Goal: Task Accomplishment & Management: Manage account settings

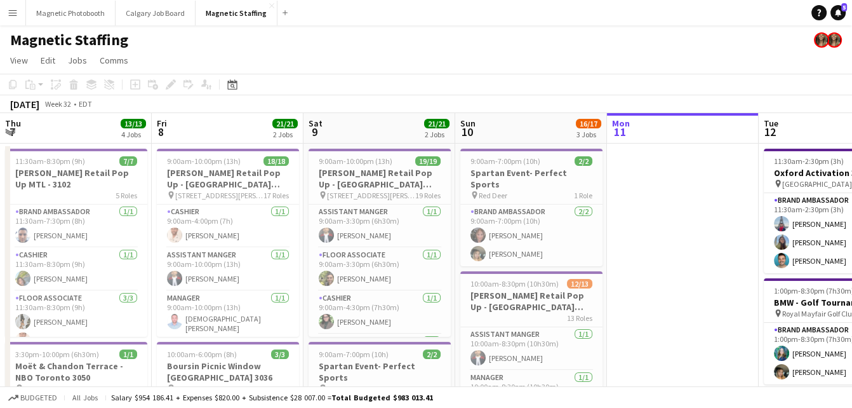
scroll to position [0, 434]
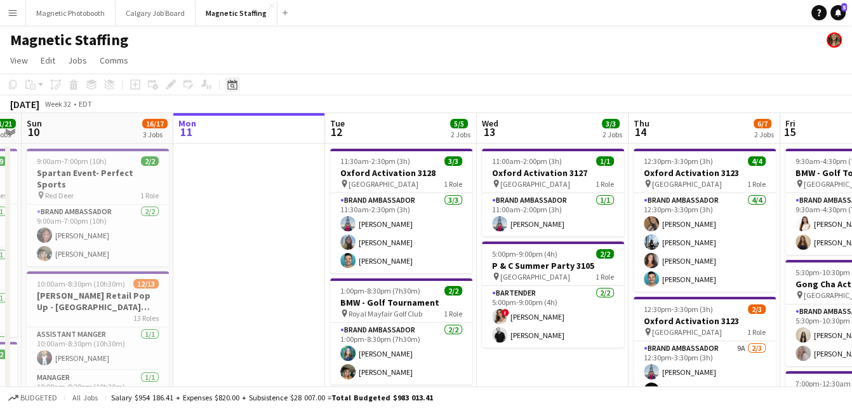
click at [225, 83] on div "Date picker" at bounding box center [232, 84] width 15 height 15
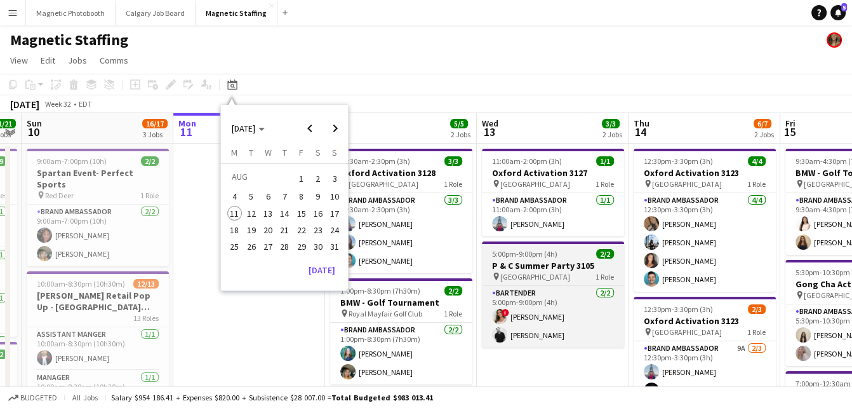
click at [543, 268] on h3 "P & C Summer Party 3105" at bounding box center [553, 265] width 142 height 11
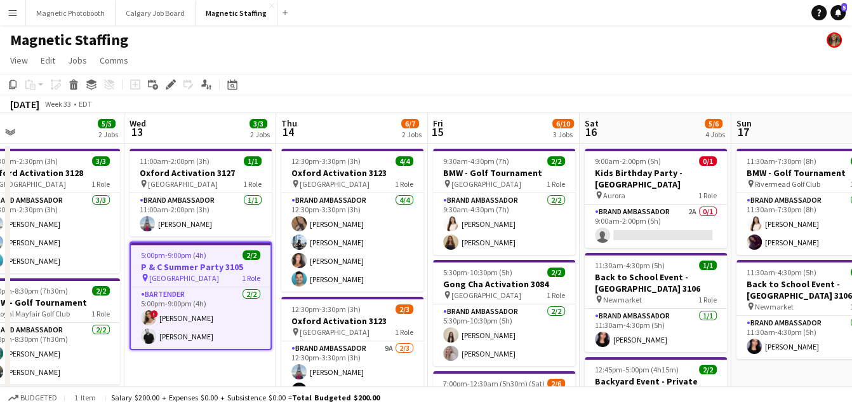
drag, startPoint x: 543, startPoint y: 268, endPoint x: 143, endPoint y: 277, distance: 399.3
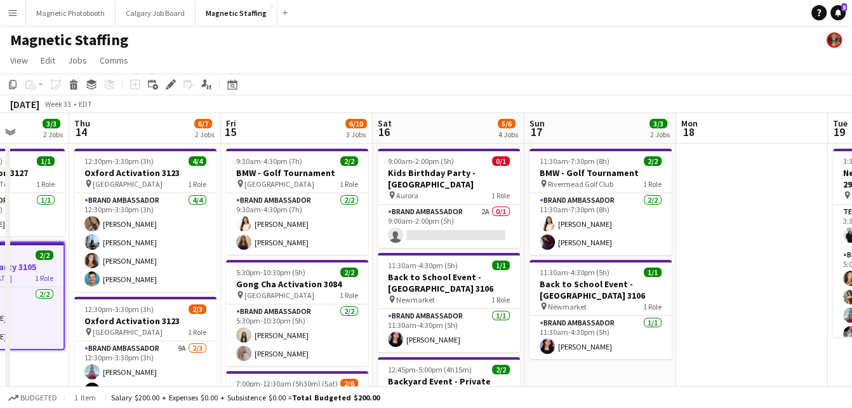
drag, startPoint x: 411, startPoint y: 273, endPoint x: 239, endPoint y: 288, distance: 173.3
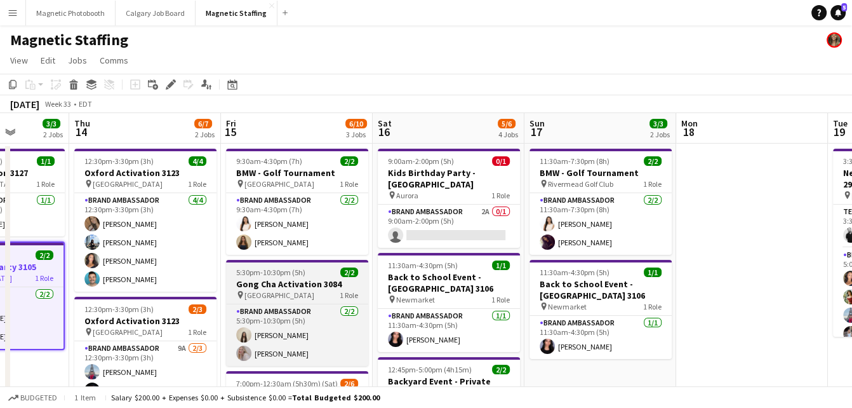
scroll to position [0, 399]
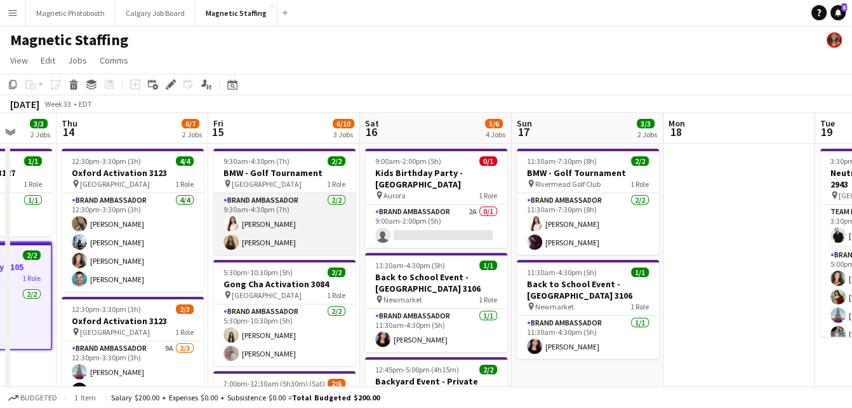
click at [271, 244] on app-card-role "Brand Ambassador 2/2 9:30am-4:30pm (7h) Lisa Bujold Alexia Kioussis" at bounding box center [284, 224] width 142 height 62
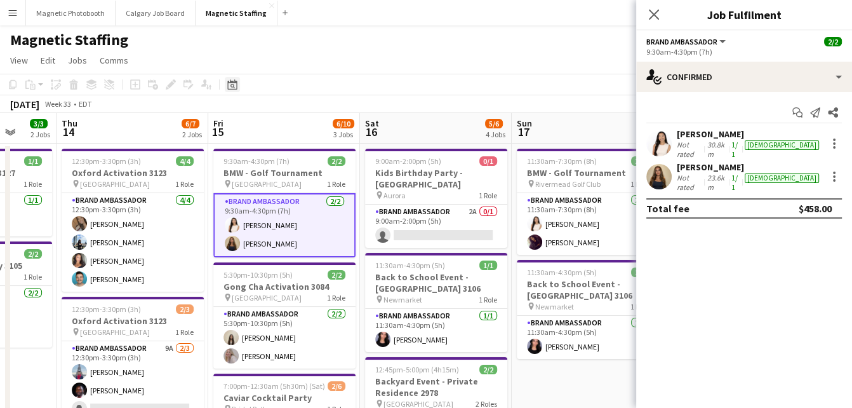
click at [231, 86] on icon "Date picker" at bounding box center [232, 84] width 10 height 10
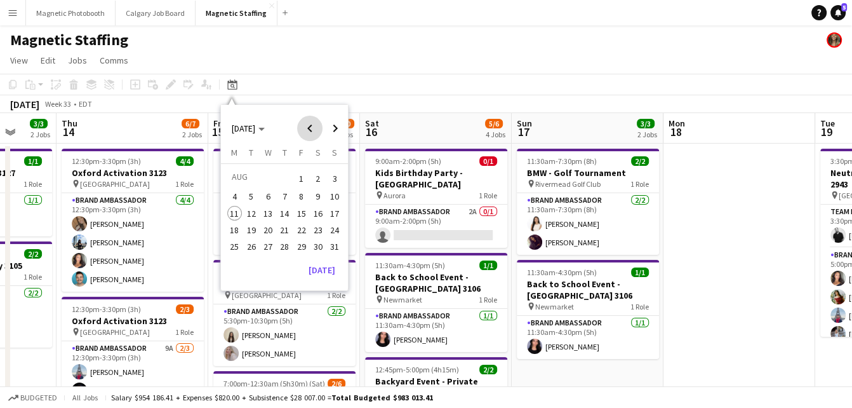
click at [315, 129] on span "Previous month" at bounding box center [309, 128] width 25 height 25
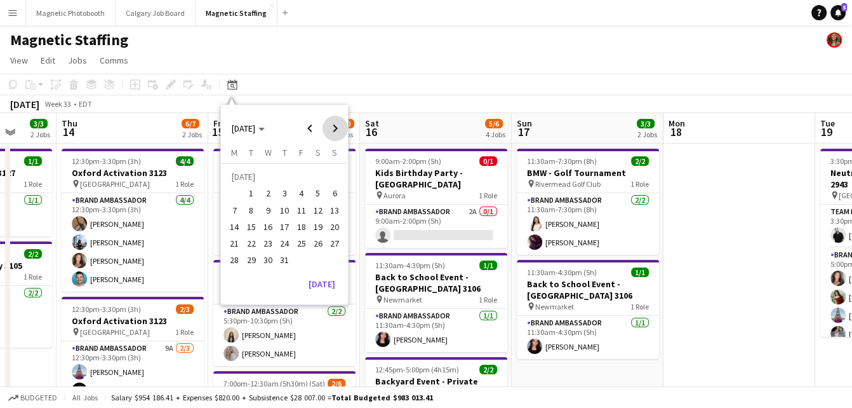
click at [337, 129] on span "Next month" at bounding box center [334, 128] width 25 height 25
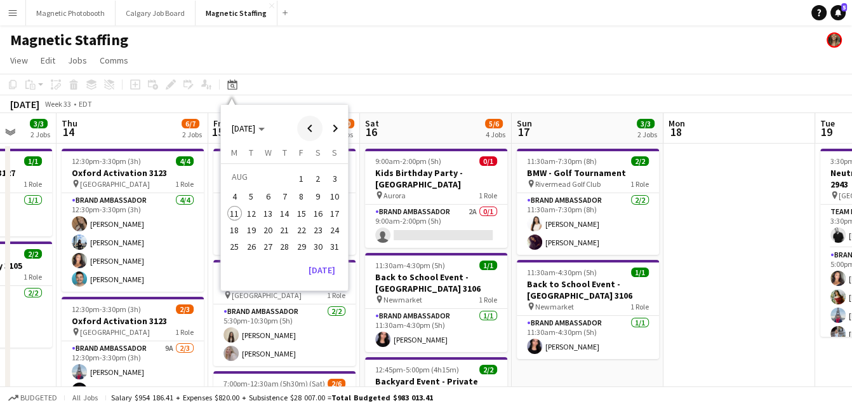
click at [307, 123] on span "Previous month" at bounding box center [309, 128] width 25 height 25
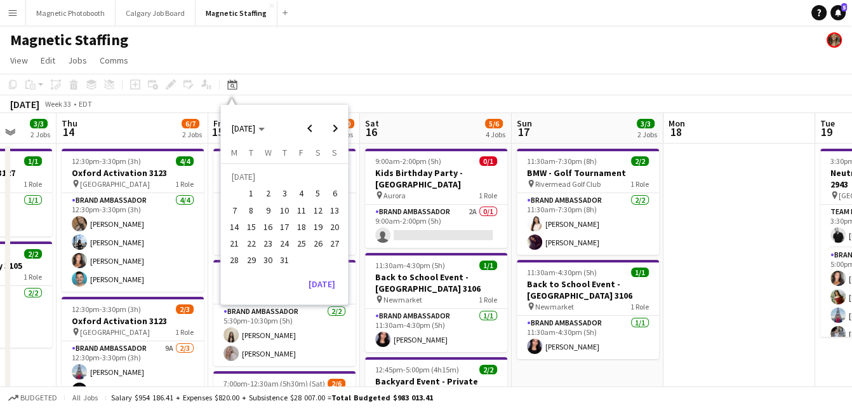
click at [288, 239] on span "24" at bounding box center [284, 242] width 15 height 15
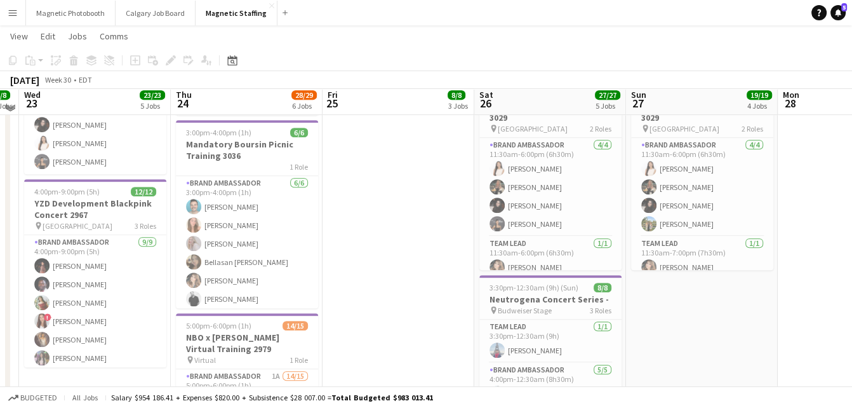
scroll to position [557, 0]
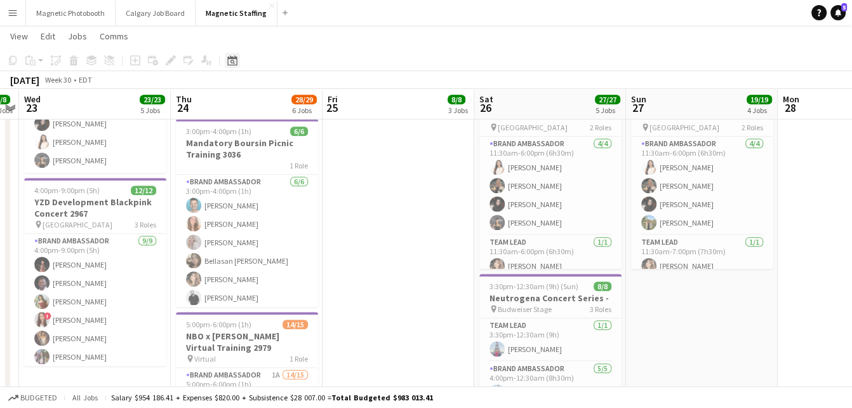
click at [227, 60] on icon "Date picker" at bounding box center [232, 60] width 10 height 10
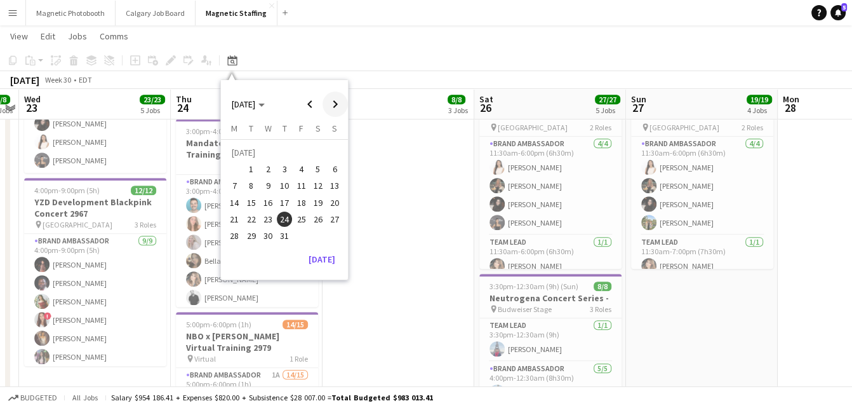
click at [338, 107] on span "Next month" at bounding box center [334, 103] width 25 height 25
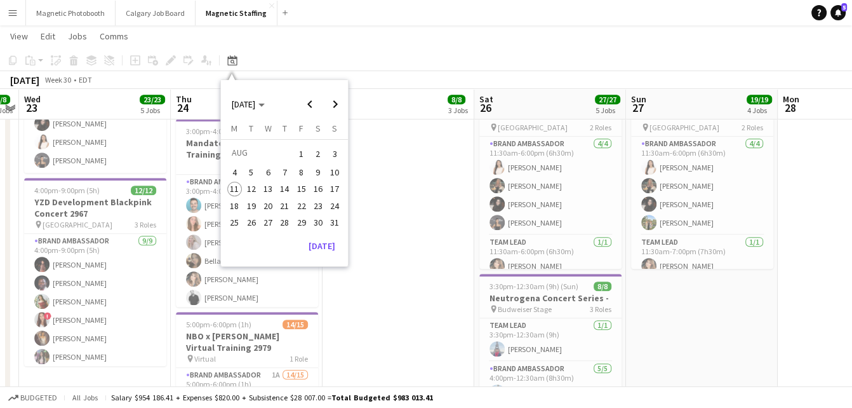
click at [316, 156] on span "2" at bounding box center [317, 154] width 15 height 18
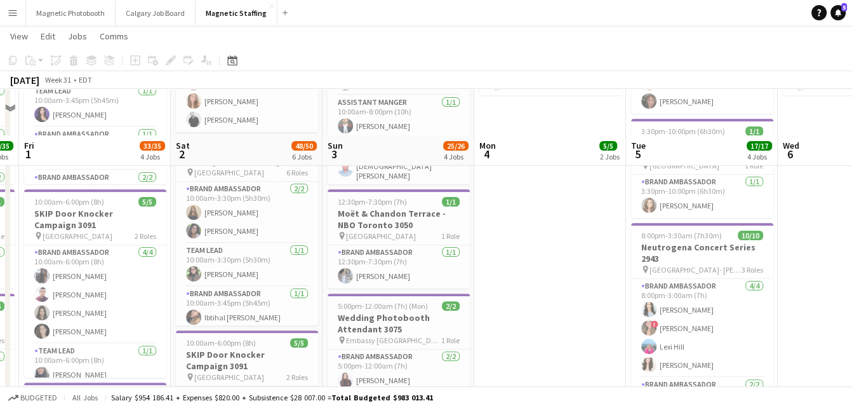
scroll to position [258, 0]
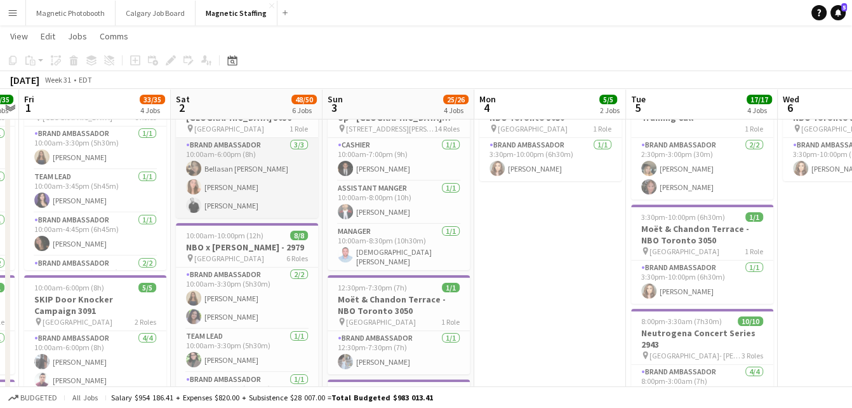
click at [256, 200] on app-card-role "Brand Ambassador 3/3 10:00am-6:00pm (8h) Bellasan Avila Boland Clara Bajraktari…" at bounding box center [247, 178] width 142 height 80
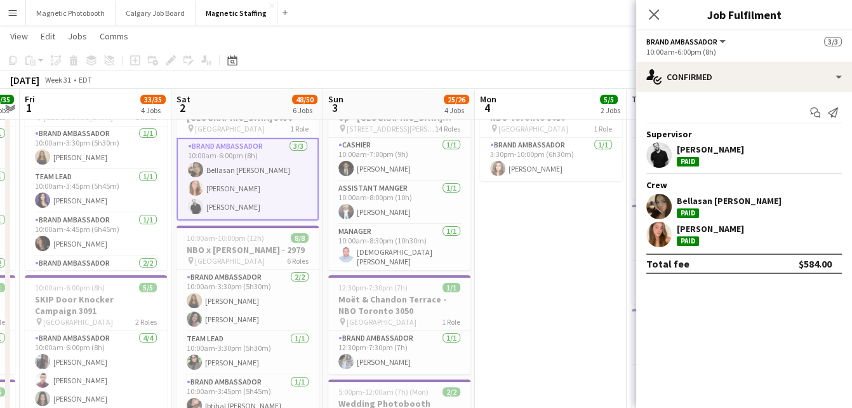
click at [652, 215] on app-user-avatar at bounding box center [658, 206] width 25 height 25
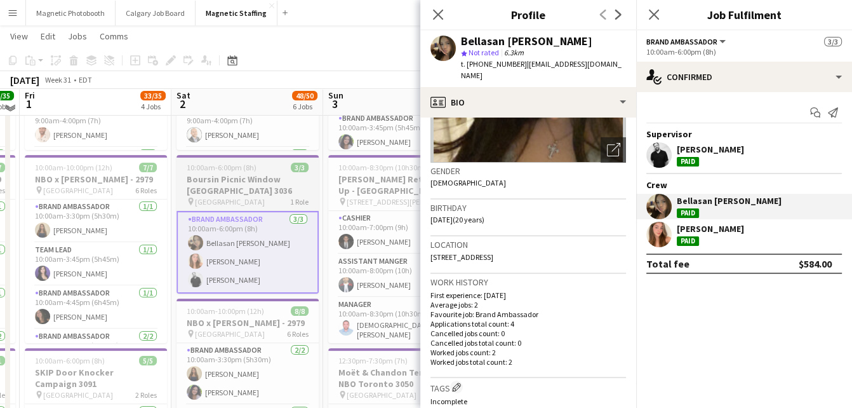
scroll to position [174, 0]
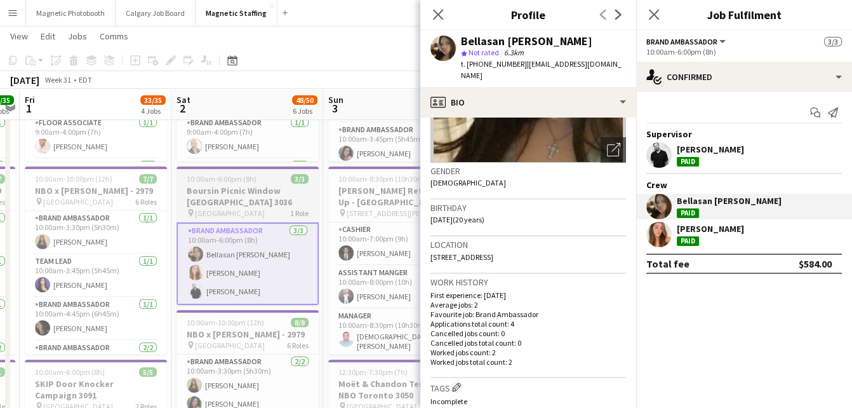
click at [226, 169] on app-job-card "10:00am-6:00pm (8h) 3/3 Boursin Picnic Window Montreal 3036 pin Montreal 1 Role…" at bounding box center [247, 235] width 142 height 138
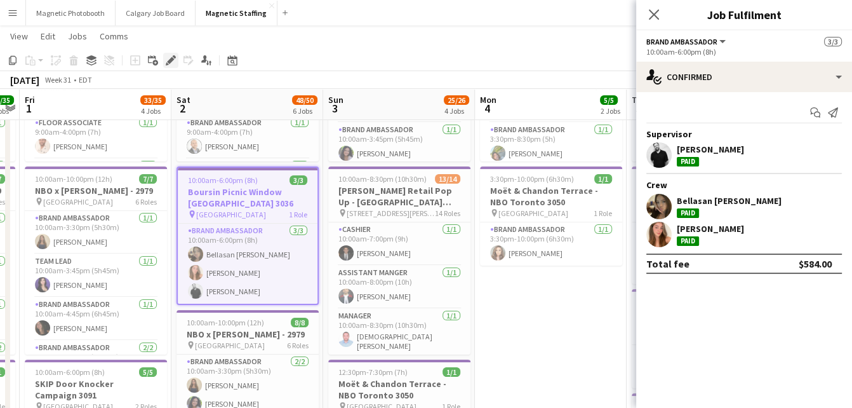
click at [171, 60] on icon at bounding box center [170, 60] width 7 height 7
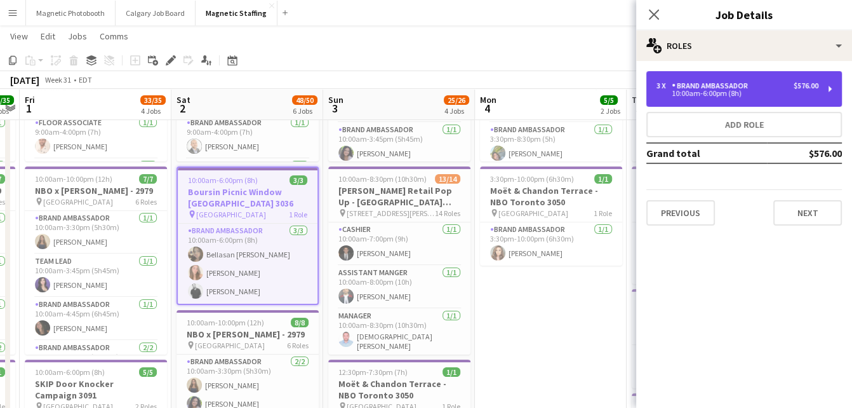
click at [775, 86] on div "3 x Brand Ambassador $576.00" at bounding box center [737, 85] width 162 height 9
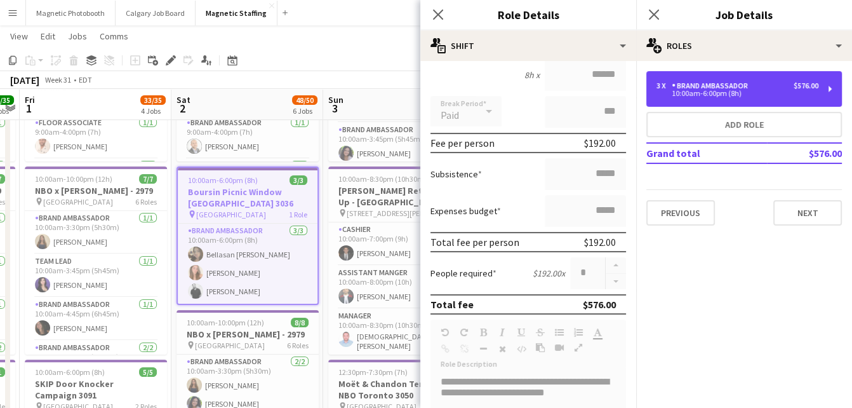
scroll to position [197, 0]
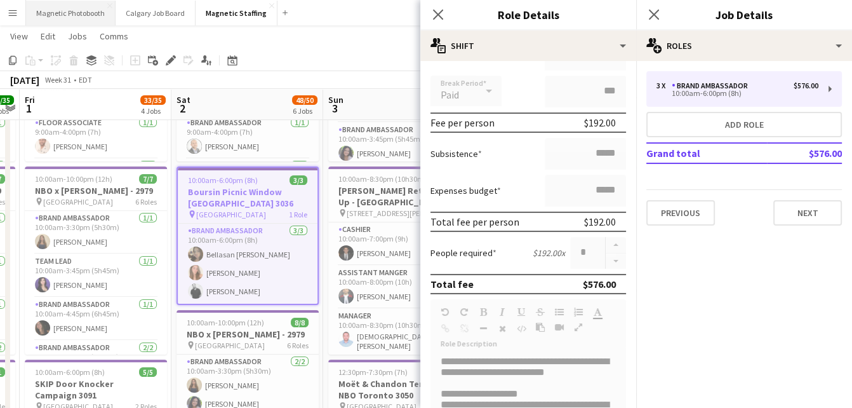
click at [59, 13] on button "Magnetic Photobooth Close" at bounding box center [70, 13] width 89 height 25
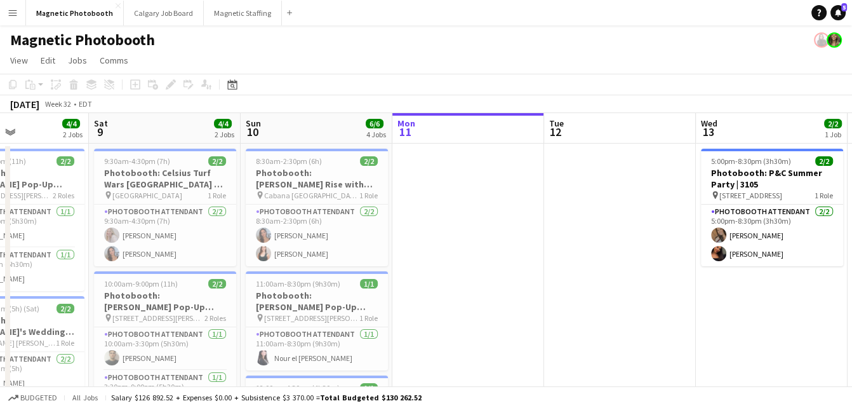
scroll to position [0, 331]
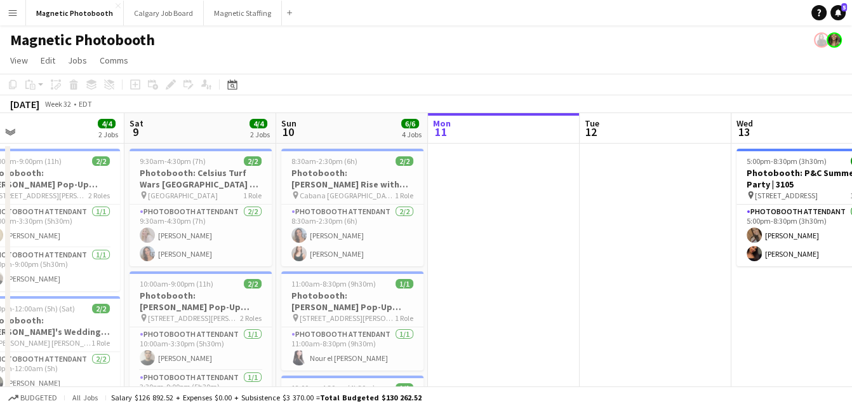
drag, startPoint x: 215, startPoint y: 248, endPoint x: 482, endPoint y: 244, distance: 267.3
click at [484, 243] on app-calendar-viewport "Wed 6 1/1 1 Job Thu 7 3/3 2 Jobs Fri 8 4/4 2 Jobs Sat 9 4/4 2 Jobs Sun 10 6/6 4…" at bounding box center [426, 369] width 852 height 513
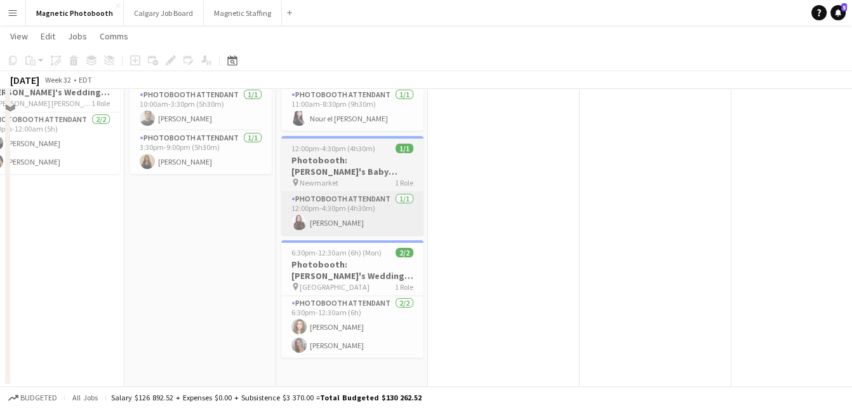
scroll to position [0, 0]
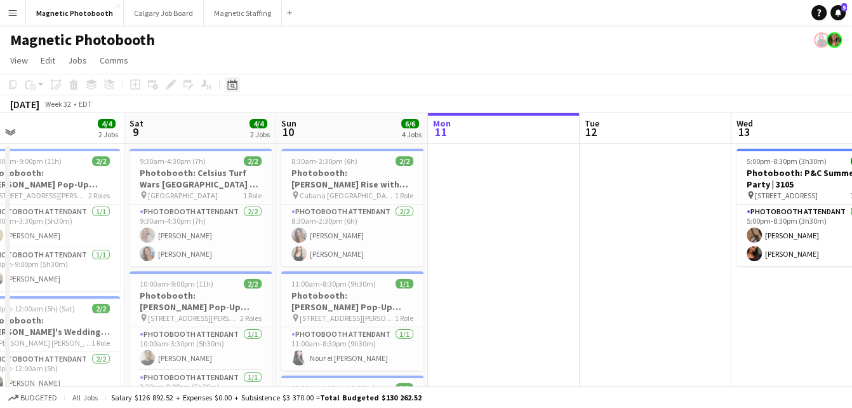
click at [234, 85] on icon "Date picker" at bounding box center [232, 84] width 10 height 10
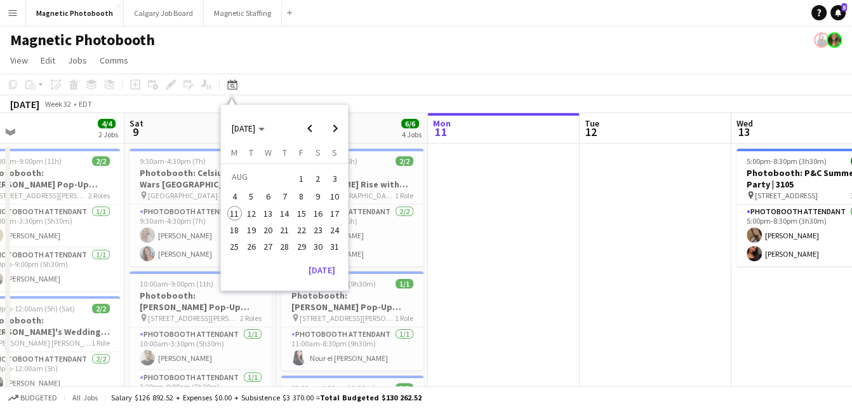
click at [301, 199] on span "8" at bounding box center [301, 196] width 15 height 15
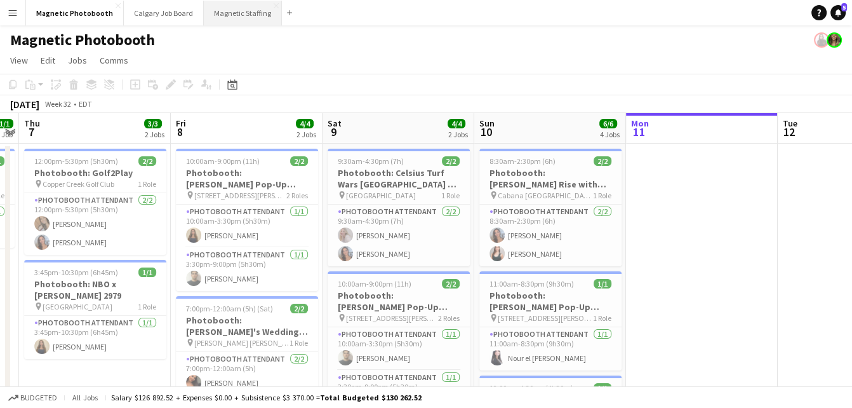
click at [218, 20] on button "Magnetic Staffing Close" at bounding box center [243, 13] width 78 height 25
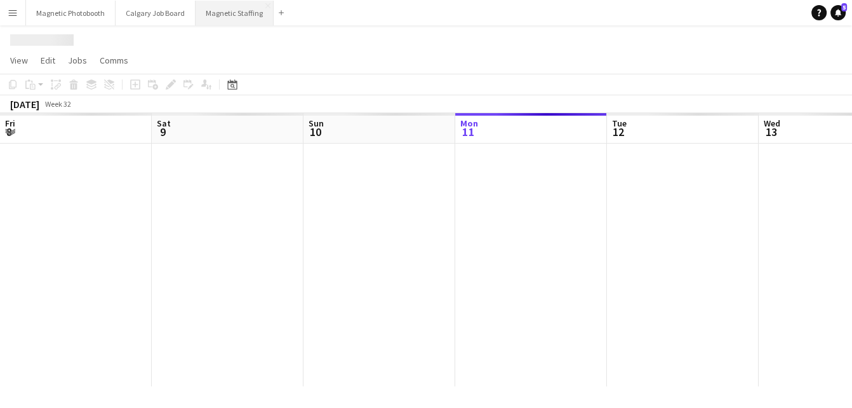
scroll to position [0, 303]
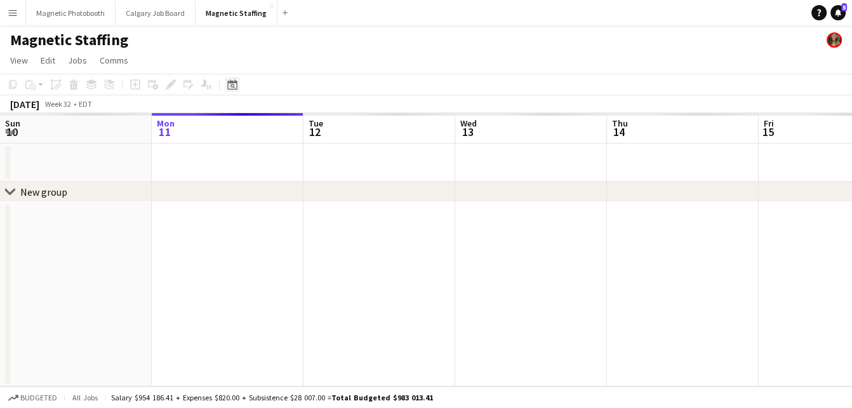
click at [234, 86] on icon "Date picker" at bounding box center [232, 84] width 10 height 10
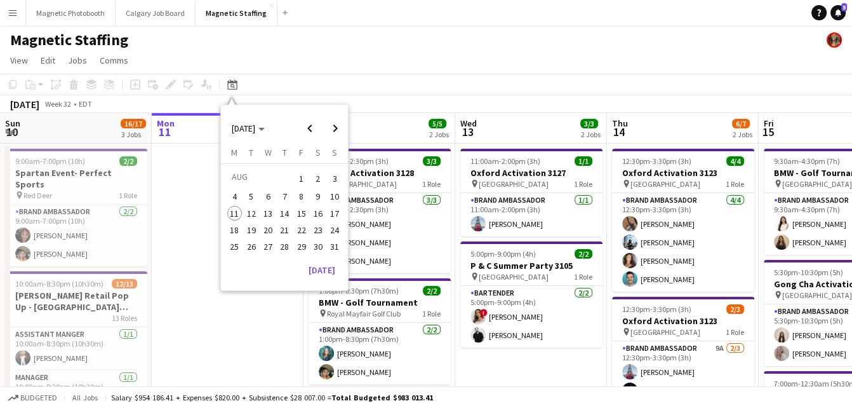
click at [305, 195] on span "8" at bounding box center [301, 196] width 15 height 15
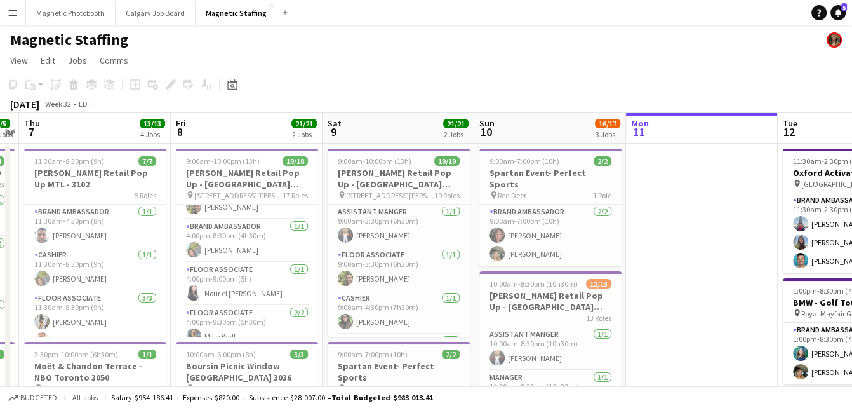
scroll to position [578, 0]
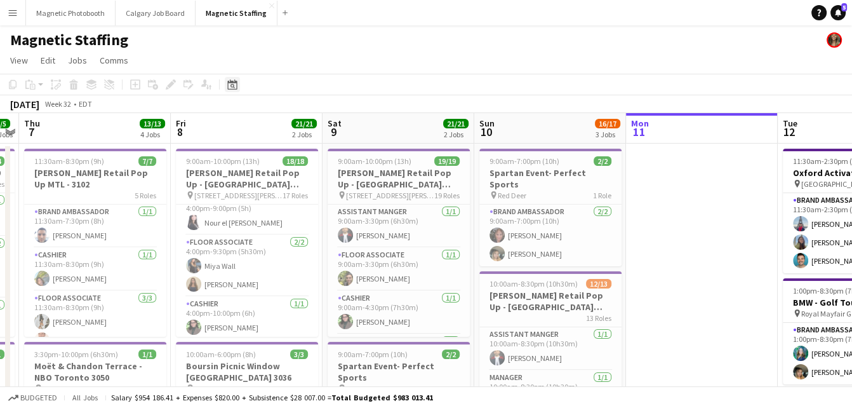
click at [233, 84] on icon at bounding box center [232, 86] width 4 height 4
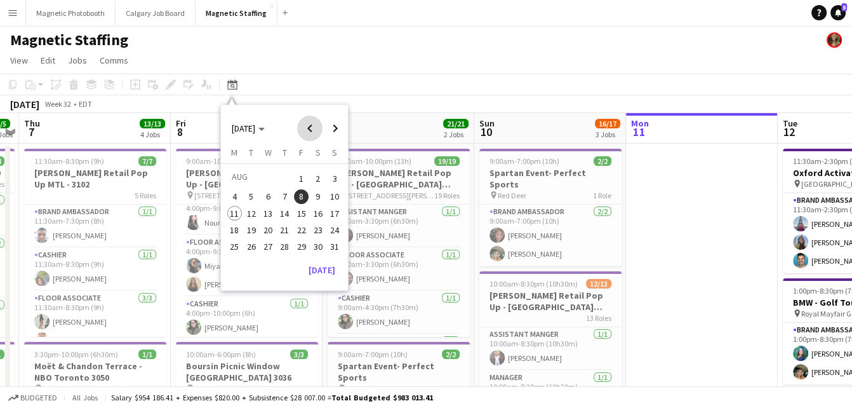
click at [316, 126] on span "Previous month" at bounding box center [309, 128] width 25 height 25
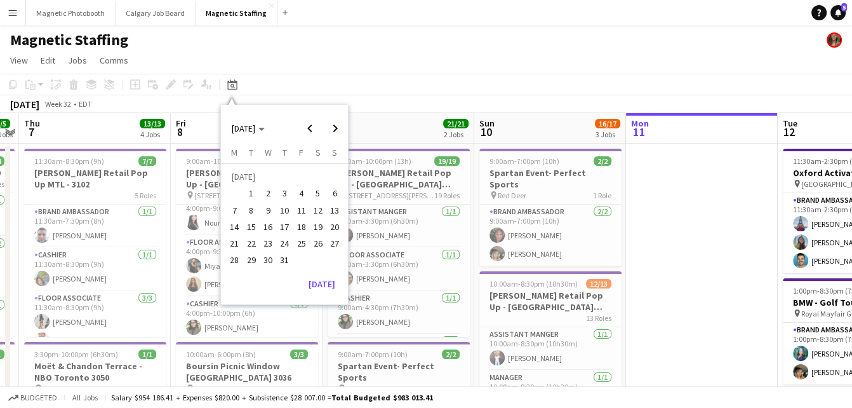
click at [253, 261] on span "29" at bounding box center [251, 260] width 15 height 15
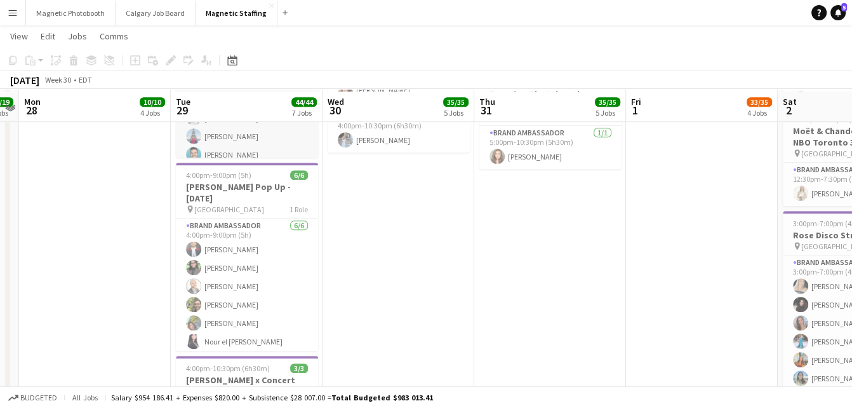
scroll to position [762, 0]
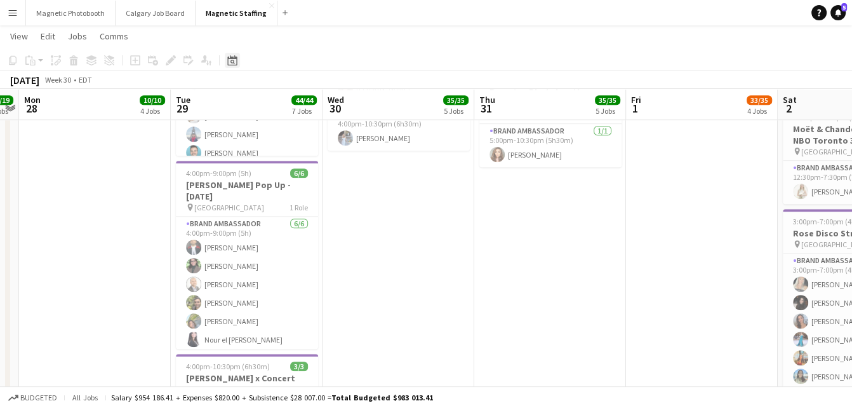
click at [229, 64] on icon "Date picker" at bounding box center [232, 60] width 10 height 10
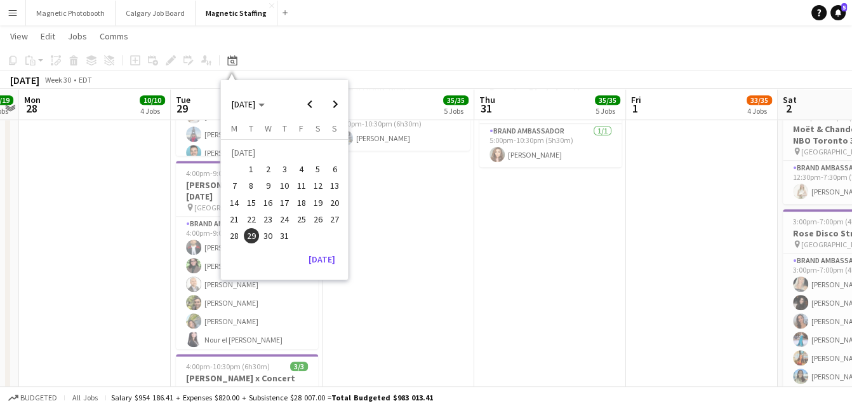
click at [317, 219] on span "26" at bounding box center [317, 218] width 15 height 15
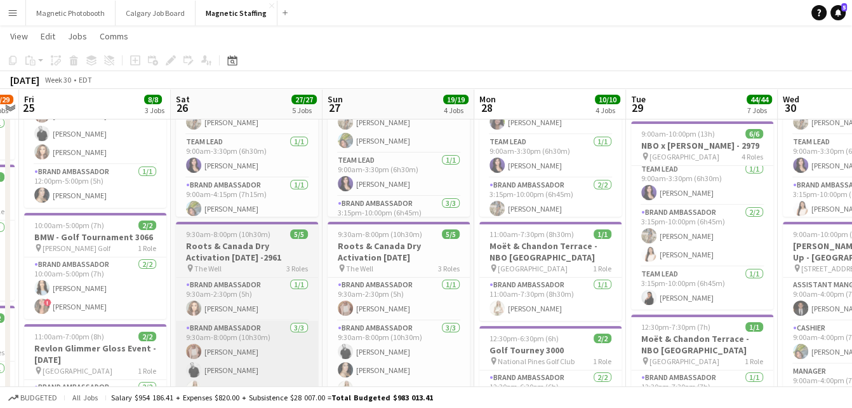
scroll to position [116, 0]
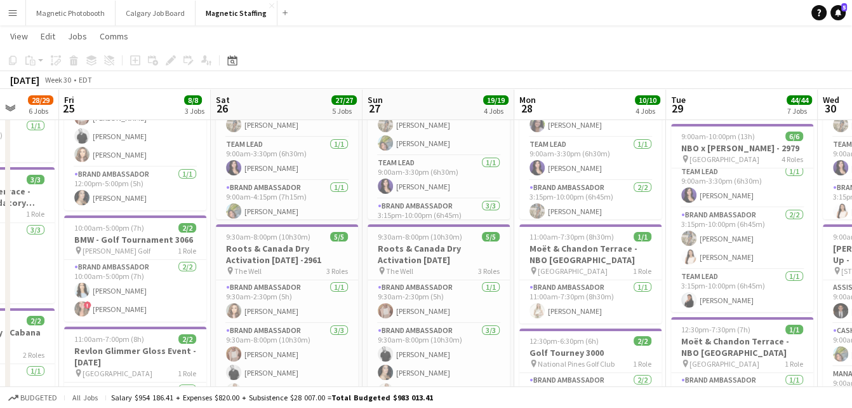
drag, startPoint x: 288, startPoint y: 225, endPoint x: 326, endPoint y: 223, distance: 38.8
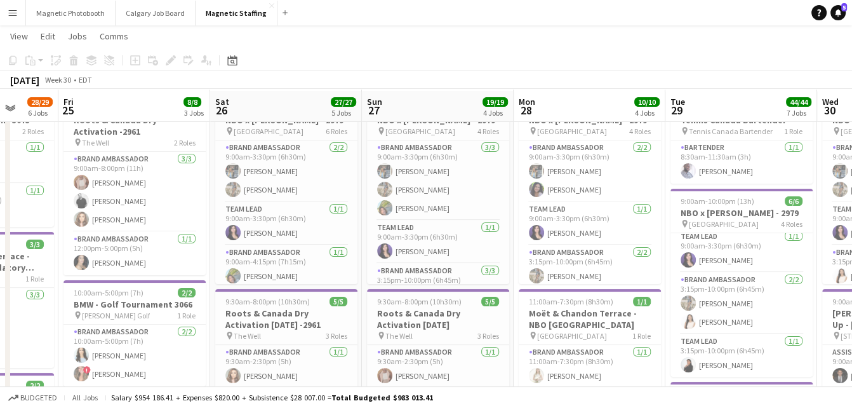
scroll to position [51, 0]
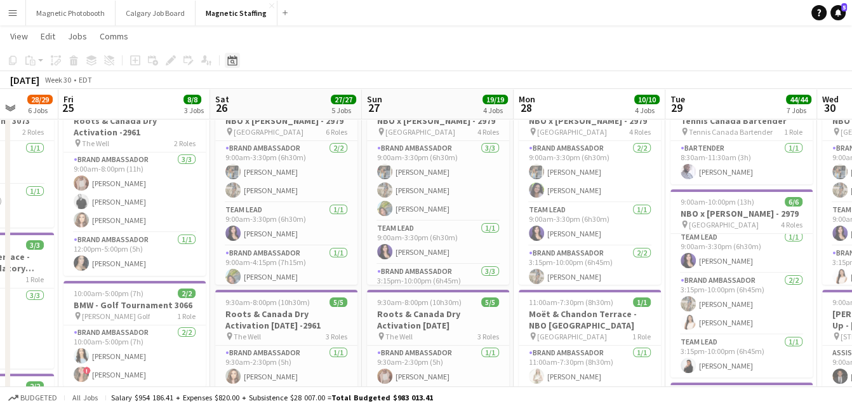
click at [235, 55] on div "Date picker" at bounding box center [232, 60] width 15 height 15
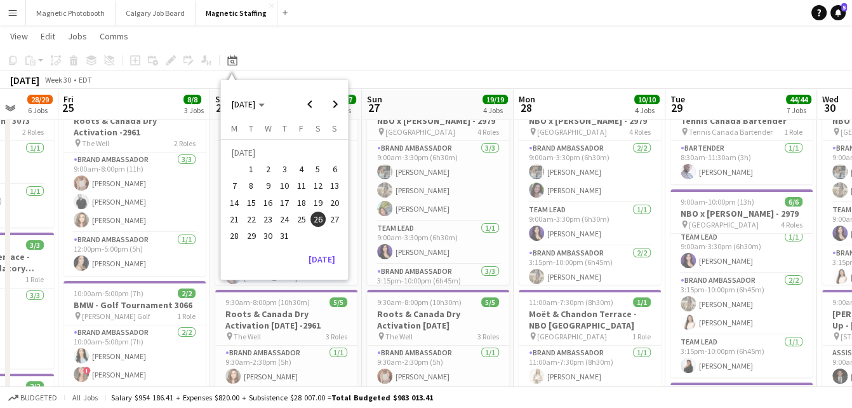
click at [319, 203] on span "19" at bounding box center [317, 202] width 15 height 15
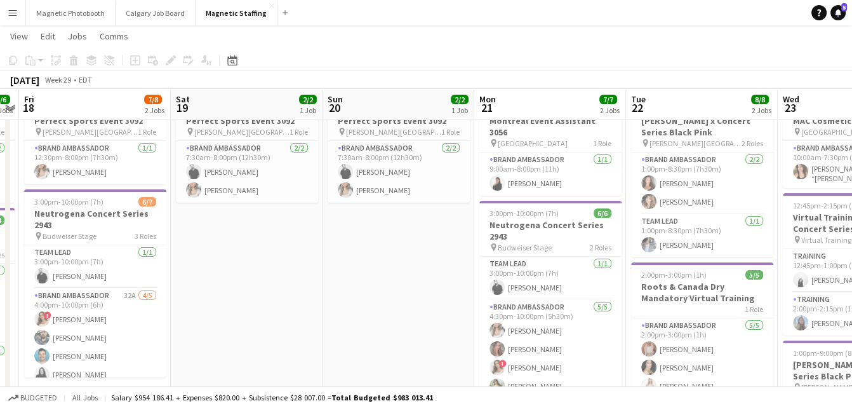
scroll to position [0, 0]
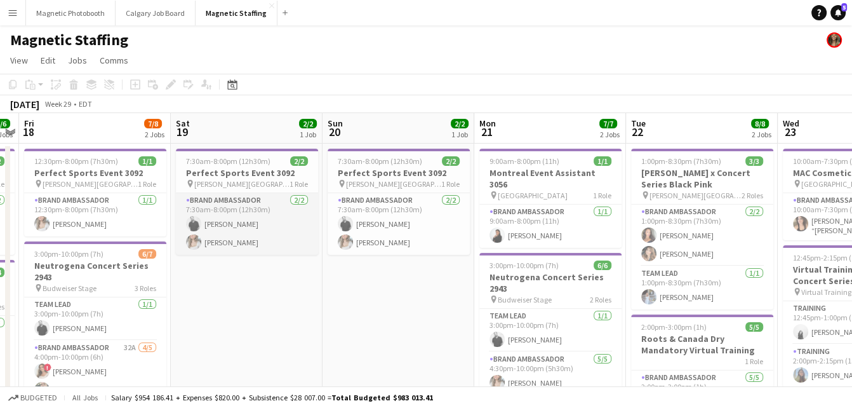
click at [263, 239] on app-card-role "Brand Ambassador 2/2 7:30am-8:00pm (12h30m) jean-philippe roy Sabrina McCaskill" at bounding box center [247, 224] width 142 height 62
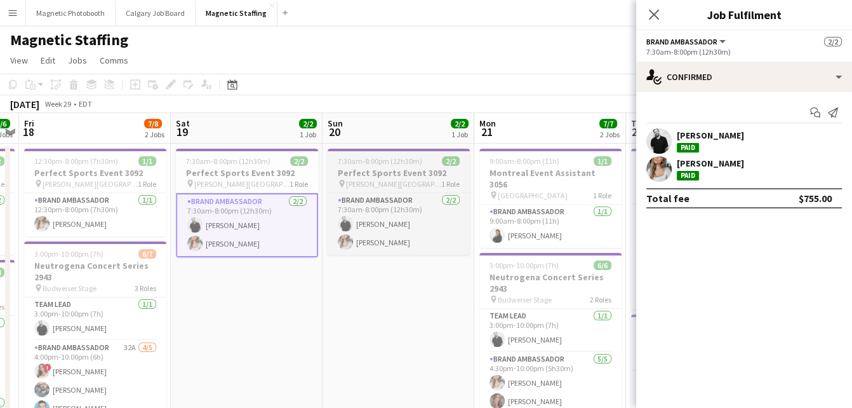
click at [354, 180] on span "Terry Fox Stadium Chinguacousy Park" at bounding box center [393, 184] width 95 height 10
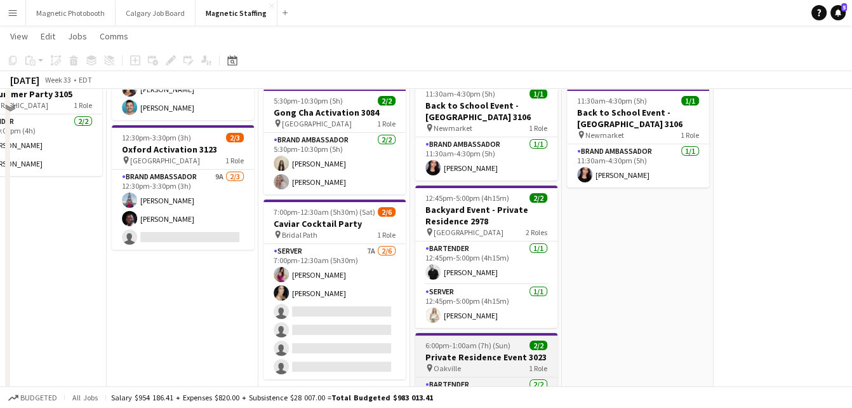
scroll to position [63, 0]
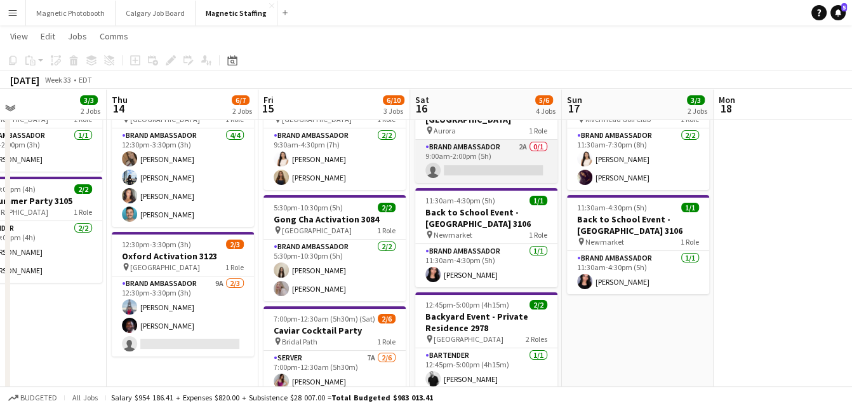
click at [468, 147] on app-card-role "Brand Ambassador 2A 0/1 9:00am-2:00pm (5h) single-neutral-actions" at bounding box center [486, 161] width 142 height 43
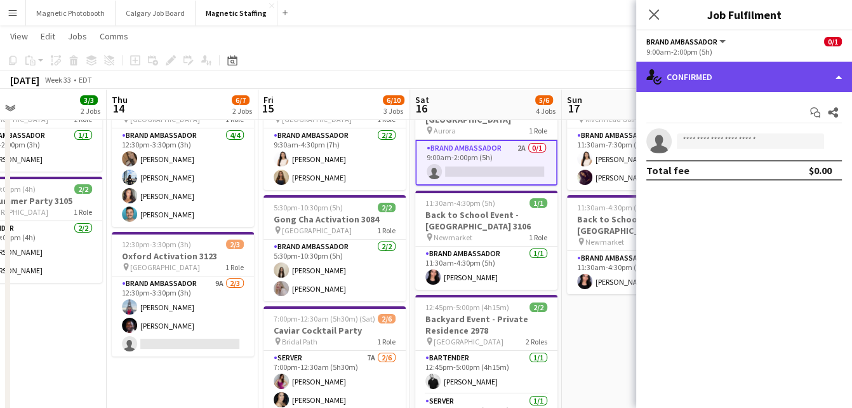
click at [722, 70] on div "single-neutral-actions-check-2 Confirmed" at bounding box center [744, 77] width 216 height 30
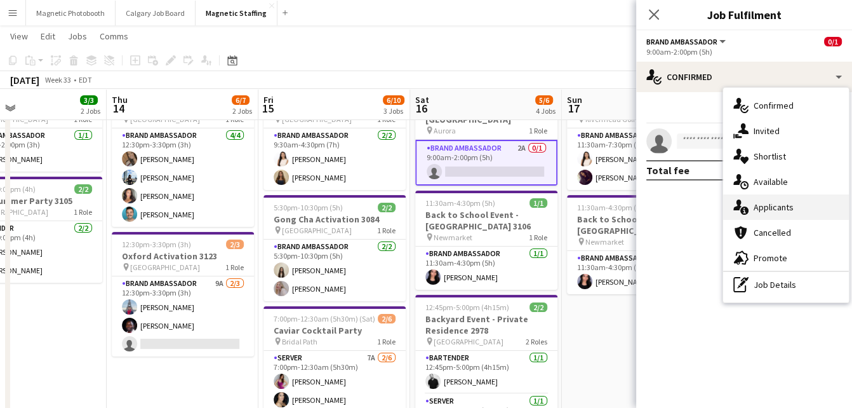
click at [741, 194] on div "single-neutral-actions-check-2 Confirmed single-neutral-actions-share-1 Invited…" at bounding box center [786, 195] width 126 height 215
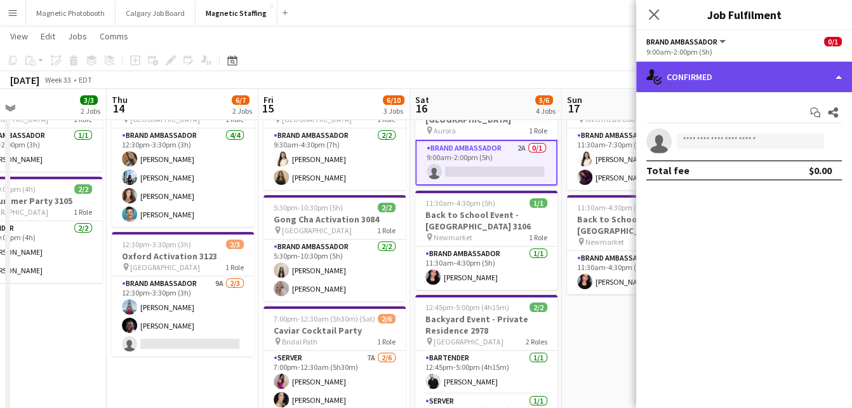
click at [729, 79] on div "single-neutral-actions-check-2 Confirmed" at bounding box center [744, 77] width 216 height 30
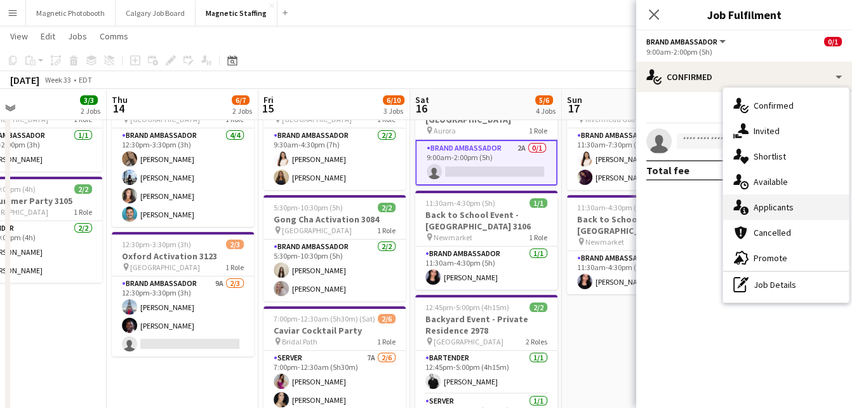
click at [745, 210] on icon at bounding box center [744, 210] width 8 height 8
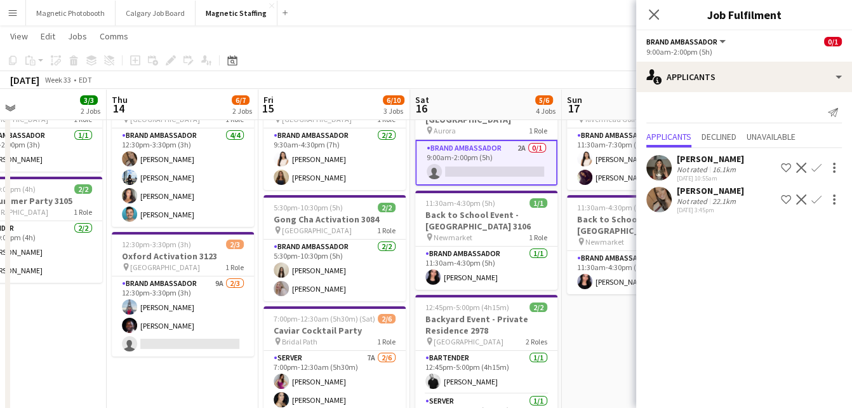
click at [816, 201] on app-icon "Confirm" at bounding box center [816, 199] width 10 height 10
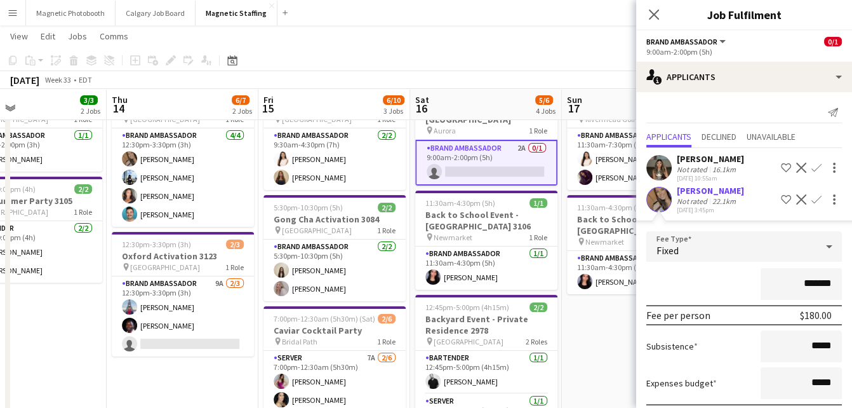
scroll to position [69, 0]
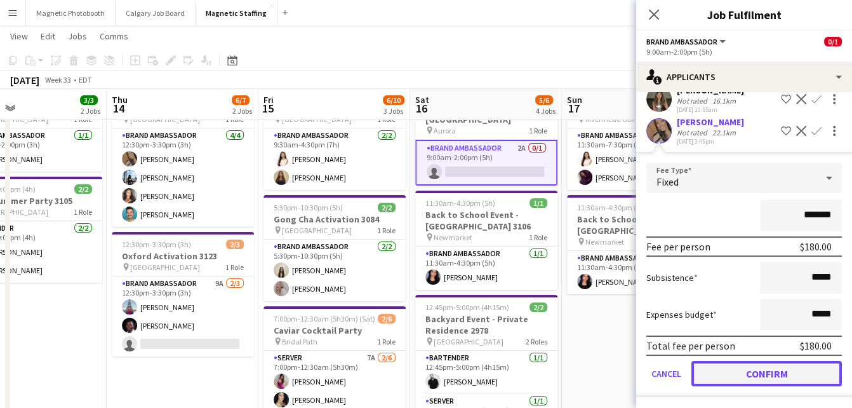
click at [729, 369] on button "Confirm" at bounding box center [766, 373] width 150 height 25
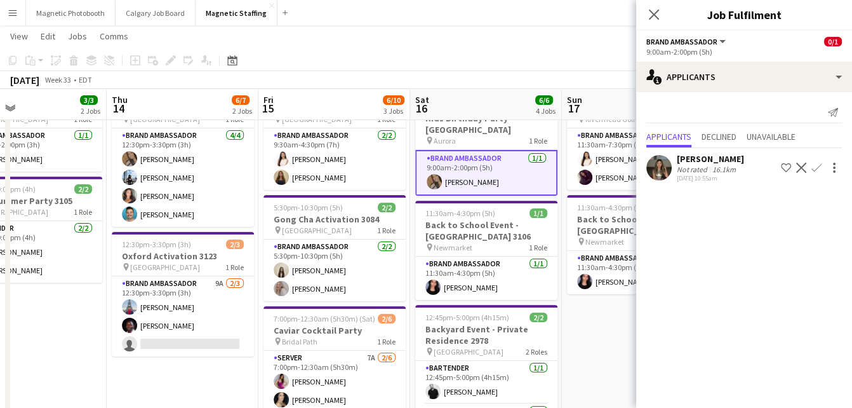
scroll to position [0, 0]
click at [624, 334] on app-date-cell "11:30am-7:30pm (8h) 2/2 BMW - Golf Tournament pin Rivermead Golf Club 1 Role Br…" at bounding box center [638, 373] width 152 height 589
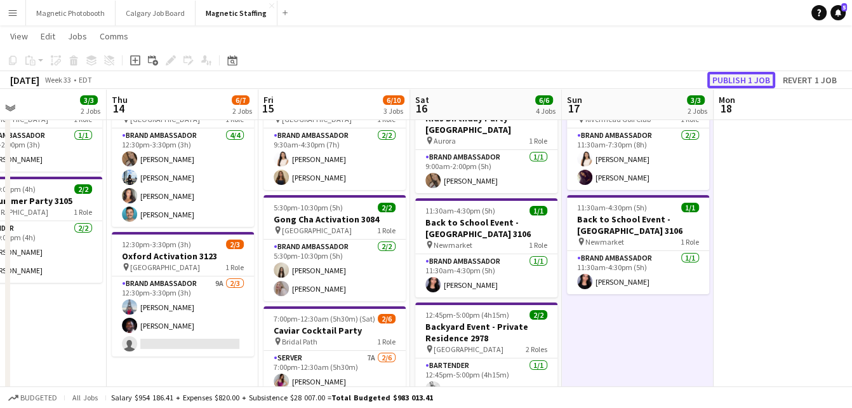
click at [746, 84] on button "Publish 1 job" at bounding box center [741, 80] width 68 height 17
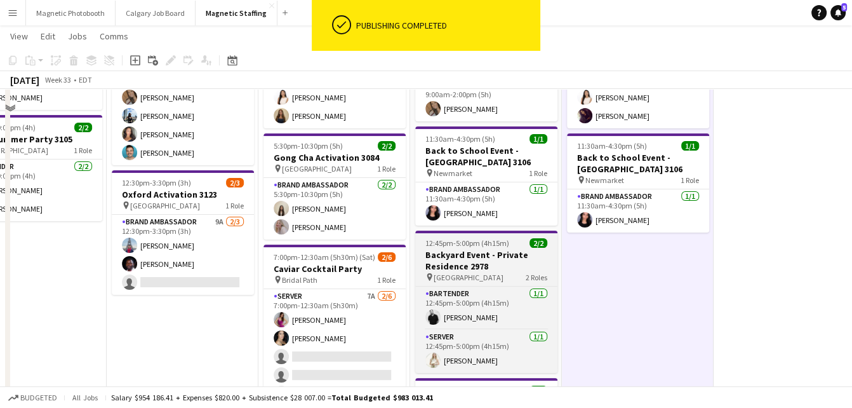
scroll to position [164, 0]
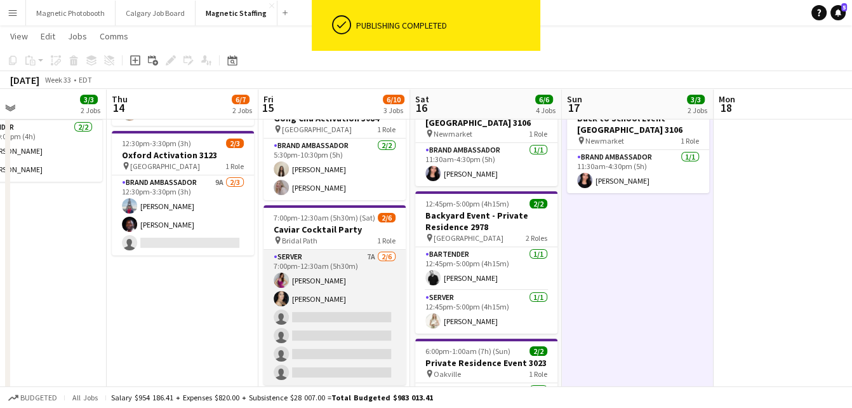
click at [347, 347] on app-card-role "Server 7A 2/6 7:00pm-12:30am (5h30m) Izabella Lima Cassandra Tari single-neutra…" at bounding box center [334, 316] width 142 height 135
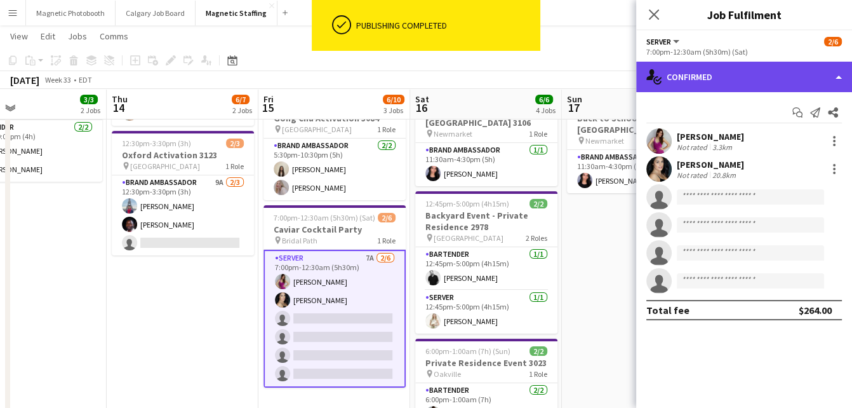
click at [736, 65] on div "single-neutral-actions-check-2 Confirmed" at bounding box center [744, 77] width 216 height 30
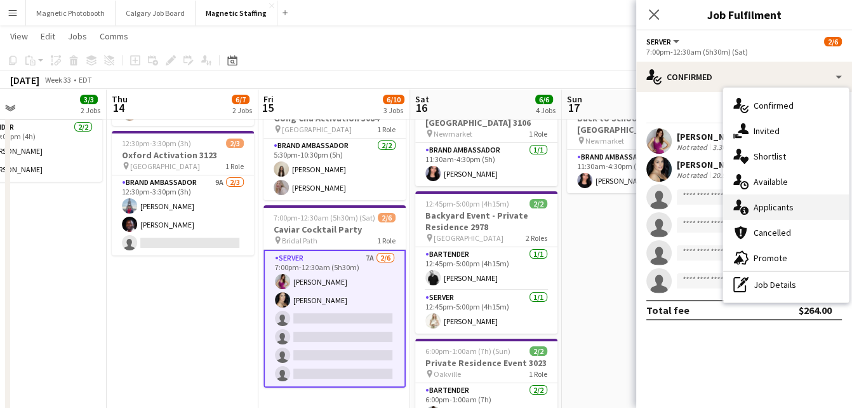
click at [728, 215] on div "single-neutral-actions-information Applicants" at bounding box center [786, 206] width 126 height 25
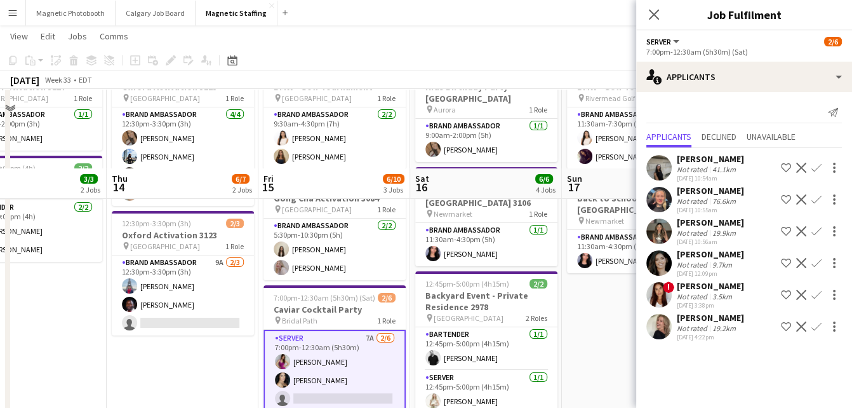
scroll to position [0, 0]
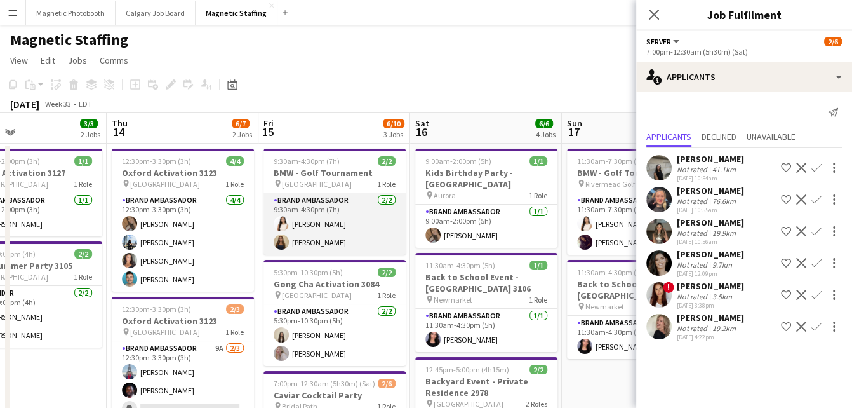
click at [357, 235] on app-card-role "Brand Ambassador 2/2 9:30am-4:30pm (7h) Lisa Bujold Alexia Kioussis" at bounding box center [334, 224] width 142 height 62
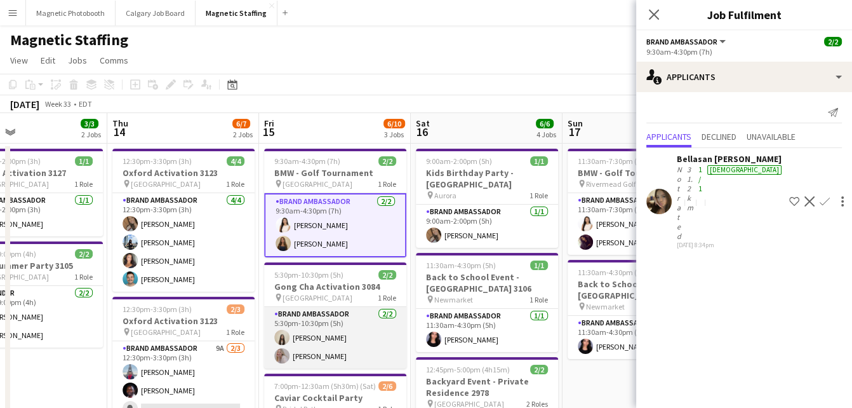
click at [337, 338] on app-card-role "Brand Ambassador 2/2 5:30pm-10:30pm (5h) Geanie Luu Roxanna Cyganek" at bounding box center [335, 338] width 142 height 62
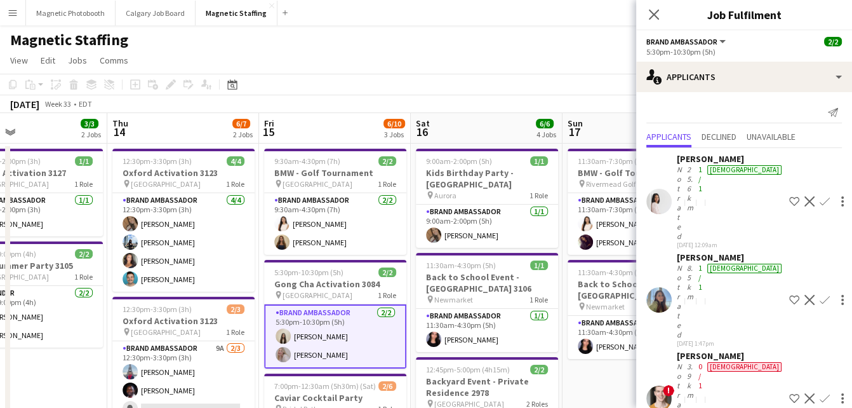
scroll to position [0, 401]
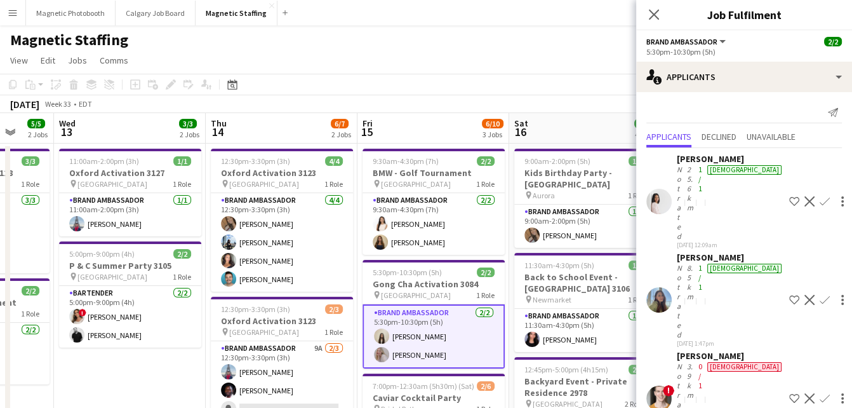
drag, startPoint x: 392, startPoint y: 267, endPoint x: 204, endPoint y: 292, distance: 189.6
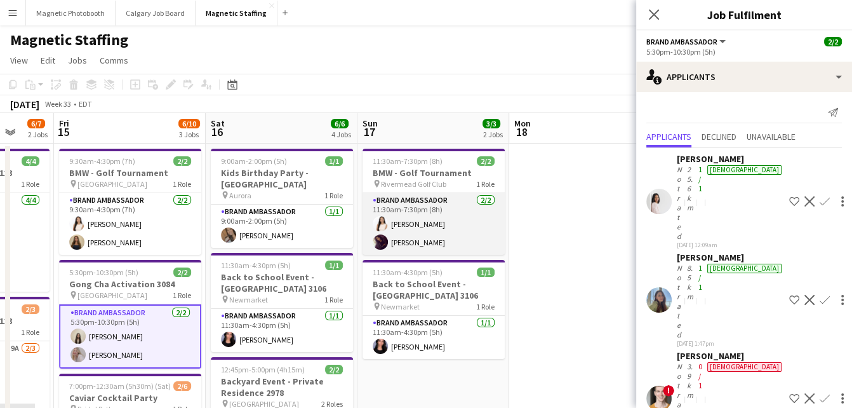
click at [466, 225] on app-card-role "Brand Ambassador 2/2 11:30am-7:30pm (8h) Lisa Bujold Sofia Jouali" at bounding box center [433, 224] width 142 height 62
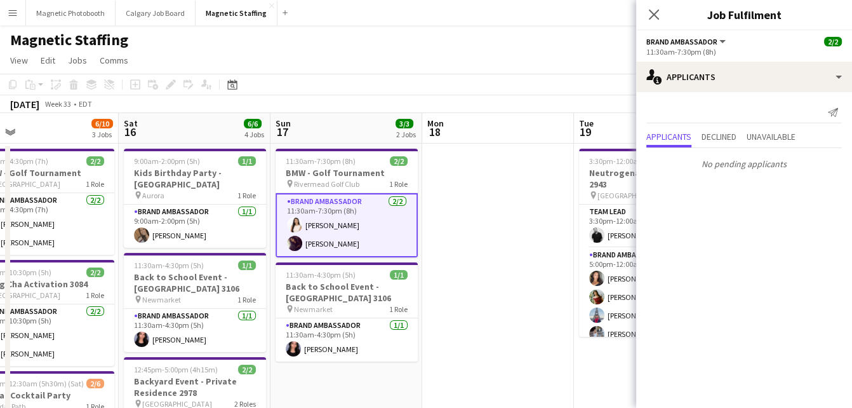
drag, startPoint x: 177, startPoint y: 229, endPoint x: -10, endPoint y: 288, distance: 196.5
click at [0, 288] on html "Menu Boards Boards Boards All jobs Status Workforce Workforce My Workforce Recr…" at bounding box center [426, 406] width 852 height 812
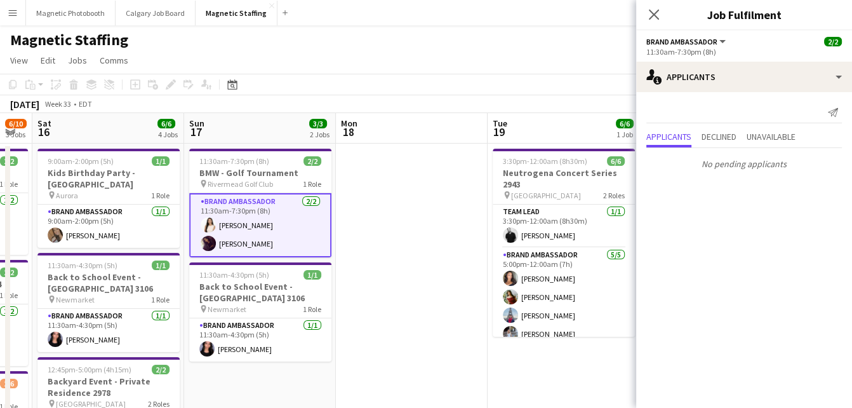
drag, startPoint x: 324, startPoint y: 291, endPoint x: -10, endPoint y: 305, distance: 334.8
click at [0, 305] on html "Menu Boards Boards Boards All jobs Status Workforce Workforce My Workforce Recr…" at bounding box center [426, 406] width 852 height 812
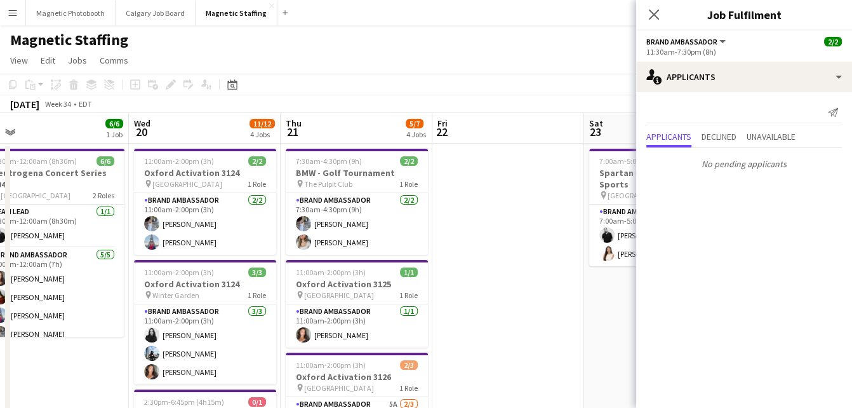
drag, startPoint x: 272, startPoint y: 315, endPoint x: 129, endPoint y: 315, distance: 143.5
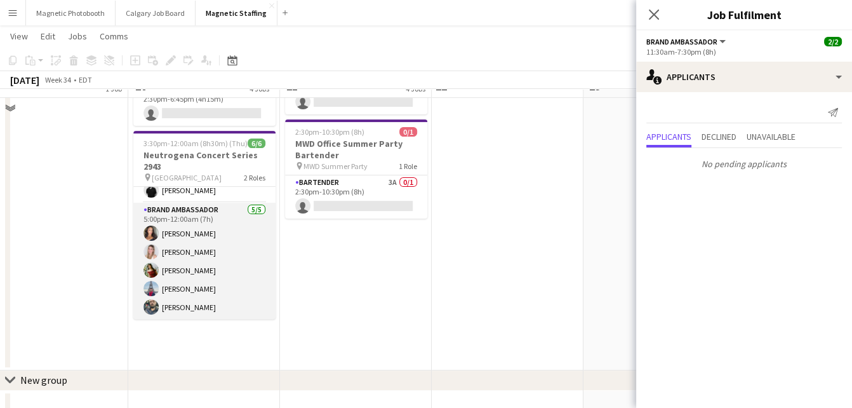
scroll to position [363, 0]
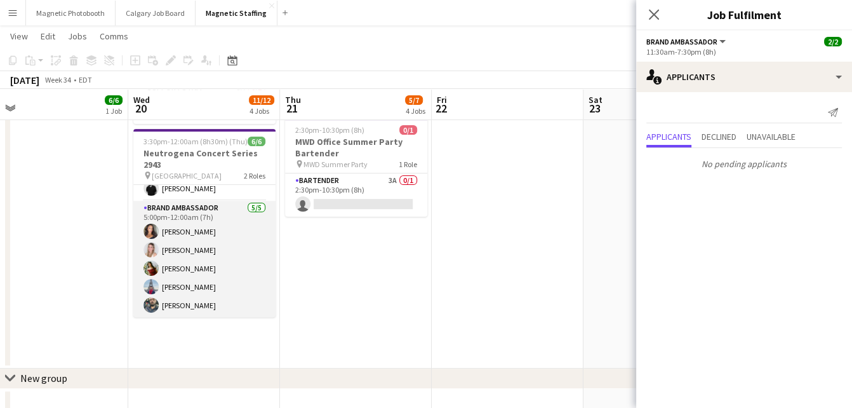
click at [215, 263] on app-card-role "Brand Ambassador 5/5 5:00pm-12:00am (7h) Katelynn Espinosa Rachael Kotsopoulos …" at bounding box center [204, 259] width 142 height 117
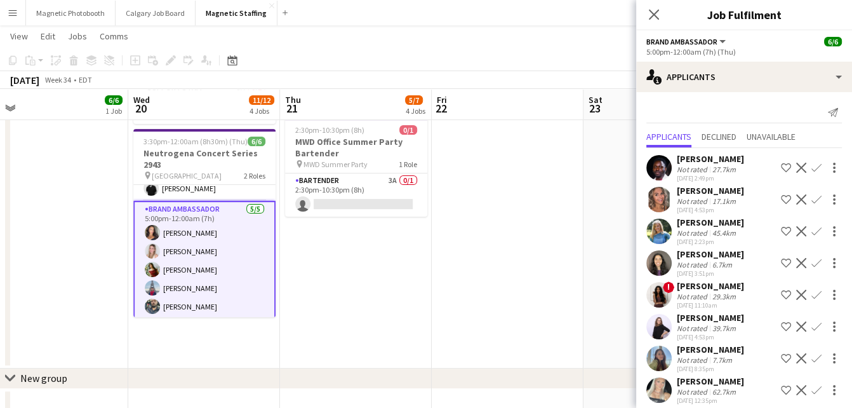
click at [201, 247] on app-card-role "Brand Ambassador 5/5 5:00pm-12:00am (7h) Katelynn Espinosa Rachael Kotsopoulos …" at bounding box center [204, 260] width 142 height 119
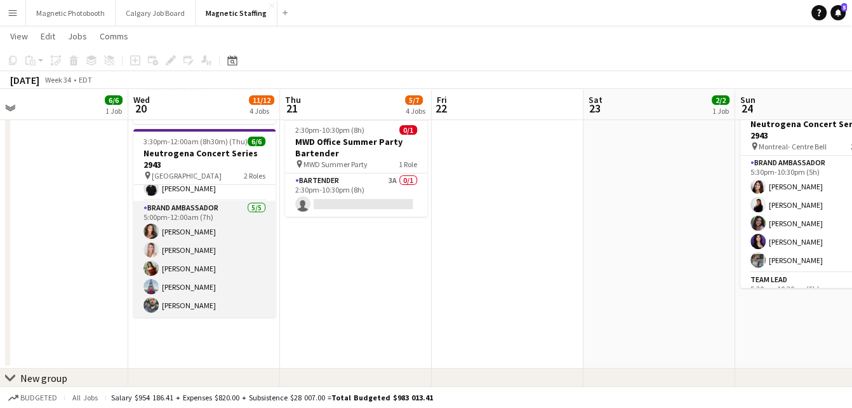
click at [201, 247] on app-card-role "Brand Ambassador 5/5 5:00pm-12:00am (7h) Katelynn Espinosa Rachael Kotsopoulos …" at bounding box center [204, 259] width 142 height 117
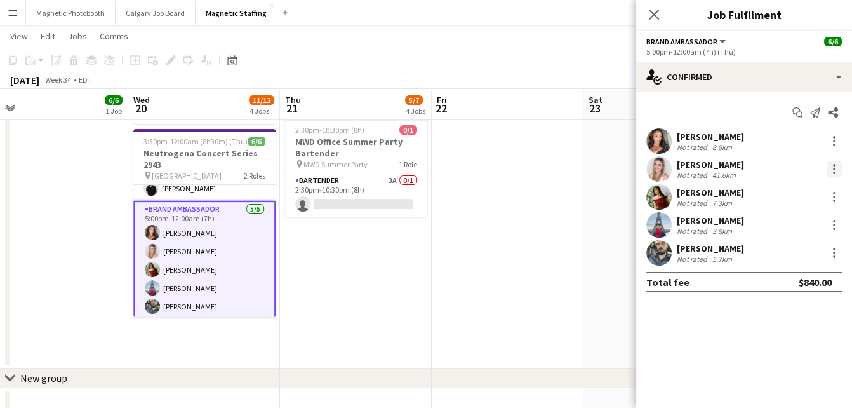
click at [832, 172] on div at bounding box center [833, 168] width 15 height 15
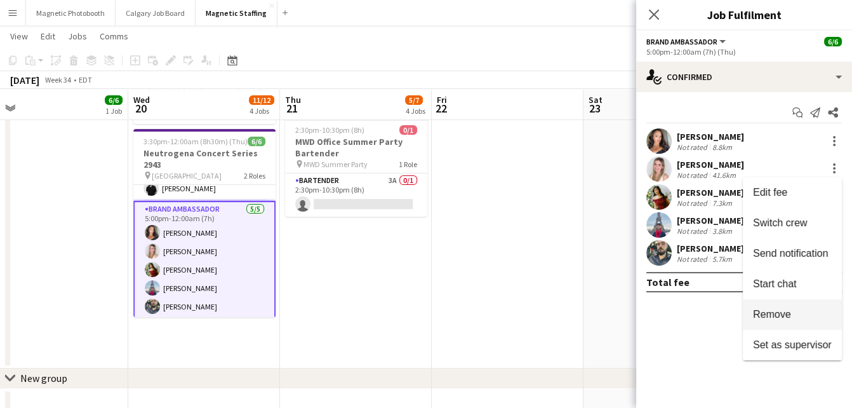
click at [756, 311] on span "Remove" at bounding box center [772, 313] width 38 height 11
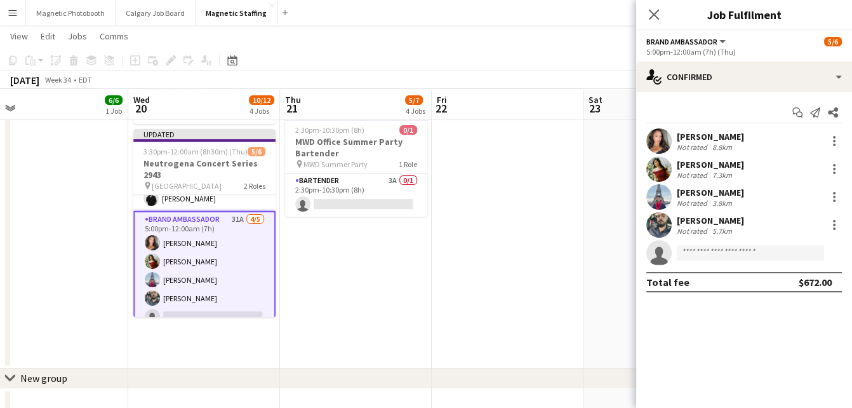
click at [540, 251] on app-date-cell at bounding box center [508, 73] width 152 height 589
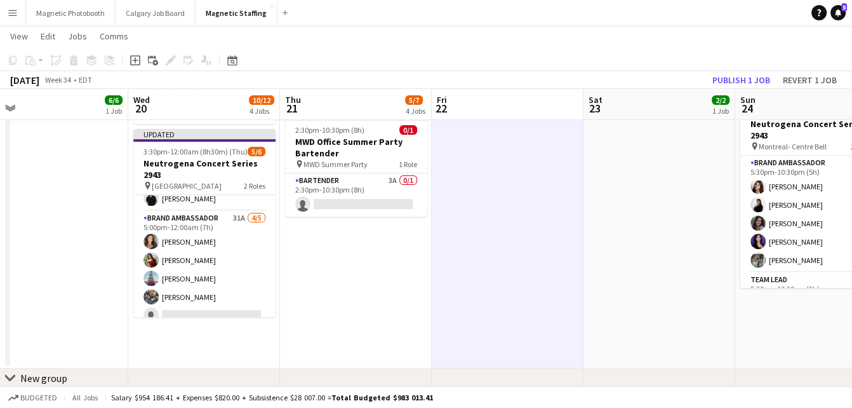
scroll to position [0, 480]
click at [741, 70] on app-toolbar "Copy Paste Paste Command V Paste with crew Command Shift V Paste linked Job Del…" at bounding box center [426, 61] width 852 height 22
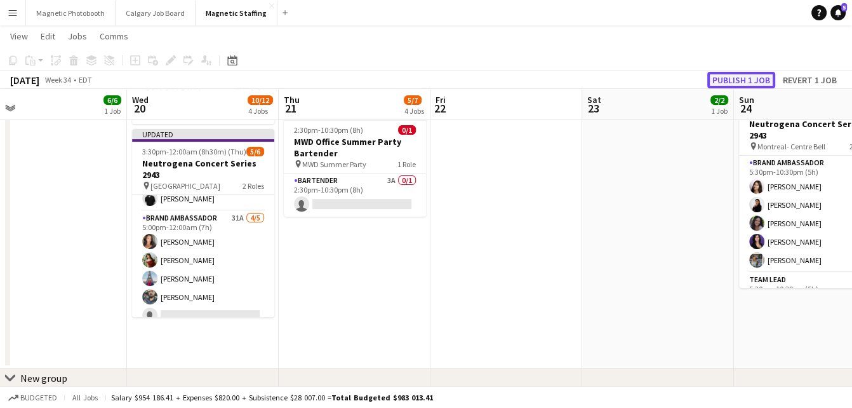
click at [733, 78] on button "Publish 1 job" at bounding box center [741, 80] width 68 height 17
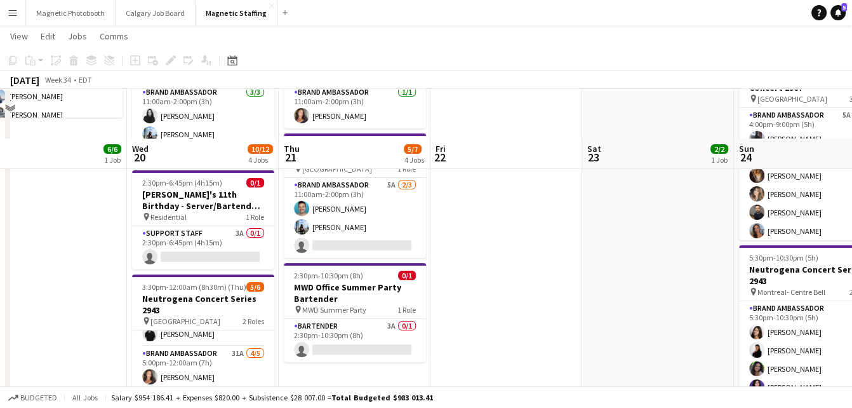
scroll to position [293, 0]
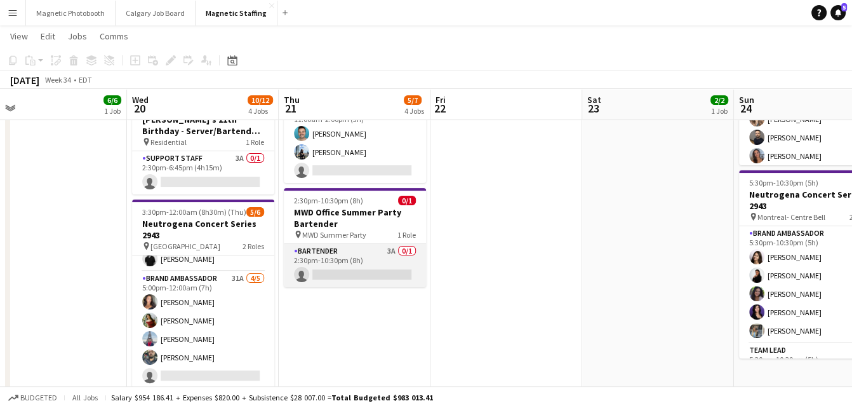
click at [310, 268] on app-card-role "Bartender 3A 0/1 2:30pm-10:30pm (8h) single-neutral-actions" at bounding box center [355, 265] width 142 height 43
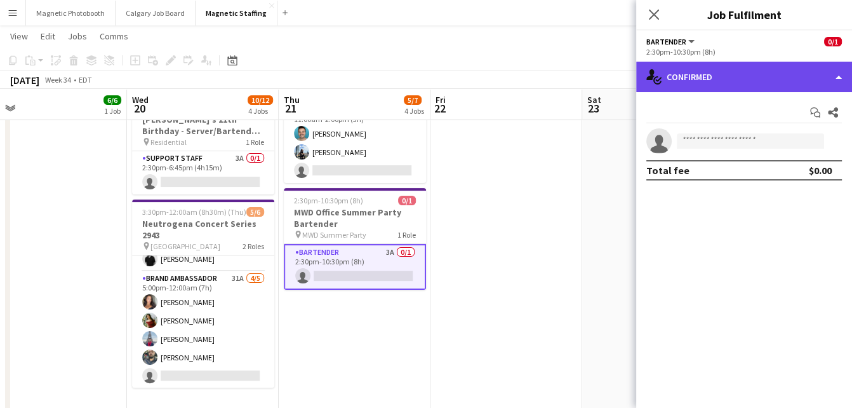
click at [694, 82] on div "single-neutral-actions-check-2 Confirmed" at bounding box center [744, 77] width 216 height 30
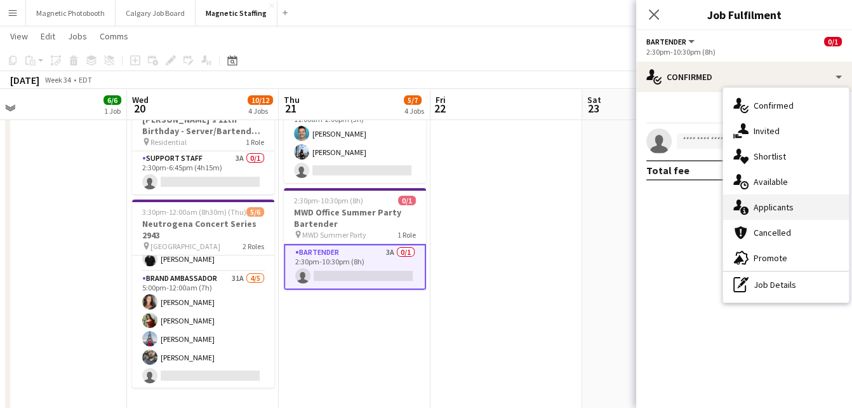
click at [746, 214] on icon "single-neutral-actions-information" at bounding box center [740, 206] width 15 height 15
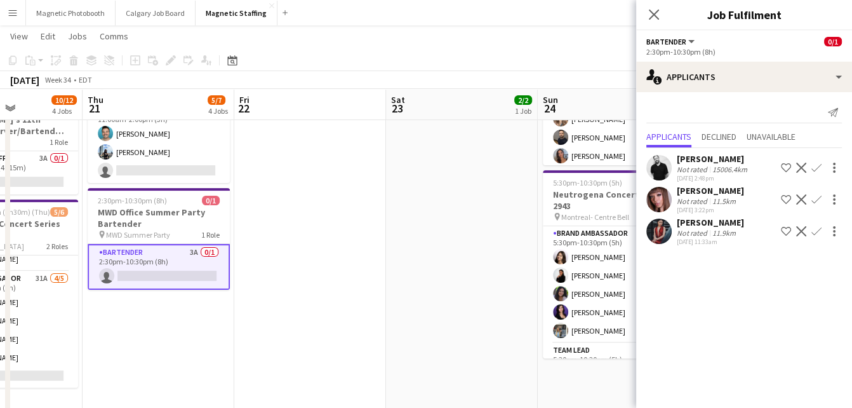
scroll to position [0, 437]
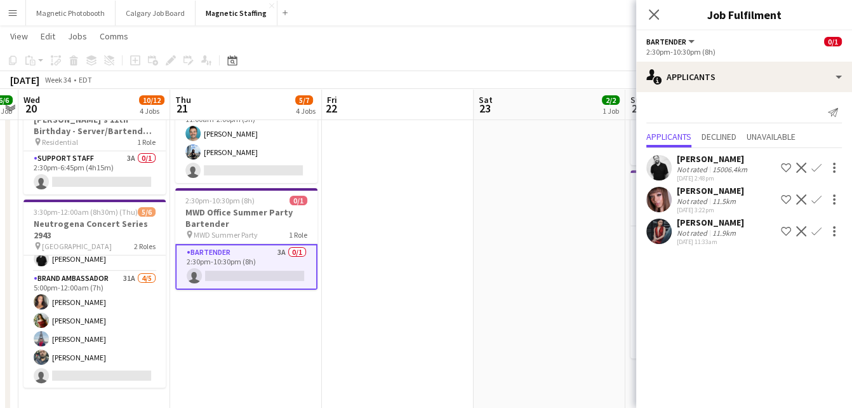
drag, startPoint x: 531, startPoint y: 312, endPoint x: 467, endPoint y: 312, distance: 64.1
click at [467, 312] on app-calendar-viewport "Sun 17 3/3 2 Jobs Mon 18 Tue 19 6/6 1 Job Wed 20 10/12 4 Jobs Thu 21 5/7 4 Jobs…" at bounding box center [426, 127] width 852 height 740
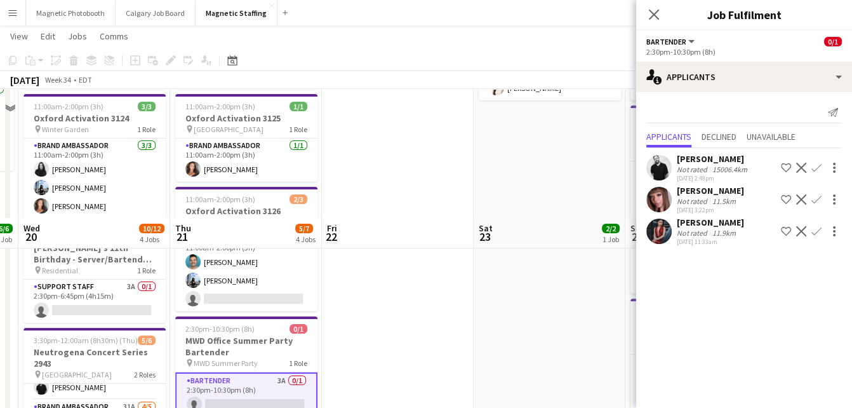
scroll to position [36, 0]
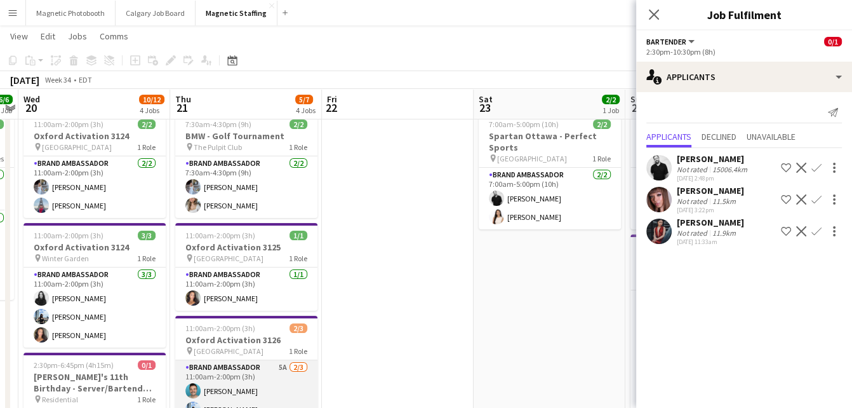
click at [289, 390] on app-card-role "Brand Ambassador 5A 2/3 11:00am-2:00pm (3h) Harrison Smith Lena Vu single-neutr…" at bounding box center [246, 400] width 142 height 80
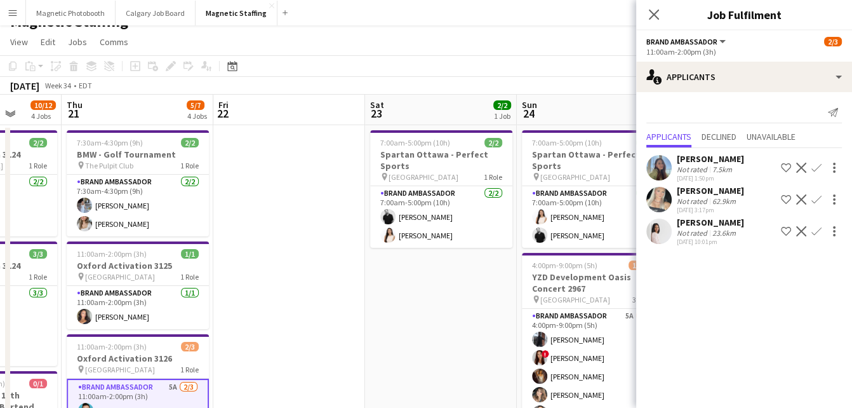
scroll to position [0, 430]
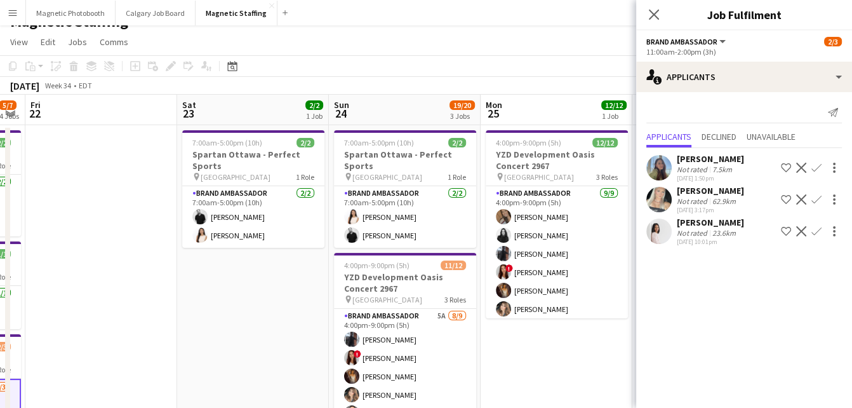
drag, startPoint x: 534, startPoint y: 299, endPoint x: 237, endPoint y: 324, distance: 297.5
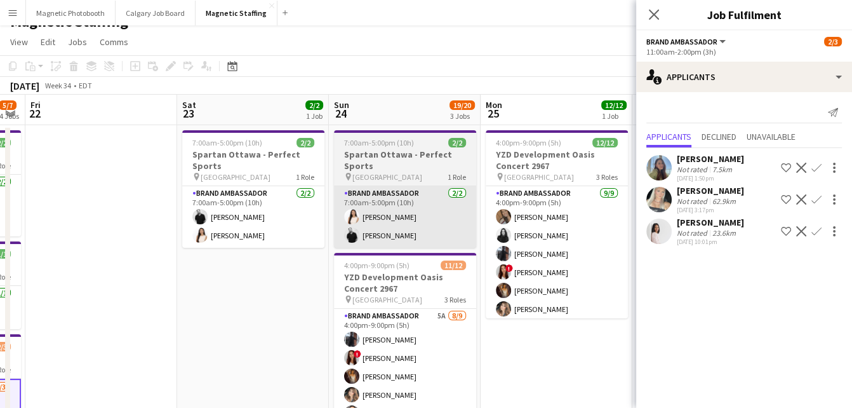
click at [393, 238] on app-card-role "Brand Ambassador [DATE] 7:00am-5:00pm (10h) [PERSON_NAME] [PERSON_NAME]" at bounding box center [405, 217] width 142 height 62
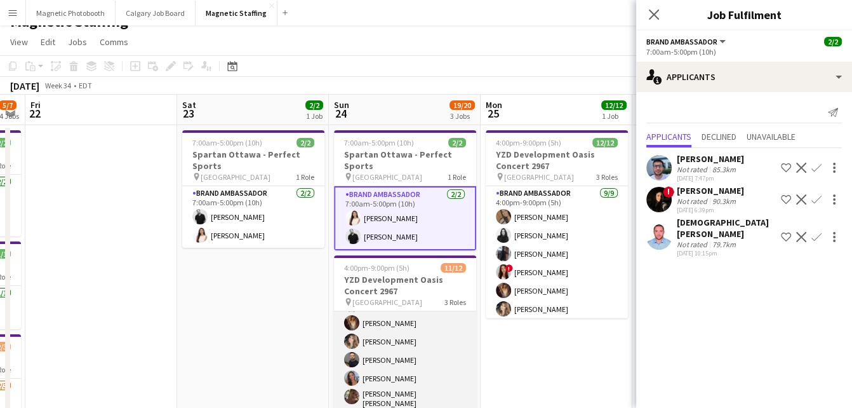
click at [387, 344] on app-card-role "Brand Ambassador 5A 8/9 4:00pm-9:00pm (5h) Cameron Rodgers ! Luana Cima Bharvji…" at bounding box center [405, 352] width 142 height 194
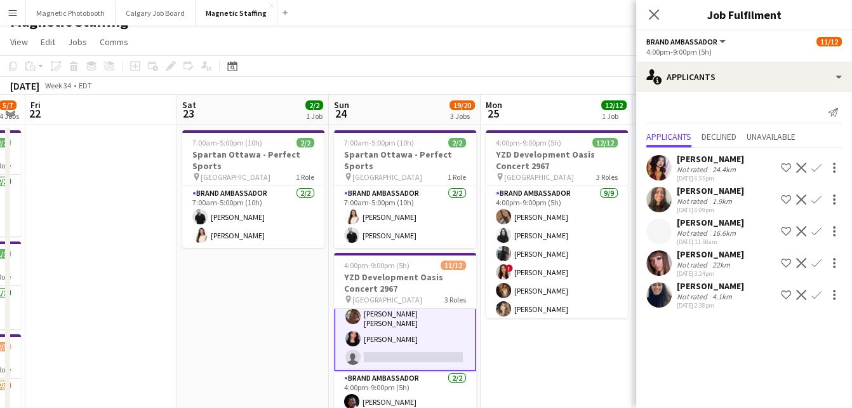
scroll to position [140, 0]
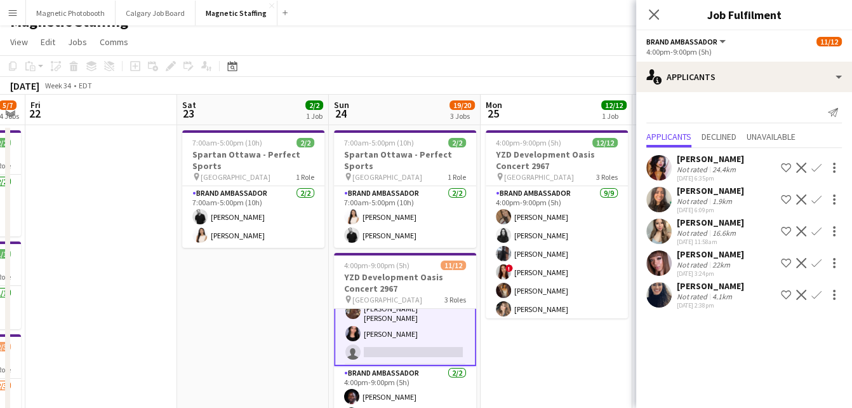
click at [814, 296] on app-icon "Confirm" at bounding box center [816, 294] width 10 height 10
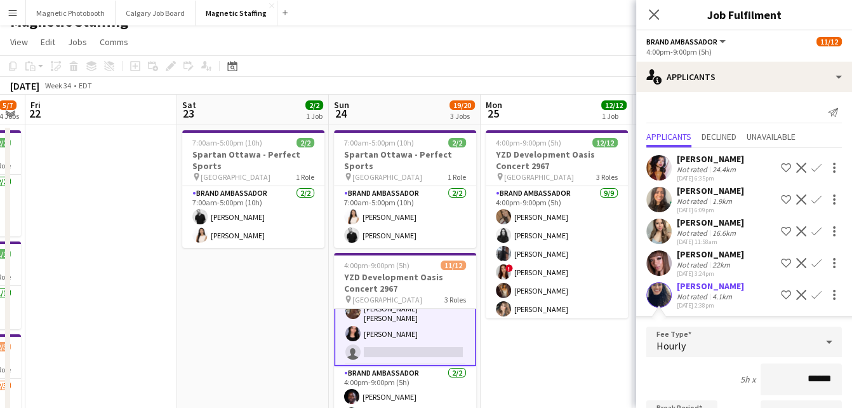
scroll to position [200, 0]
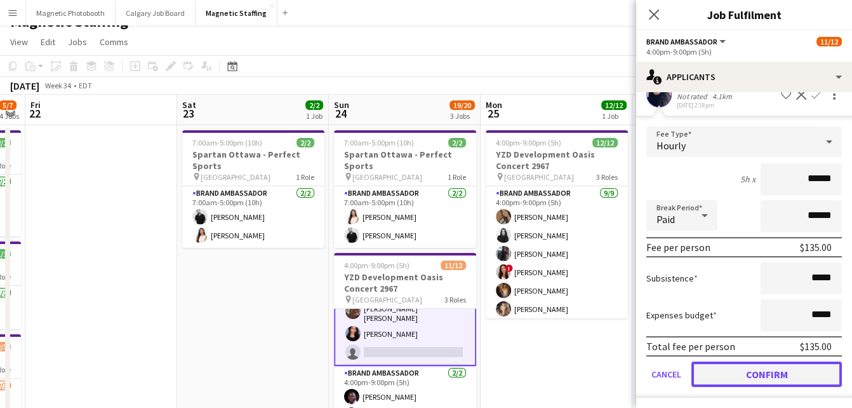
click at [721, 377] on button "Confirm" at bounding box center [766, 373] width 150 height 25
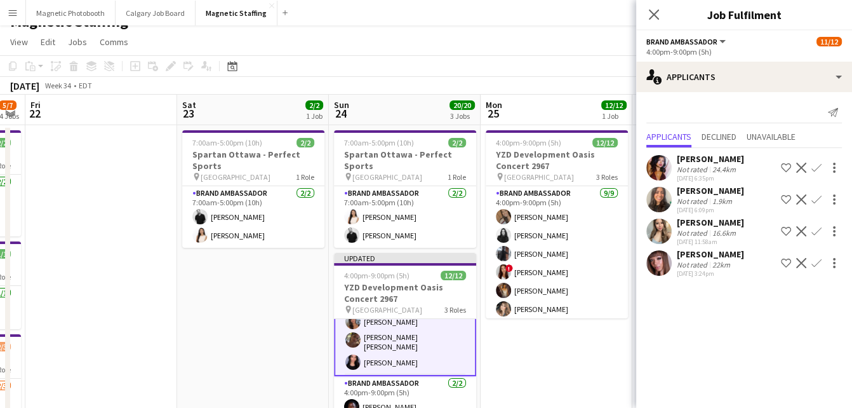
scroll to position [0, 0]
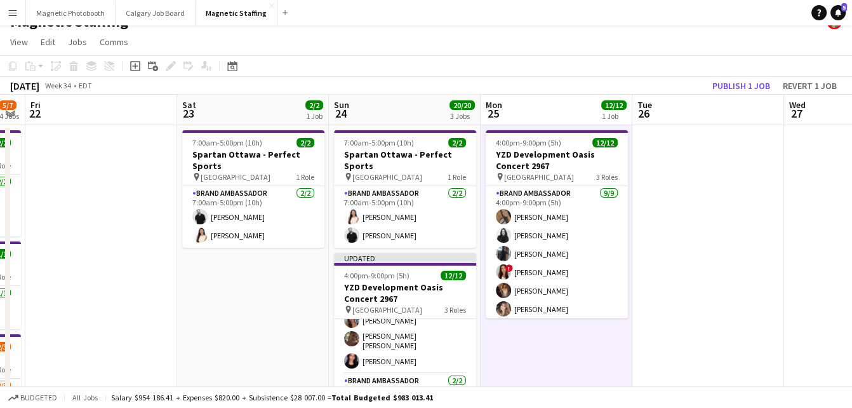
scroll to position [138, 0]
click at [748, 81] on button "Publish 1 job" at bounding box center [741, 85] width 68 height 17
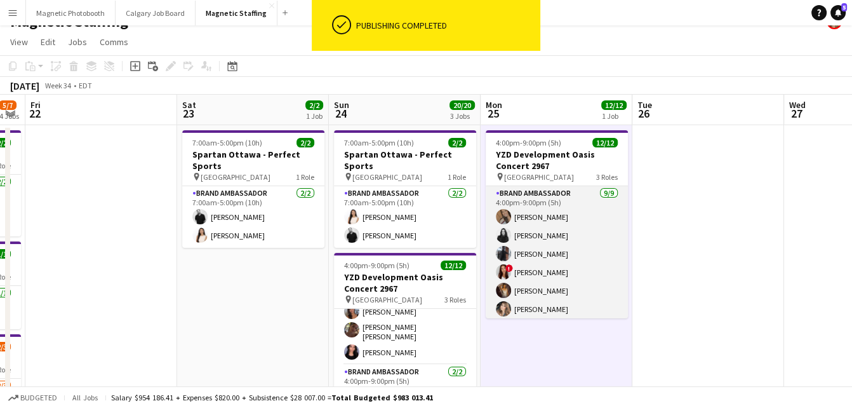
click at [548, 279] on app-card-role "Brand Ambassador [DATE] 4:00pm-9:00pm (5h) [PERSON_NAME] [PERSON_NAME] [PERSON_…" at bounding box center [557, 281] width 142 height 190
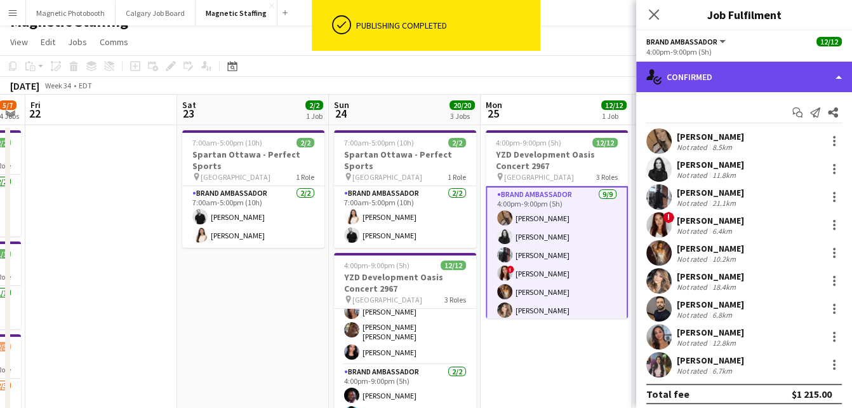
click at [688, 81] on div "single-neutral-actions-check-2 Confirmed" at bounding box center [744, 77] width 216 height 30
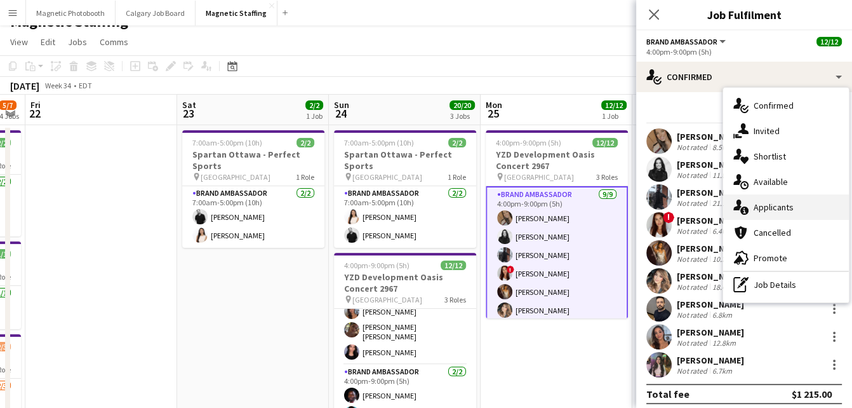
click at [748, 216] on div "single-neutral-actions-information Applicants" at bounding box center [786, 206] width 126 height 25
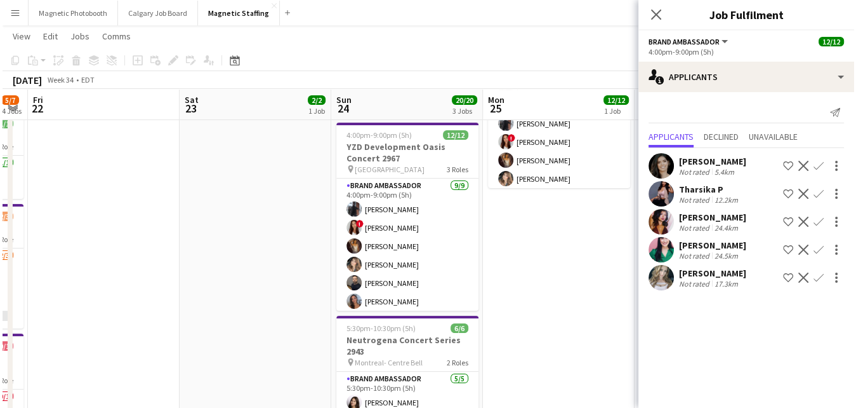
scroll to position [0, 0]
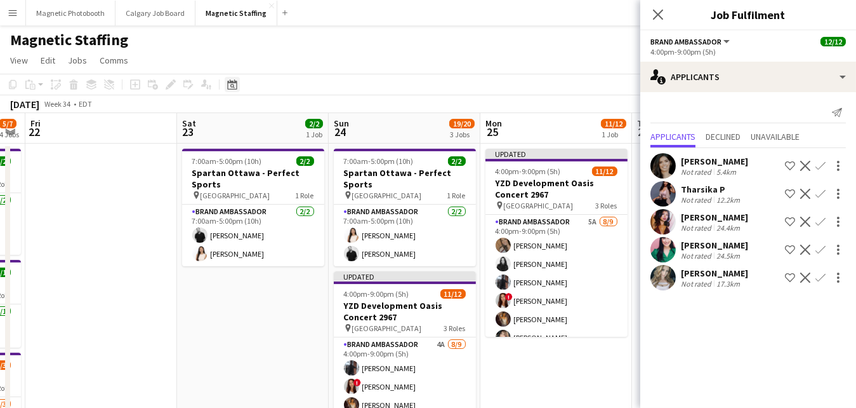
click at [235, 87] on icon "Date picker" at bounding box center [232, 84] width 10 height 10
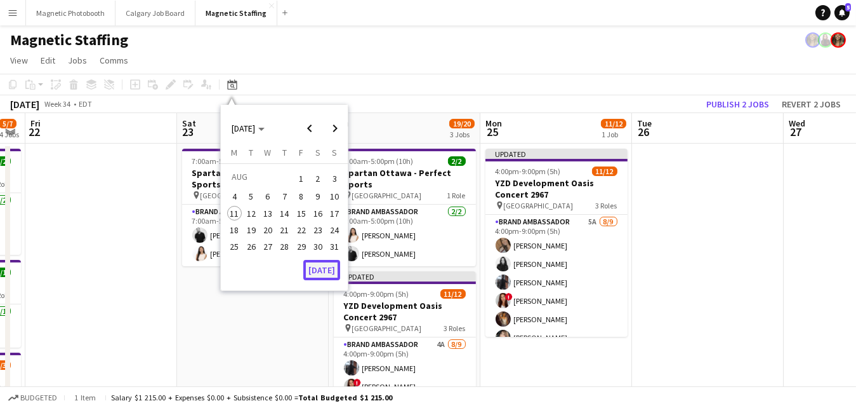
click at [326, 270] on button "[DATE]" at bounding box center [321, 270] width 37 height 20
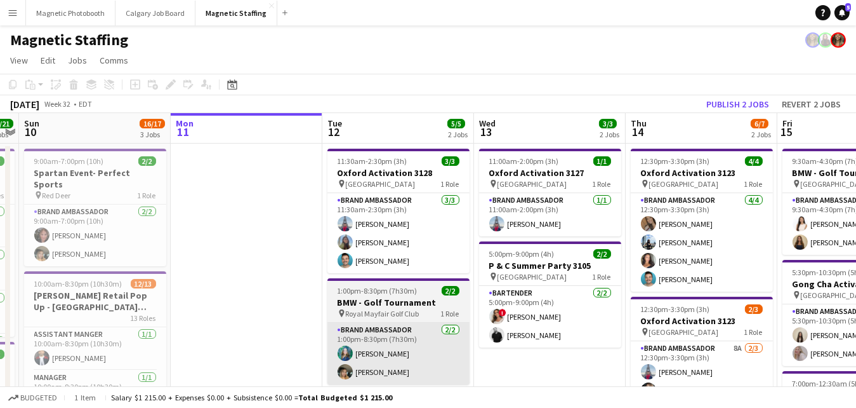
scroll to position [1, 0]
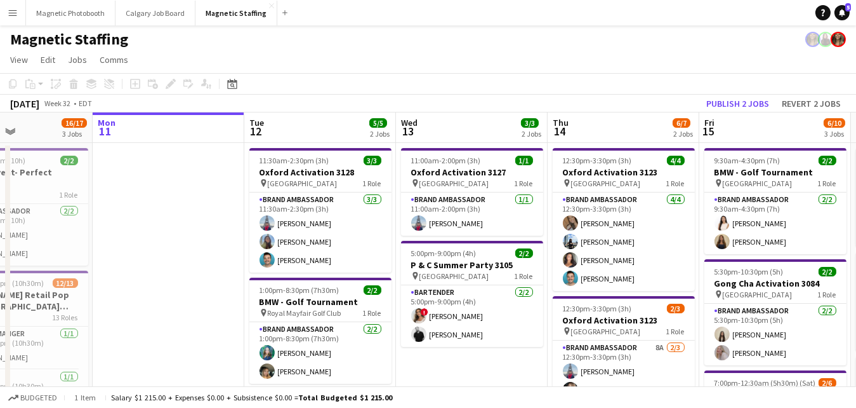
drag, startPoint x: 387, startPoint y: 234, endPoint x: 278, endPoint y: 237, distance: 109.2
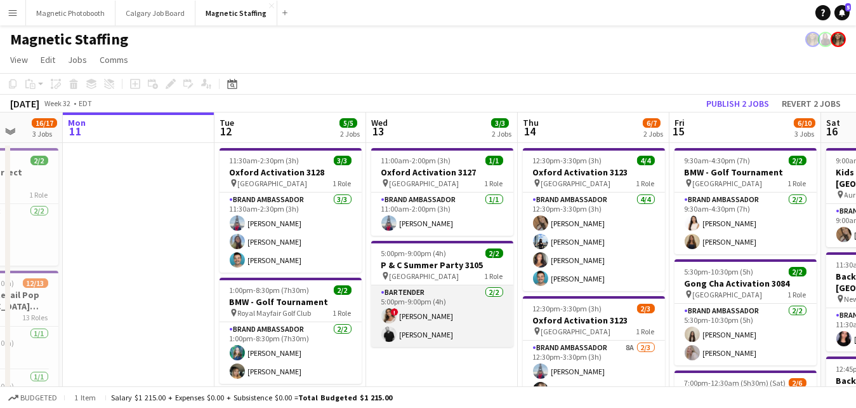
scroll to position [0, 543]
click at [430, 328] on app-card-role "Bartender 2/2 5:00pm-9:00pm (4h) ! Emily Vandongen jean-philippe roy" at bounding box center [443, 316] width 142 height 62
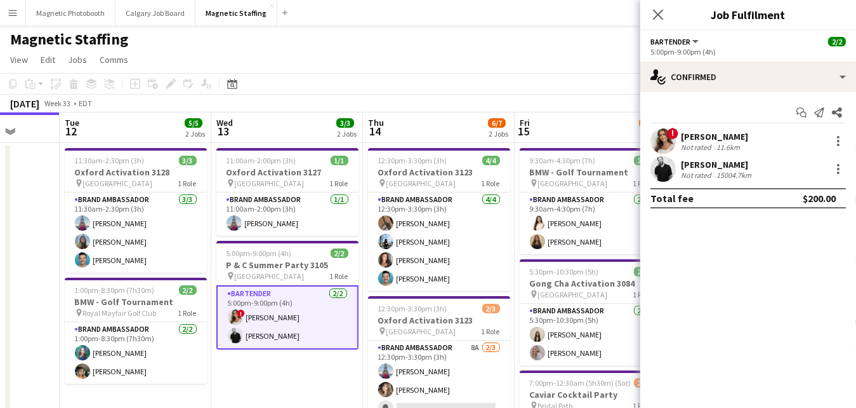
drag, startPoint x: 494, startPoint y: 321, endPoint x: 311, endPoint y: 321, distance: 182.8
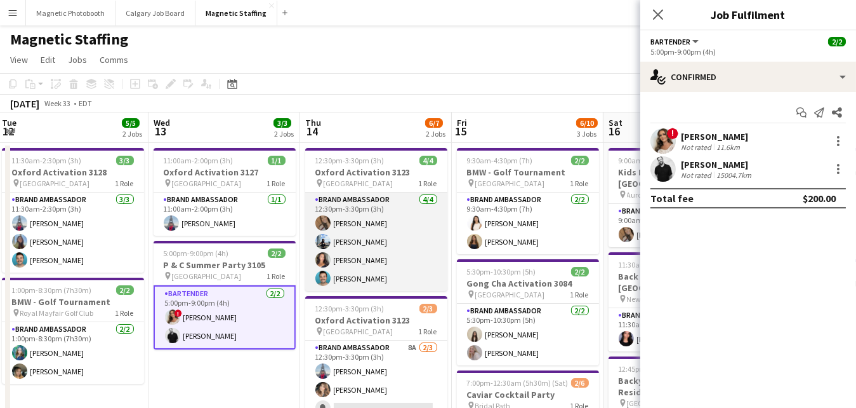
click at [385, 236] on app-card-role "Brand Ambassador 4/4 12:30pm-3:30pm (3h) erica Musso Lena Vu Katelynn Espinosa …" at bounding box center [376, 241] width 142 height 98
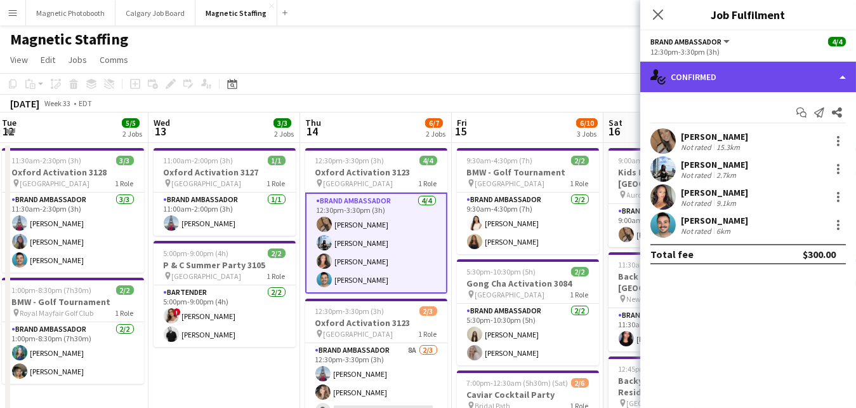
click at [736, 62] on div "single-neutral-actions-check-2 Confirmed" at bounding box center [748, 77] width 216 height 30
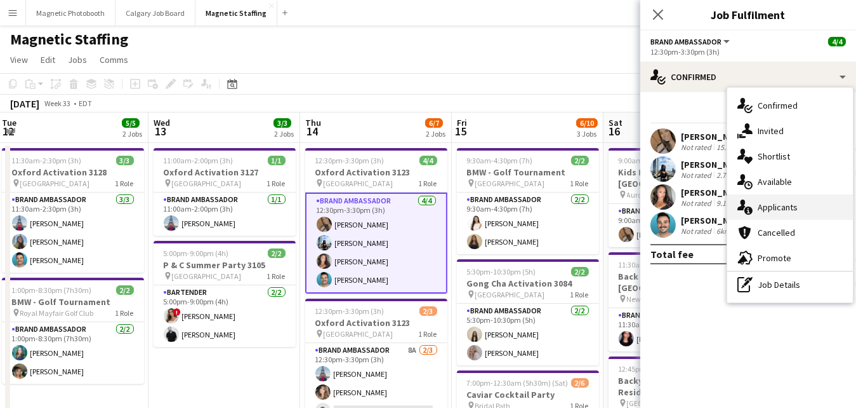
click at [739, 202] on icon "single-neutral-actions-information" at bounding box center [745, 206] width 15 height 15
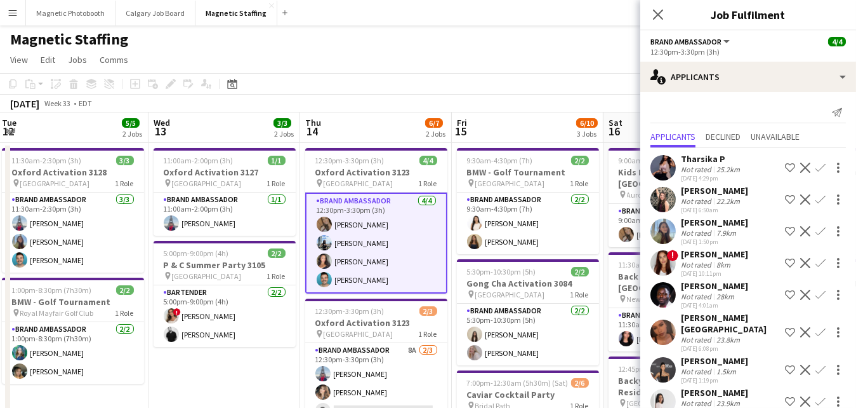
scroll to position [9, 0]
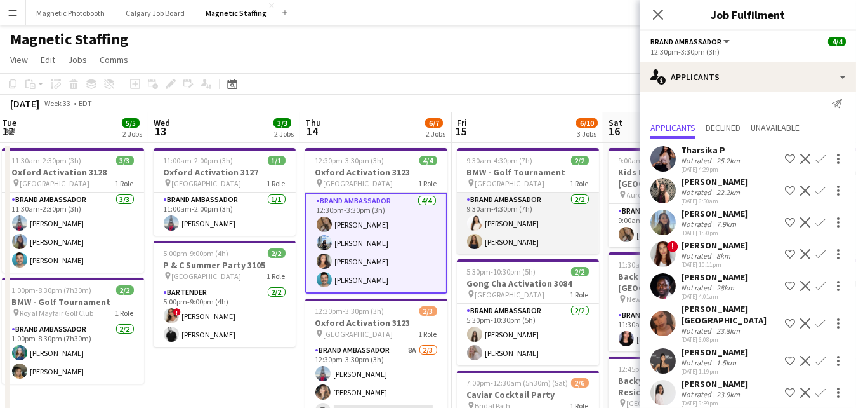
click at [533, 245] on app-card-role "Brand Ambassador 2/2 9:30am-4:30pm (7h) Lisa Bujold Alexia Kioussis" at bounding box center [528, 223] width 142 height 62
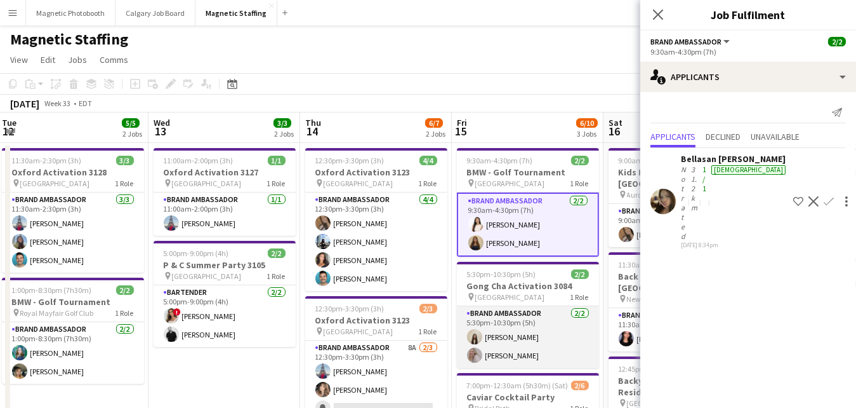
click at [501, 346] on app-card-role "Brand Ambassador 2/2 5:30pm-10:30pm (5h) Geanie Luu Roxanna Cyganek" at bounding box center [528, 337] width 142 height 62
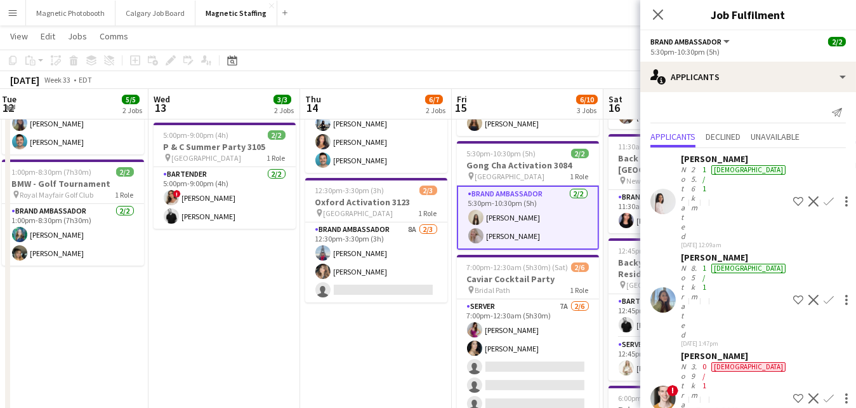
scroll to position [232, 0]
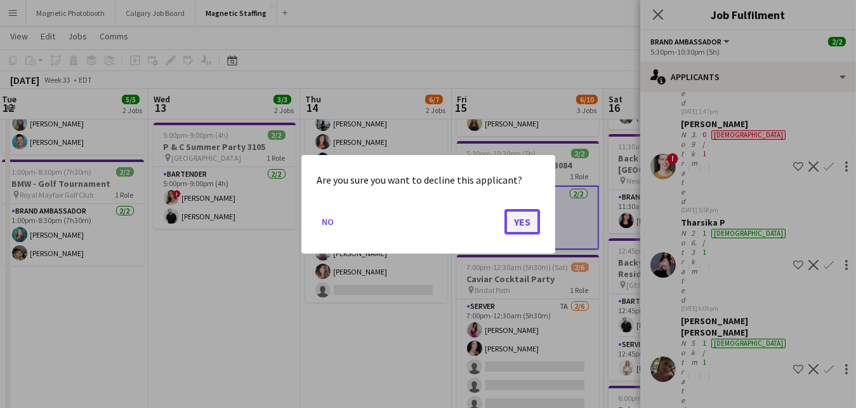
click at [514, 224] on button "Yes" at bounding box center [523, 220] width 36 height 25
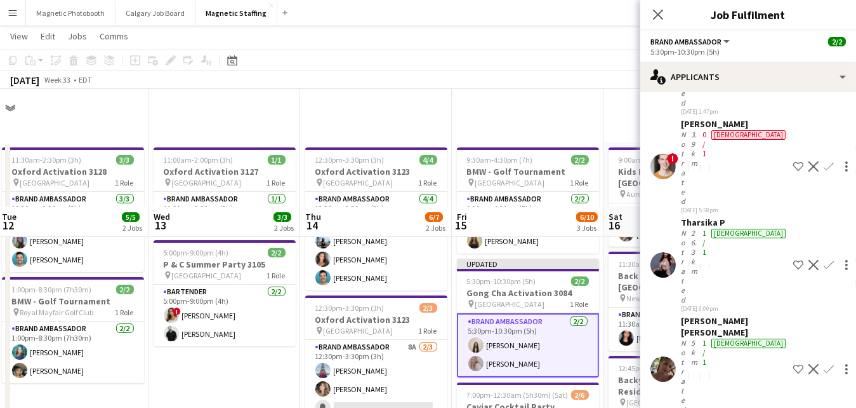
scroll to position [190, 0]
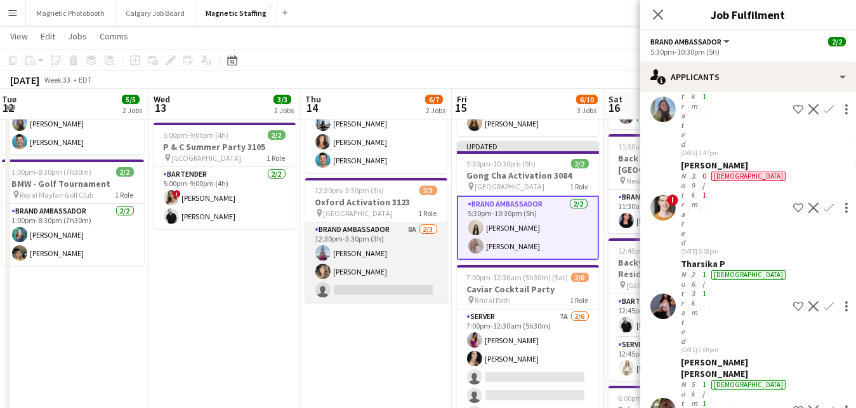
click at [421, 265] on app-card-role "Brand Ambassador 8A 2/3 12:30pm-3:30pm (3h) Luccas Correia Cassie Sanchez singl…" at bounding box center [376, 262] width 142 height 80
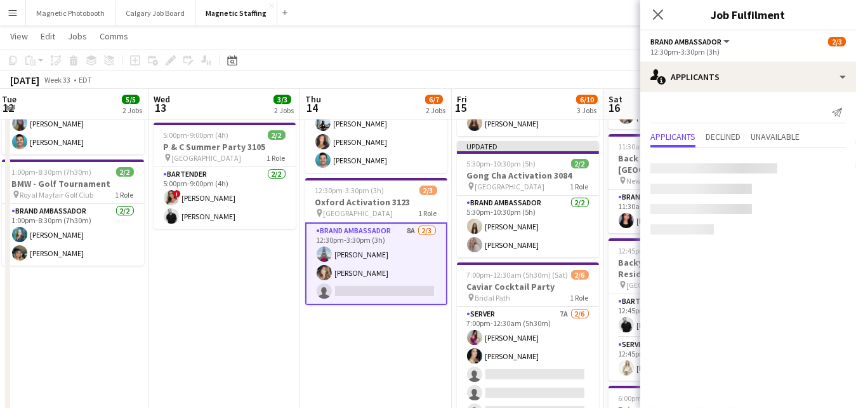
scroll to position [0, 0]
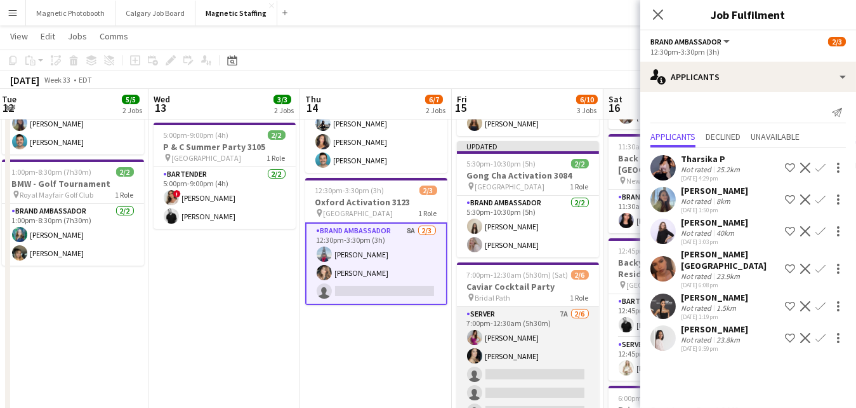
click at [498, 377] on app-card-role "Server 7A 2/6 7:00pm-12:30am (5h30m) Izabella Lima Cassandra Tari single-neutra…" at bounding box center [528, 374] width 142 height 135
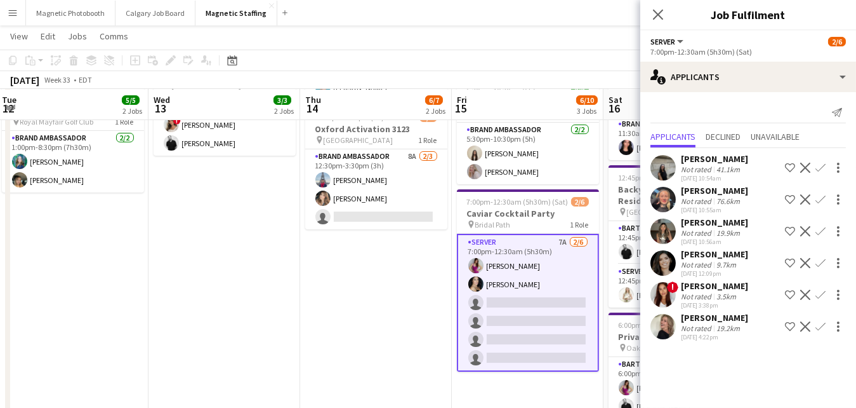
scroll to position [0, 452]
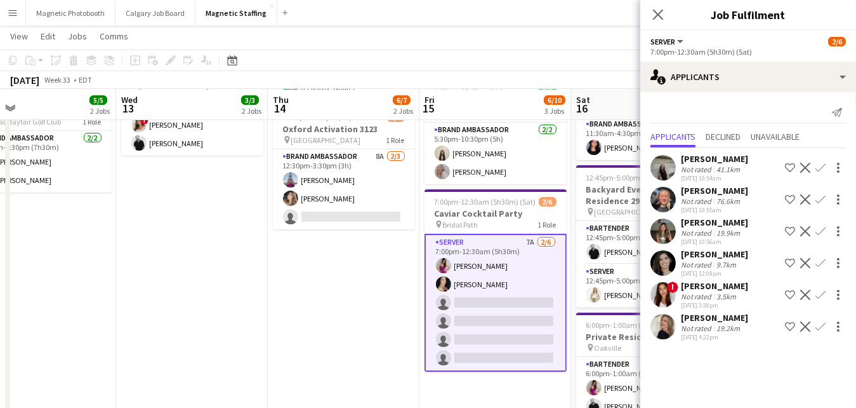
drag, startPoint x: 468, startPoint y: 268, endPoint x: 394, endPoint y: 281, distance: 74.7
click at [396, 279] on app-calendar-viewport "Sat 9 21/21 2 Jobs Sun 10 16/17 3 Jobs Mon 11 Tue 12 5/5 2 Jobs Wed 13 3/3 2 Jo…" at bounding box center [428, 248] width 856 height 778
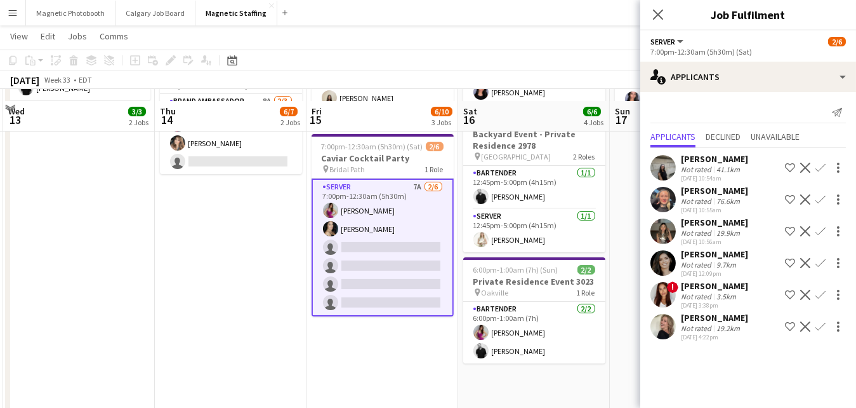
scroll to position [258, 0]
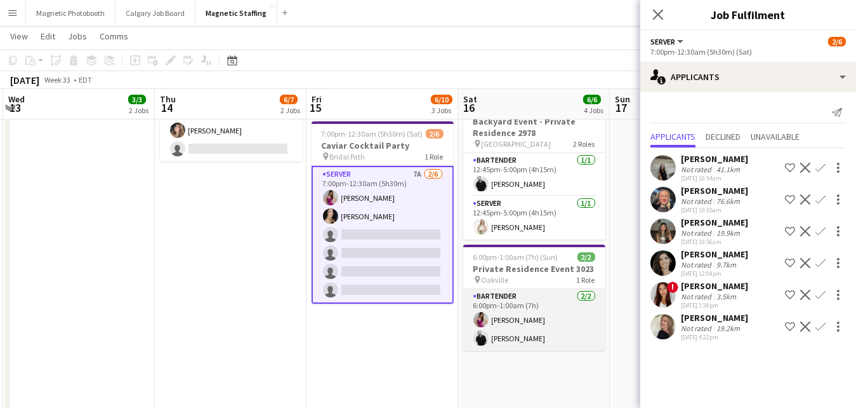
click at [572, 328] on app-card-role "Bartender 2/2 6:00pm-1:00am (7h) Izabella Lima jean-philippe roy" at bounding box center [534, 320] width 142 height 62
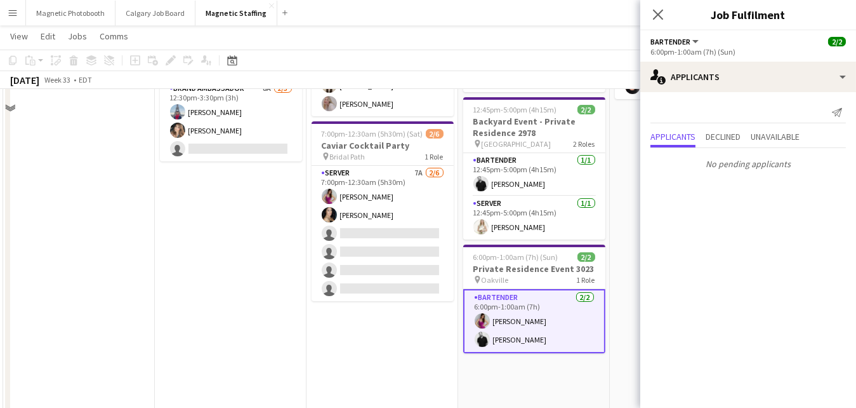
scroll to position [0, 0]
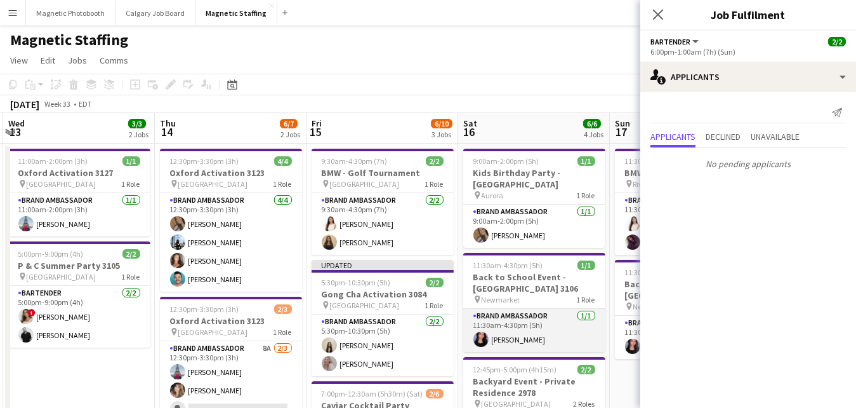
click at [538, 333] on app-card-role "Brand Ambassador 1/1 11:30am-4:30pm (5h) Jennifer Bigirimana" at bounding box center [534, 329] width 142 height 43
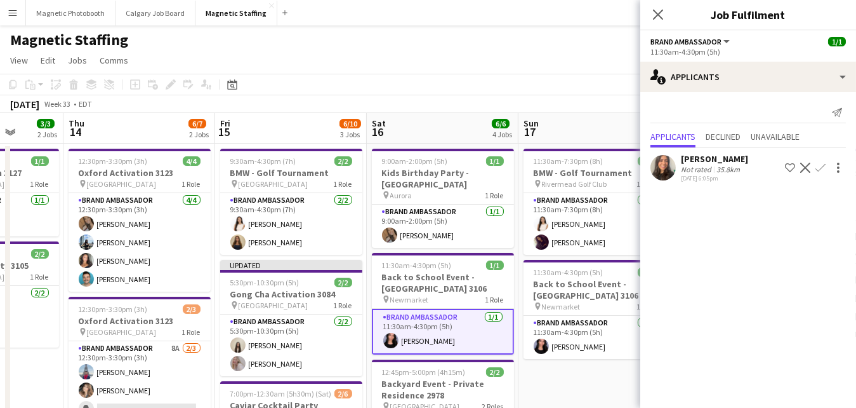
drag, startPoint x: 533, startPoint y: 334, endPoint x: 296, endPoint y: 351, distance: 236.7
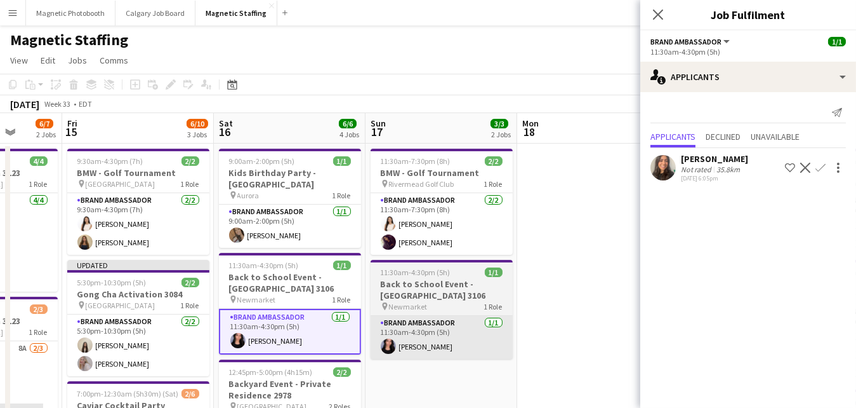
click at [418, 355] on app-card-role "Brand Ambassador 1/1 11:30am-4:30pm (5h) Jennifer Bigirimana" at bounding box center [442, 336] width 142 height 43
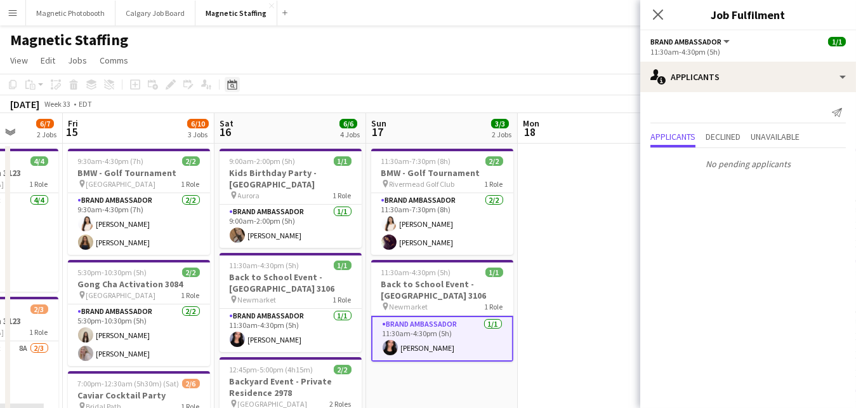
click at [227, 82] on icon at bounding box center [232, 84] width 10 height 10
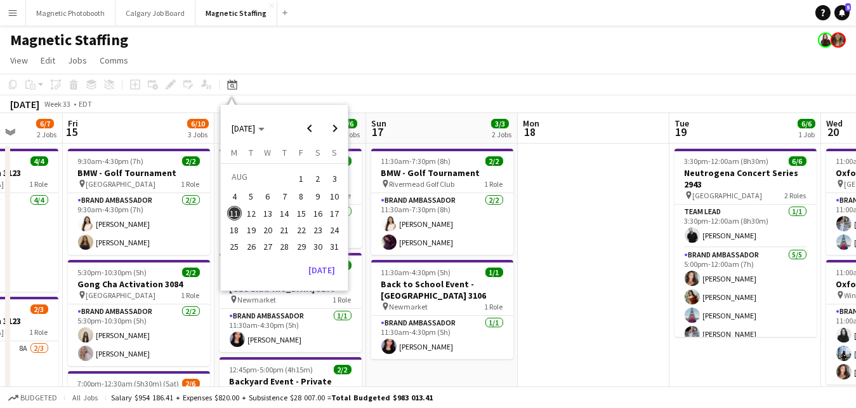
click at [266, 214] on span "13" at bounding box center [267, 213] width 15 height 15
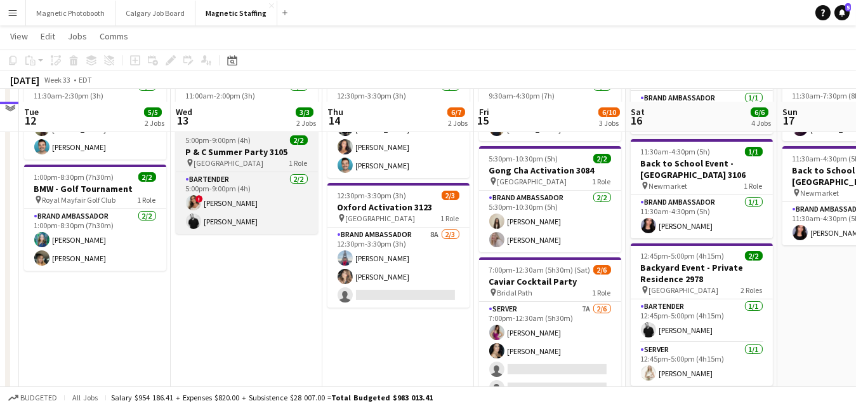
scroll to position [125, 0]
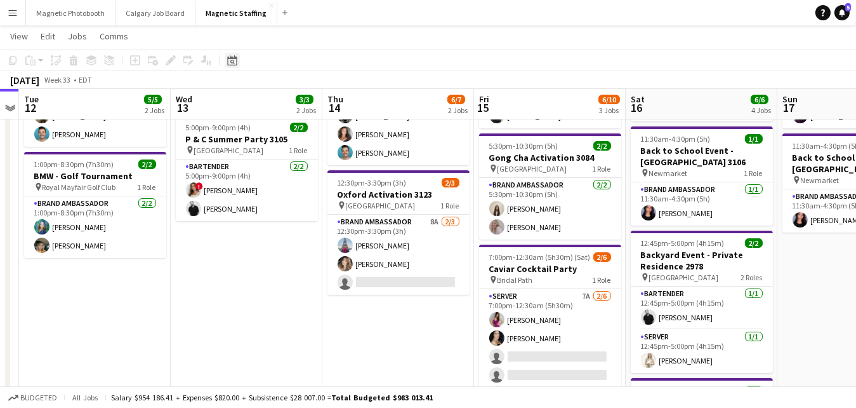
click at [229, 56] on icon "Date picker" at bounding box center [232, 60] width 10 height 10
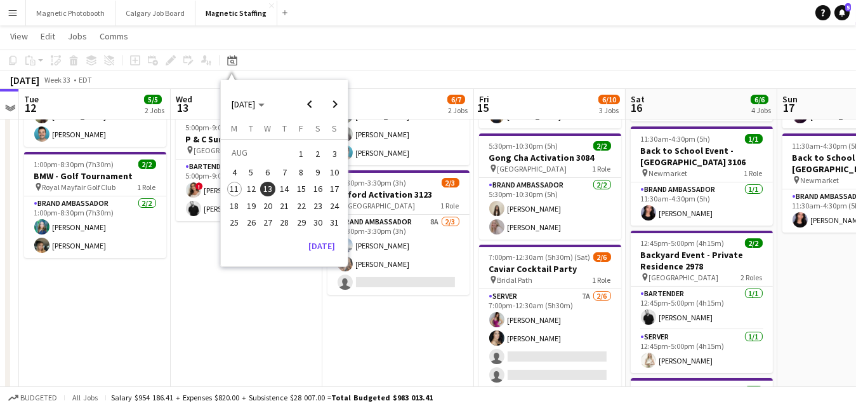
click at [288, 204] on span "21" at bounding box center [284, 205] width 15 height 15
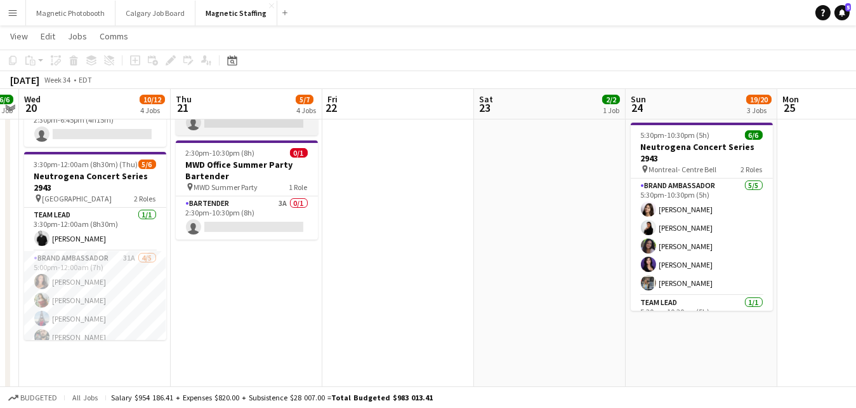
scroll to position [341, 0]
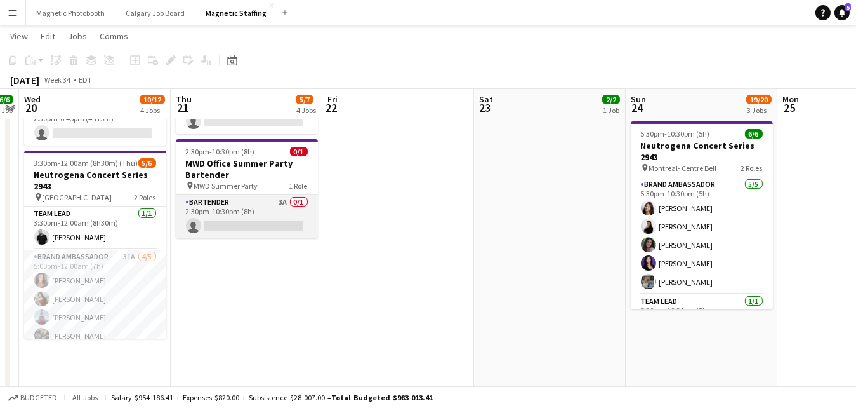
click at [290, 204] on app-card-role "Bartender 3A 0/1 2:30pm-10:30pm (8h) single-neutral-actions" at bounding box center [247, 216] width 142 height 43
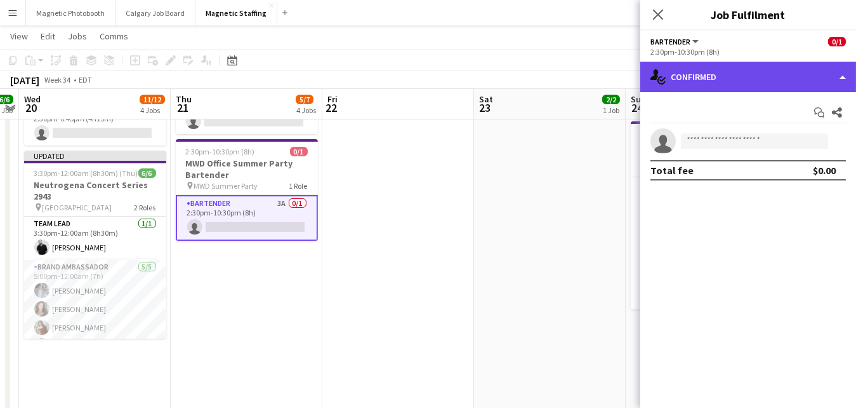
click at [717, 91] on div "single-neutral-actions-check-2 Confirmed" at bounding box center [748, 77] width 216 height 30
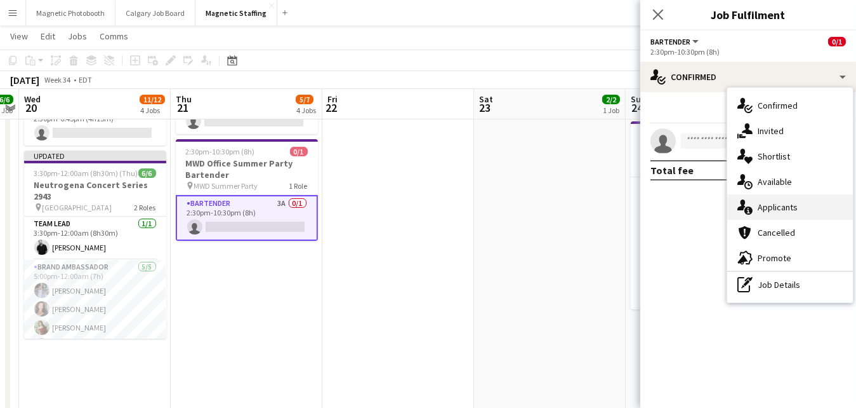
click at [755, 204] on div "single-neutral-actions-information Applicants" at bounding box center [790, 206] width 126 height 25
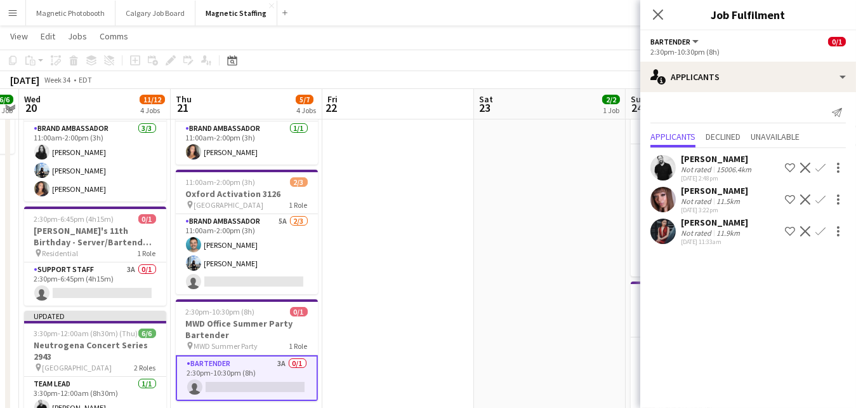
scroll to position [69, 0]
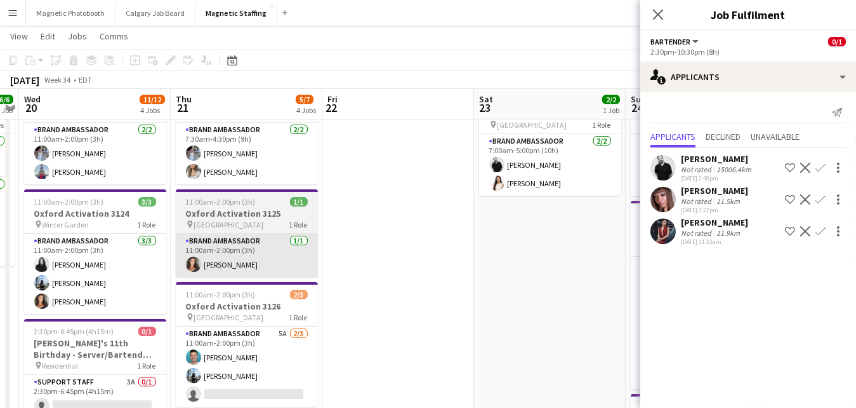
click at [239, 262] on app-card-role "Brand Ambassador 1/1 11:00am-2:00pm (3h) Katelynn Espinosa" at bounding box center [247, 255] width 142 height 43
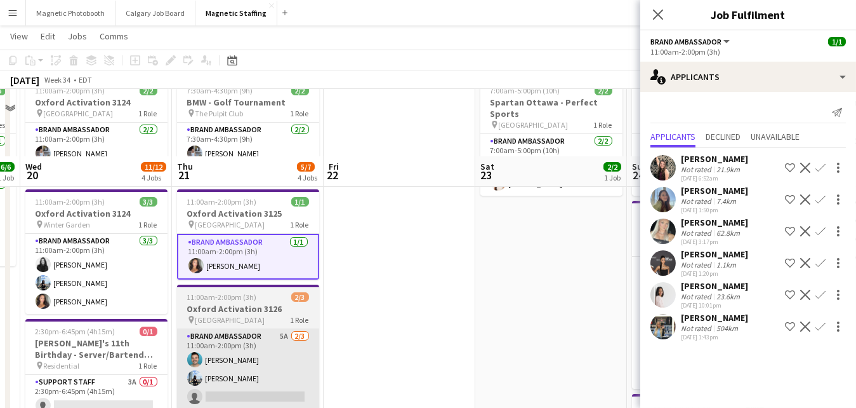
scroll to position [137, 0]
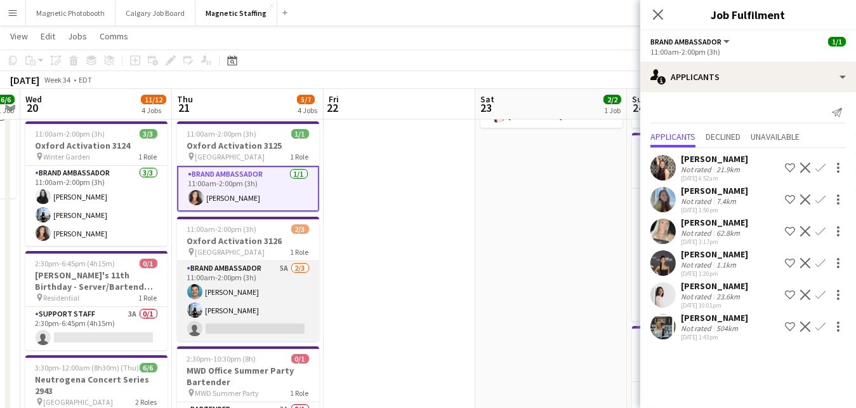
click at [273, 321] on app-card-role "Brand Ambassador 5A 2/3 11:00am-2:00pm (3h) Harrison Smith Lena Vu single-neutr…" at bounding box center [248, 301] width 142 height 80
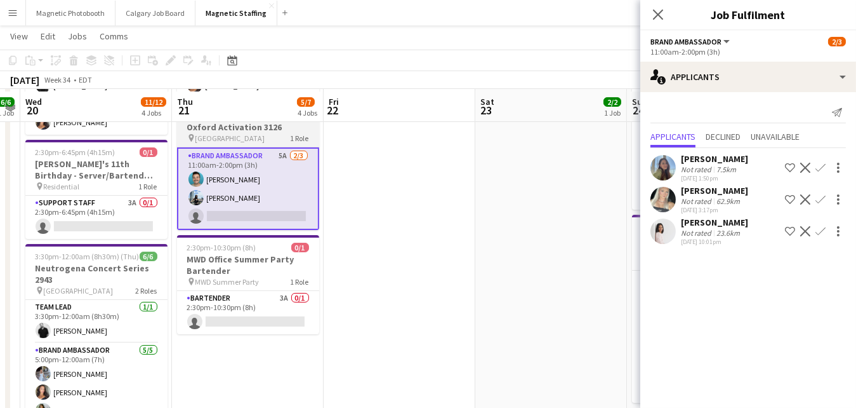
scroll to position [250, 0]
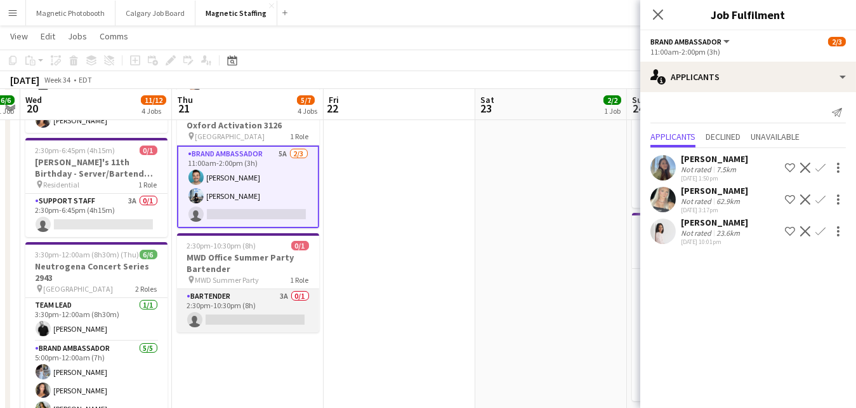
click at [264, 312] on app-card-role "Bartender 3A 0/1 2:30pm-10:30pm (8h) single-neutral-actions" at bounding box center [248, 310] width 142 height 43
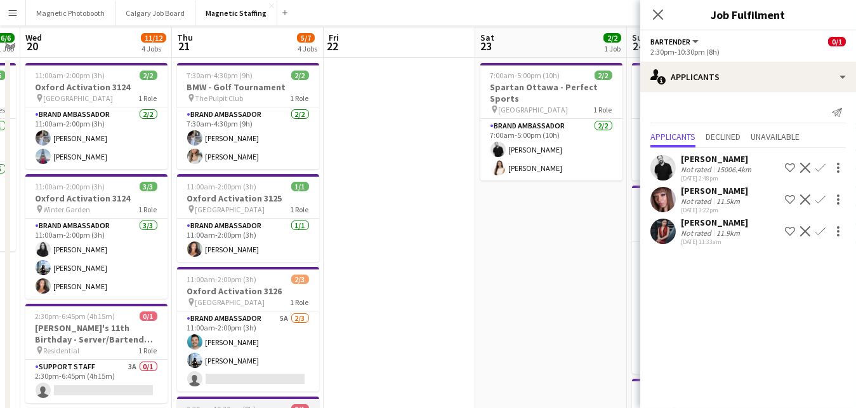
scroll to position [0, 0]
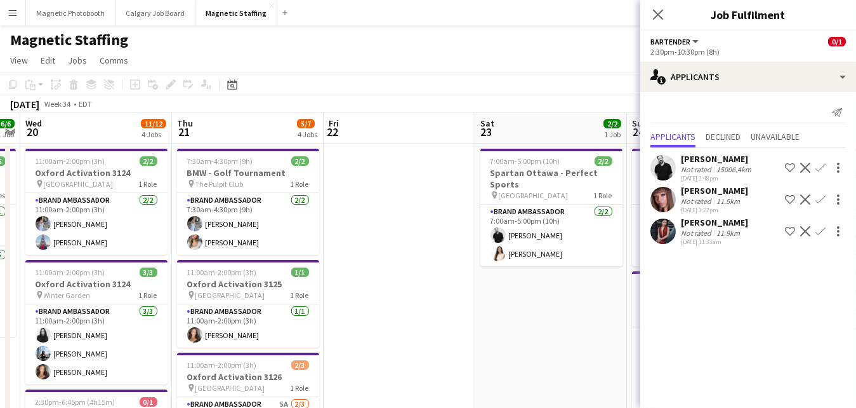
click at [222, 84] on div "Date picker AUG 2025 AUG 2025 Monday M Tuesday T Wednesday W Thursday T Friday …" at bounding box center [228, 84] width 29 height 15
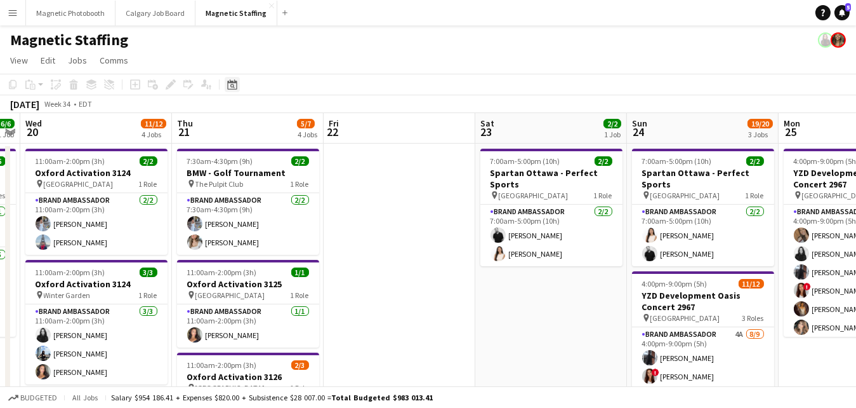
click at [229, 87] on icon "Date picker" at bounding box center [232, 84] width 10 height 10
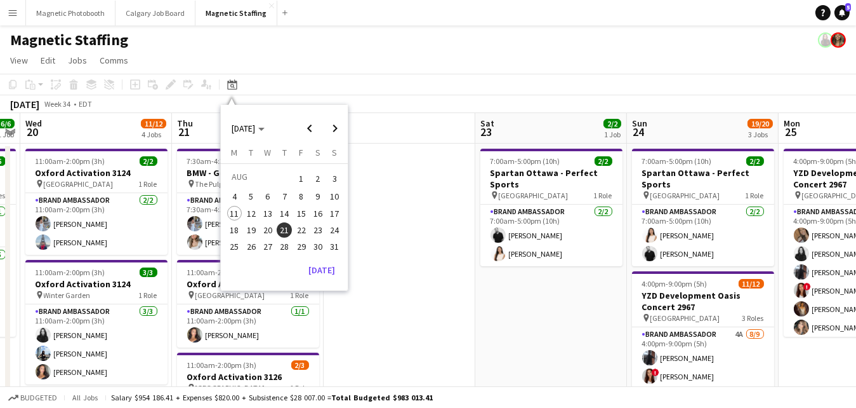
click at [315, 208] on span "16" at bounding box center [317, 213] width 15 height 15
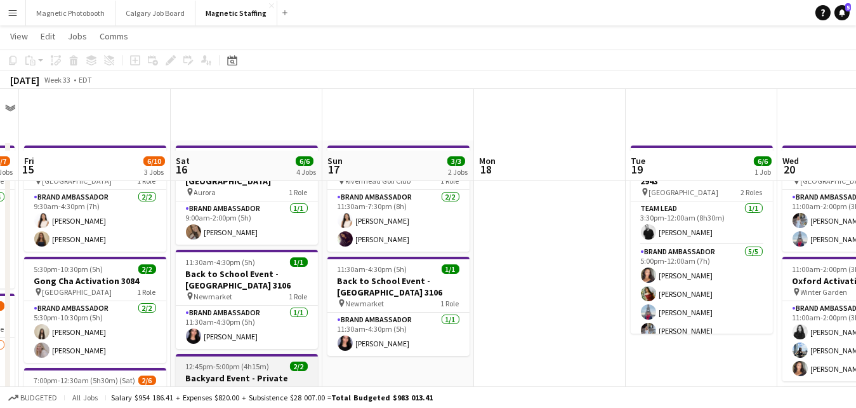
scroll to position [112, 0]
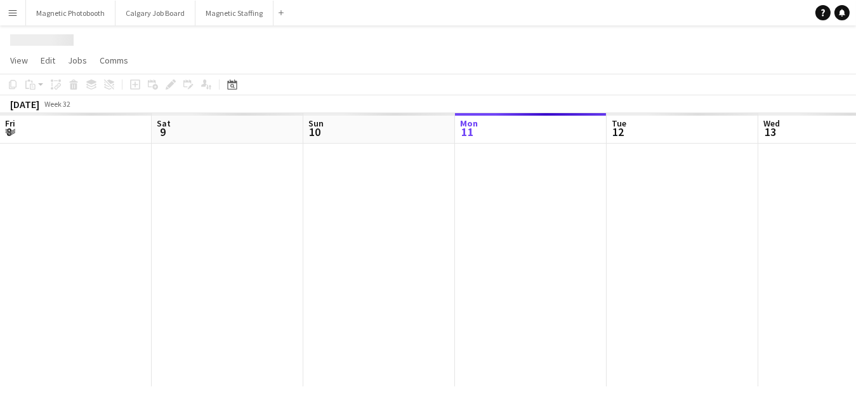
scroll to position [0, 303]
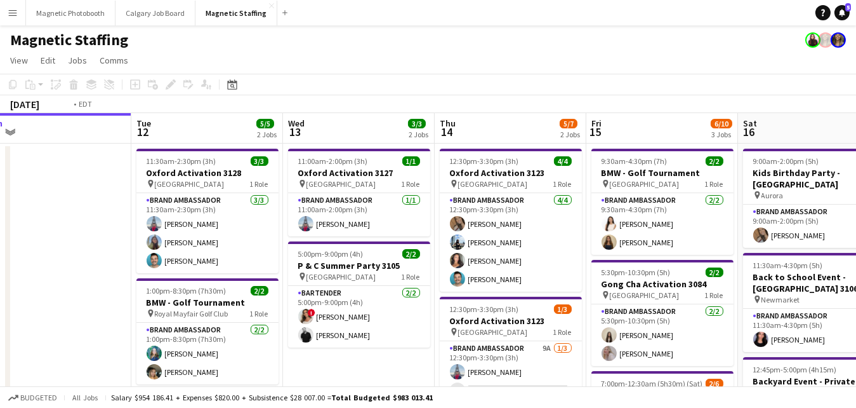
drag, startPoint x: 493, startPoint y: 120, endPoint x: 307, endPoint y: 116, distance: 186.0
click at [308, 119] on app-calendar-viewport "Fri 8 21/21 2 Jobs Sat 9 21/21 2 Jobs Sun 10 16/17 3 Jobs Mon 11 Tue 12 5/5 2 J…" at bounding box center [428, 411] width 856 height 596
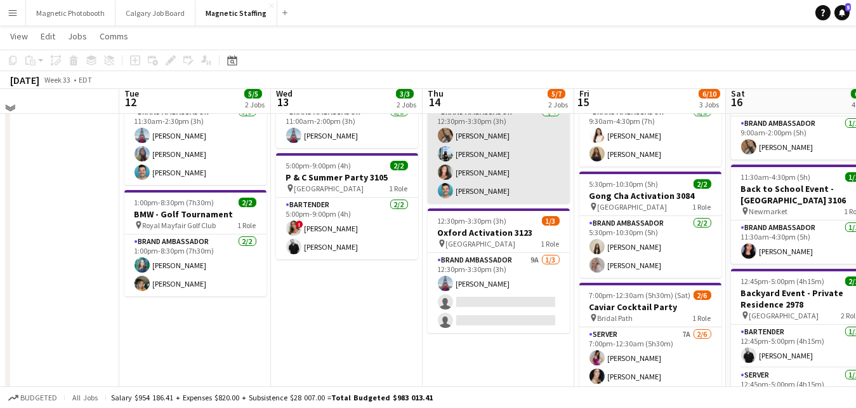
scroll to position [90, 0]
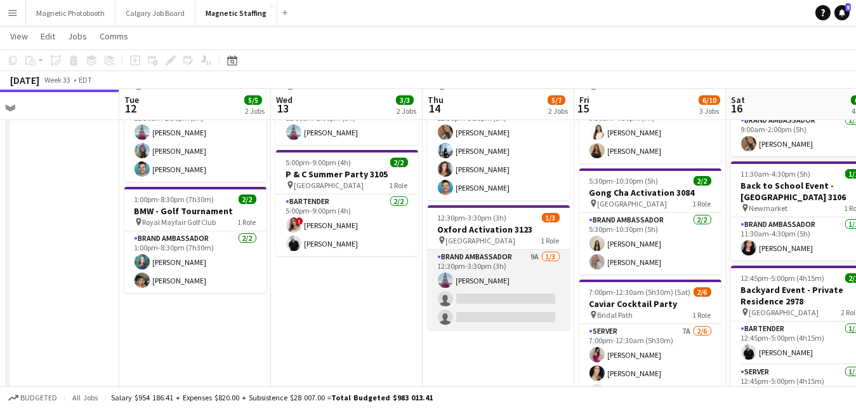
click at [451, 286] on app-card-role "Brand Ambassador 9A [DATE] 12:30pm-3:30pm (3h) [PERSON_NAME] single-neutral-act…" at bounding box center [499, 289] width 142 height 80
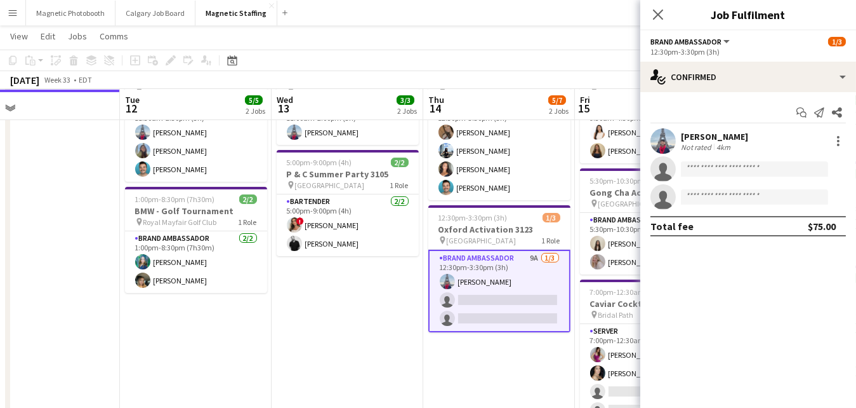
click at [755, 93] on div "Start chat Send notification Share [PERSON_NAME] Not rated 4km single-neutral-a…" at bounding box center [748, 169] width 216 height 154
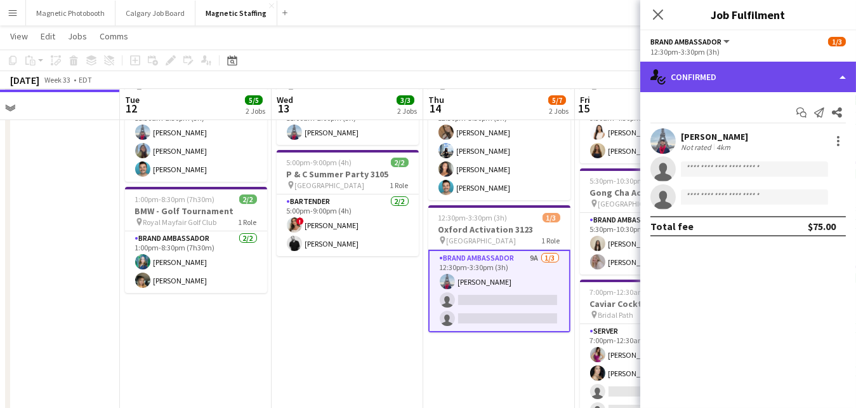
click at [759, 79] on div "single-neutral-actions-check-2 Confirmed" at bounding box center [748, 77] width 216 height 30
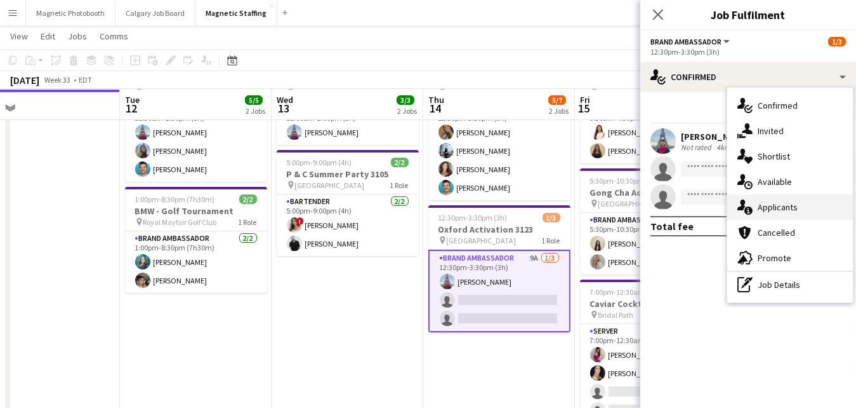
click at [768, 204] on div "single-neutral-actions-information Applicants" at bounding box center [790, 206] width 126 height 25
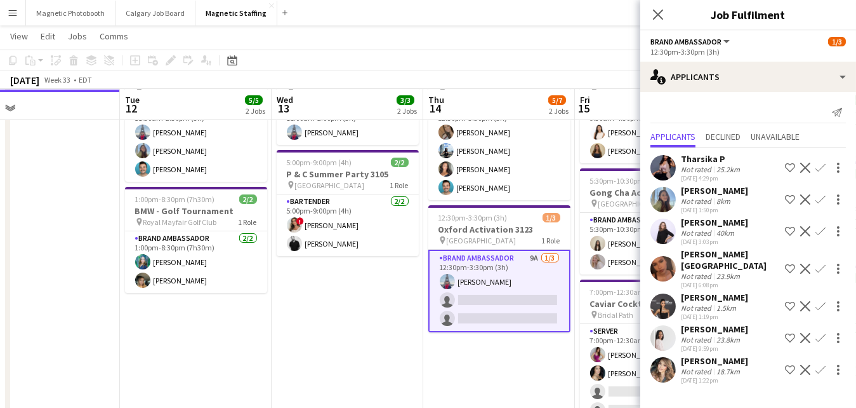
click at [818, 364] on app-icon "Confirm" at bounding box center [821, 369] width 10 height 10
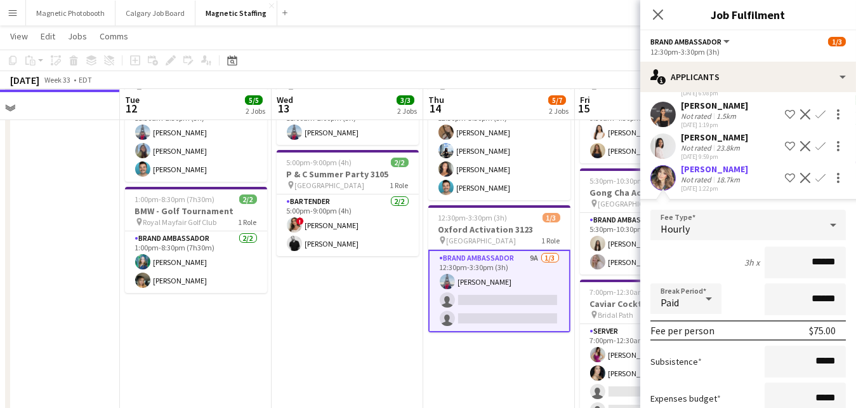
scroll to position [263, 0]
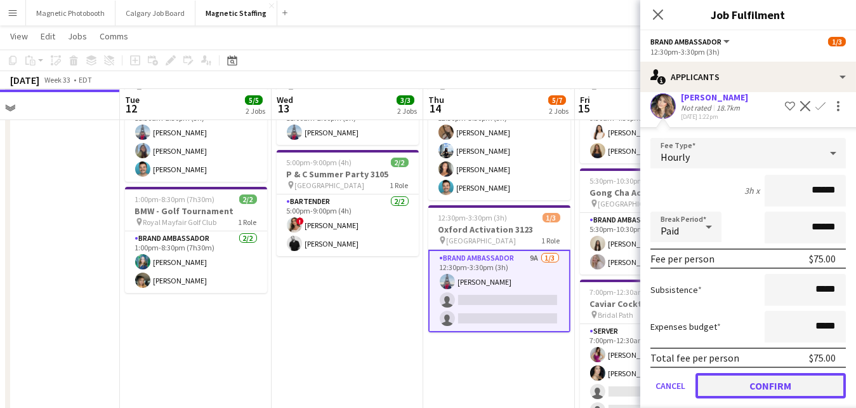
click at [788, 378] on button "Confirm" at bounding box center [771, 385] width 150 height 25
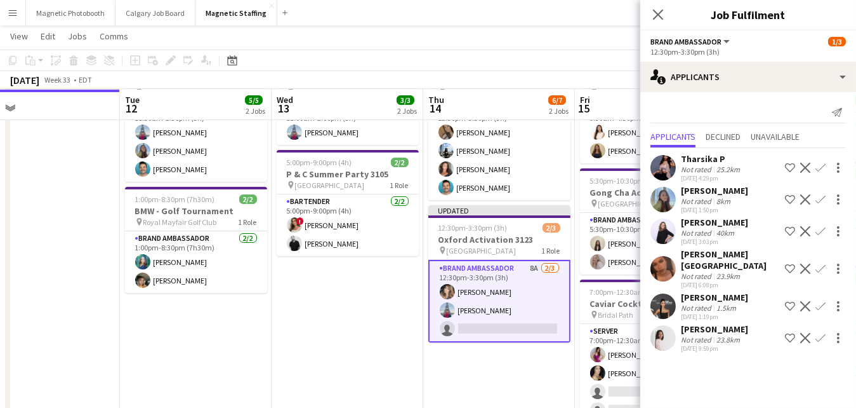
click at [397, 341] on app-date-cell "11:00am-2:00pm (3h) 1/1 Oxford Activation 3127 pin Toronto 1 Role Brand Ambassa…" at bounding box center [348, 305] width 152 height 507
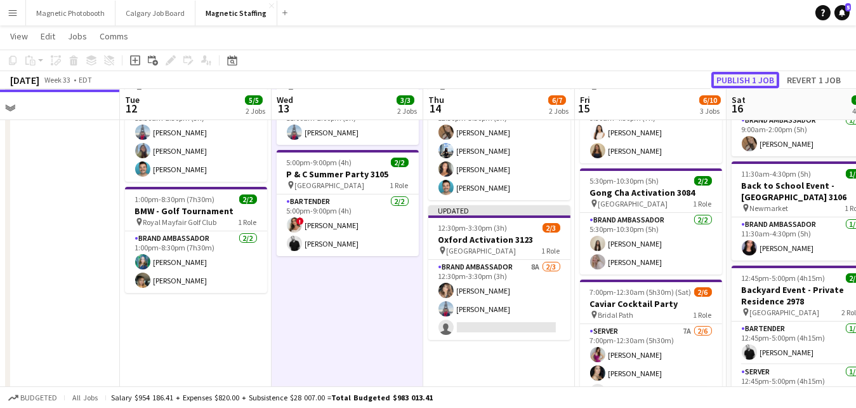
click at [760, 80] on button "Publish 1 job" at bounding box center [746, 80] width 68 height 17
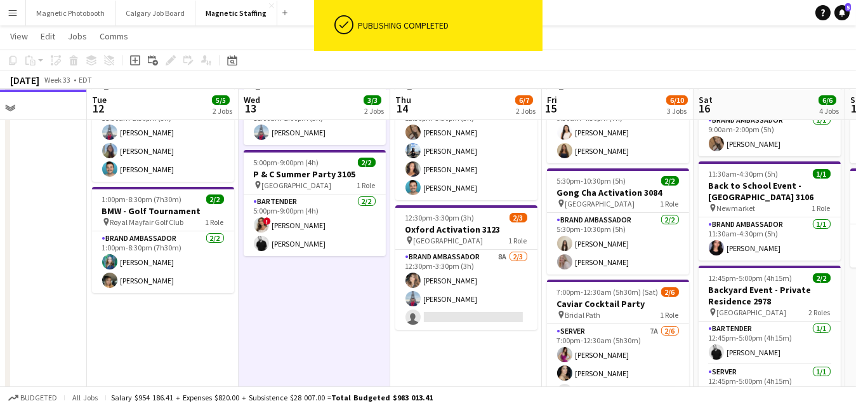
drag, startPoint x: 636, startPoint y: 96, endPoint x: 210, endPoint y: 168, distance: 431.8
click at [213, 167] on app-calendar-viewport "Fri 8 21/21 2 Jobs Sat 9 21/21 2 Jobs Sun 10 16/17 3 Jobs Mon 11 Tue 12 5/5 2 J…" at bounding box center [428, 288] width 856 height 658
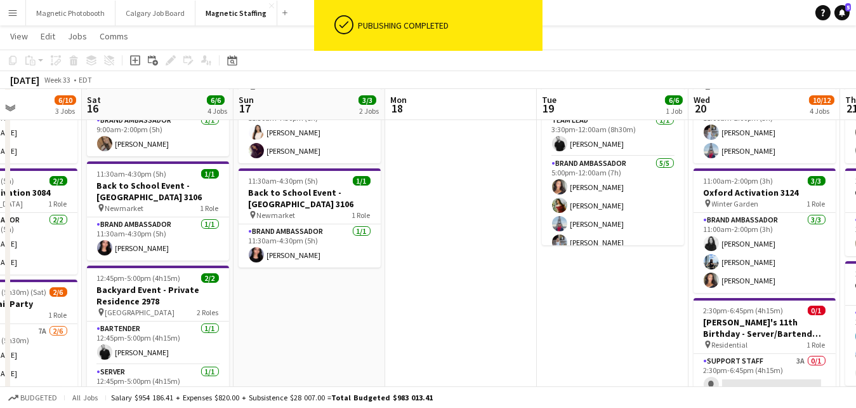
drag, startPoint x: 653, startPoint y: 140, endPoint x: 225, endPoint y: 157, distance: 427.5
click at [229, 157] on app-calendar-viewport "Tue 12 5/5 2 Jobs Wed 13 3/3 2 Jobs Thu 14 6/7 2 Jobs Fri 15 6/10 3 Jobs Sat 16…" at bounding box center [428, 329] width 856 height 740
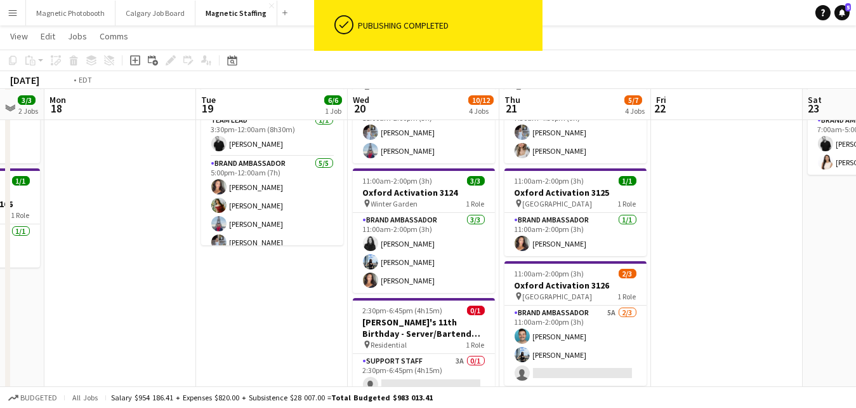
drag, startPoint x: 559, startPoint y: 189, endPoint x: 303, endPoint y: 188, distance: 255.2
click at [303, 189] on app-calendar-viewport "Fri 15 6/10 3 Jobs Sat 16 6/6 4 Jobs Sun 17 3/3 2 Jobs Mon 18 Tue 19 6/6 1 Job …" at bounding box center [428, 329] width 856 height 740
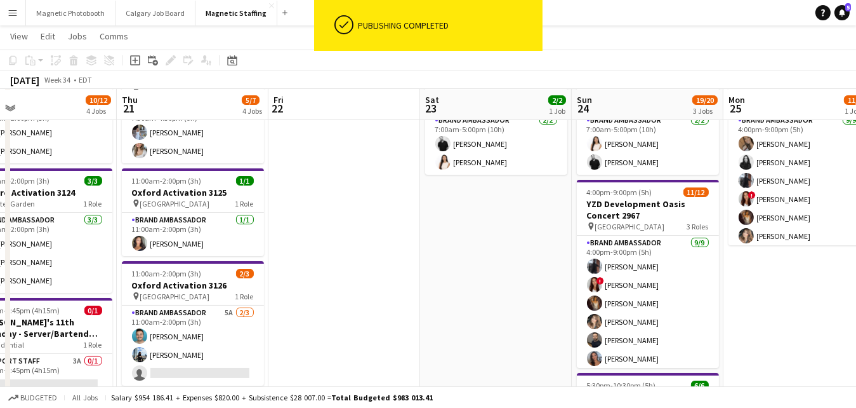
drag, startPoint x: 402, startPoint y: 197, endPoint x: 268, endPoint y: 217, distance: 134.8
click at [277, 215] on app-calendar-viewport "Sun 17 3/3 2 Jobs Mon 18 Tue 19 6/6 1 Job Wed 20 10/12 4 Jobs Thu 21 5/7 4 Jobs…" at bounding box center [428, 329] width 856 height 740
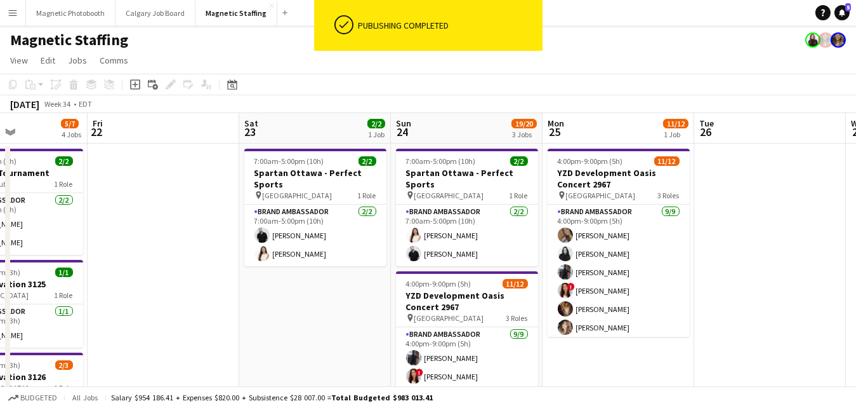
drag, startPoint x: 469, startPoint y: 213, endPoint x: 352, endPoint y: 209, distance: 117.5
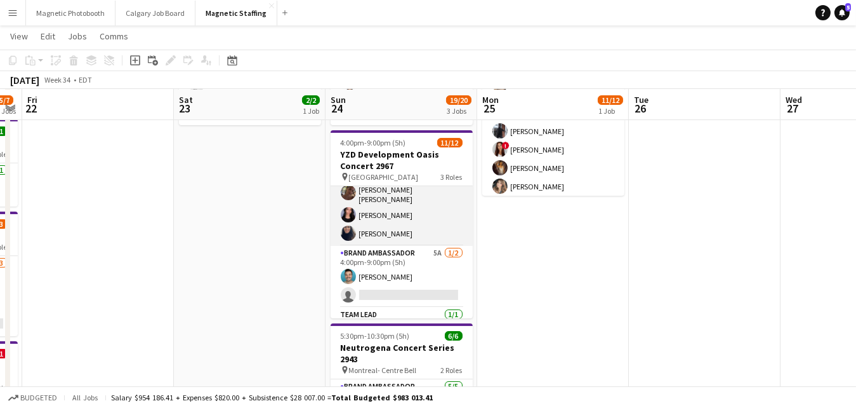
scroll to position [162, 0]
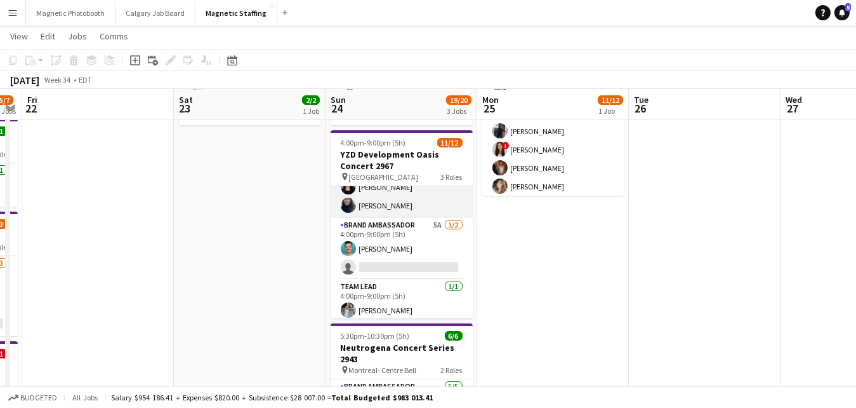
click at [400, 262] on app-card-role "Brand Ambassador 5A [DATE] 4:00pm-9:00pm (5h) [PERSON_NAME] single-neutral-acti…" at bounding box center [402, 249] width 142 height 62
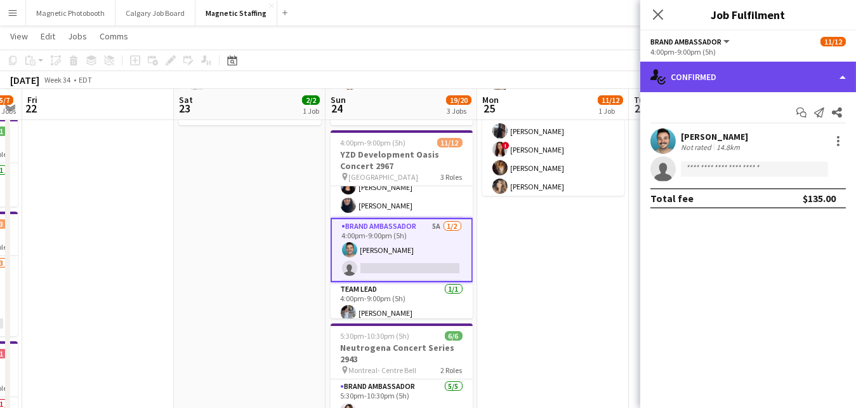
click at [773, 69] on div "single-neutral-actions-check-2 Confirmed" at bounding box center [748, 77] width 216 height 30
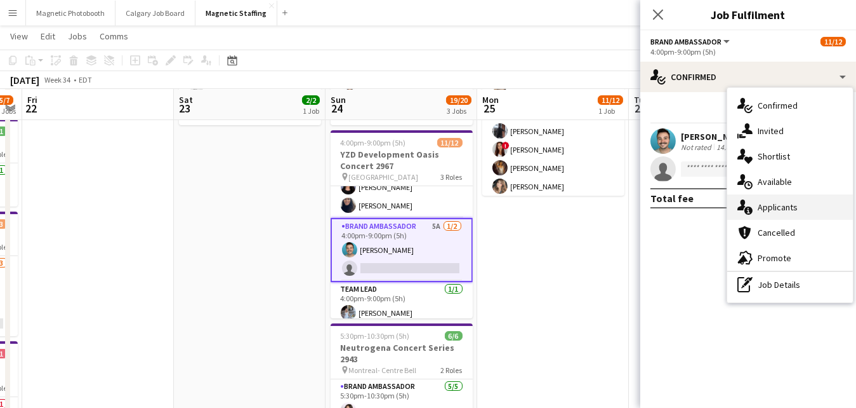
click at [765, 206] on div "single-neutral-actions-information Applicants" at bounding box center [790, 206] width 126 height 25
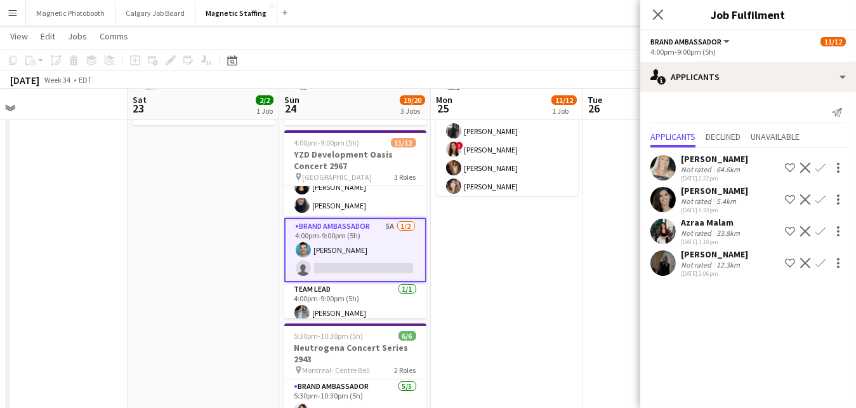
scroll to position [0, 480]
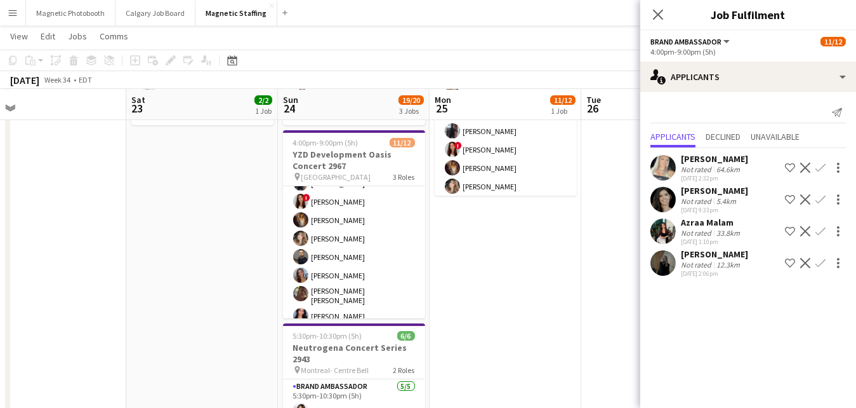
click at [353, 240] on app-card-role "Brand Ambassador [DATE] 4:00pm-9:00pm (5h) [PERSON_NAME] ! [PERSON_NAME] [PERSO…" at bounding box center [354, 249] width 142 height 194
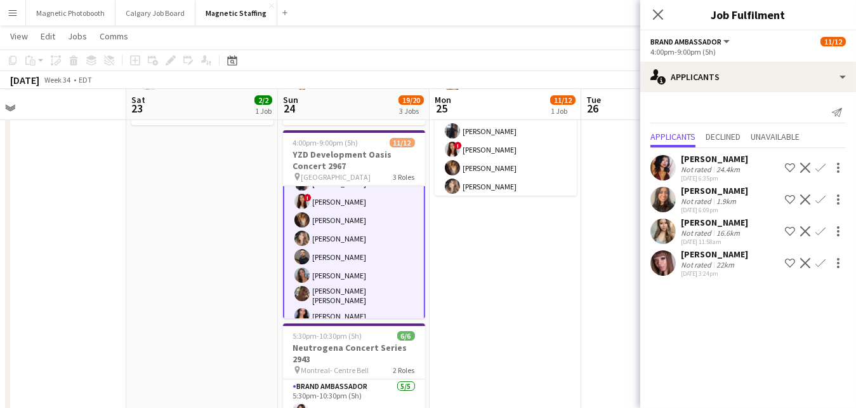
click at [353, 240] on app-card-role "Brand Ambassador [DATE] 4:00pm-9:00pm (5h) [PERSON_NAME] ! [PERSON_NAME] [PERSO…" at bounding box center [354, 249] width 142 height 197
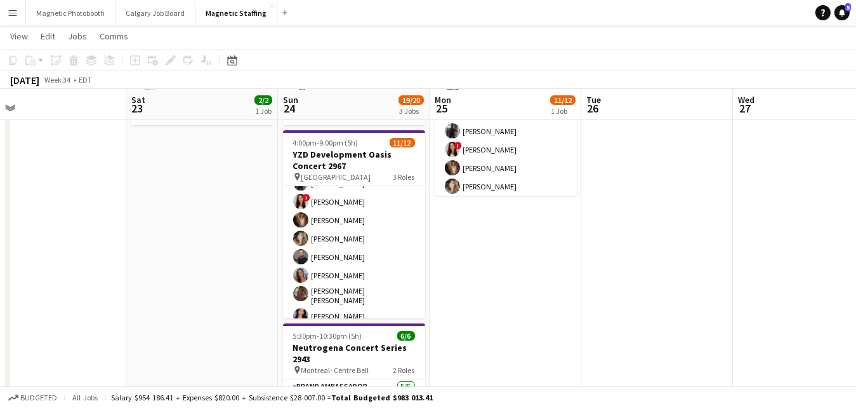
scroll to position [0, 0]
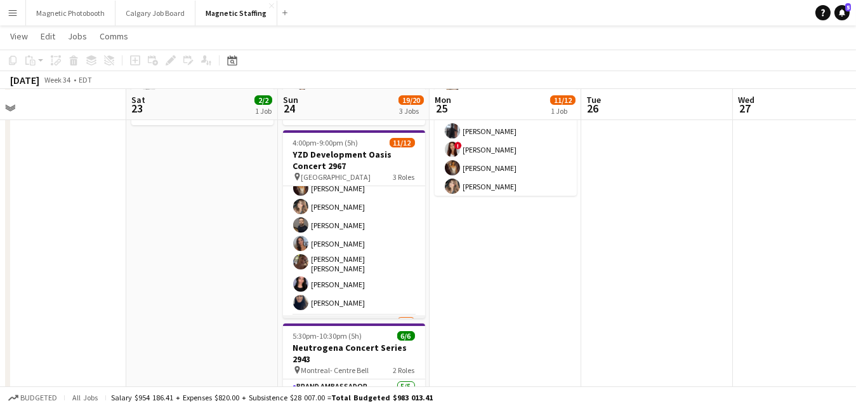
click at [353, 240] on app-card-role "Brand Ambassador [DATE] 4:00pm-9:00pm (5h) [PERSON_NAME] ! [PERSON_NAME] [PERSO…" at bounding box center [354, 218] width 142 height 194
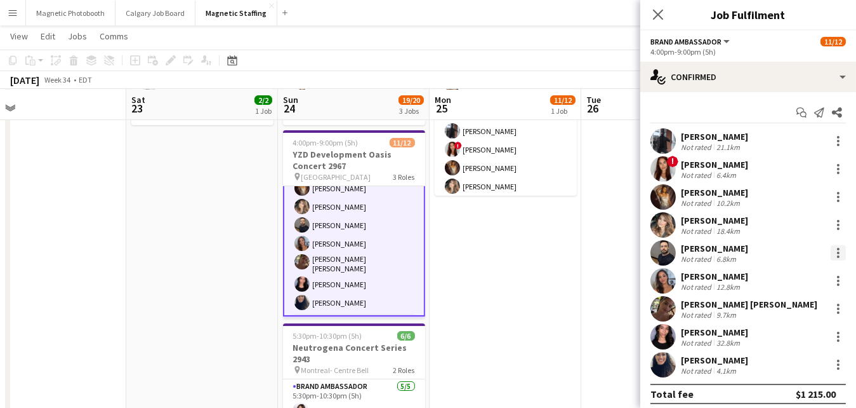
click at [839, 255] on div at bounding box center [838, 252] width 15 height 15
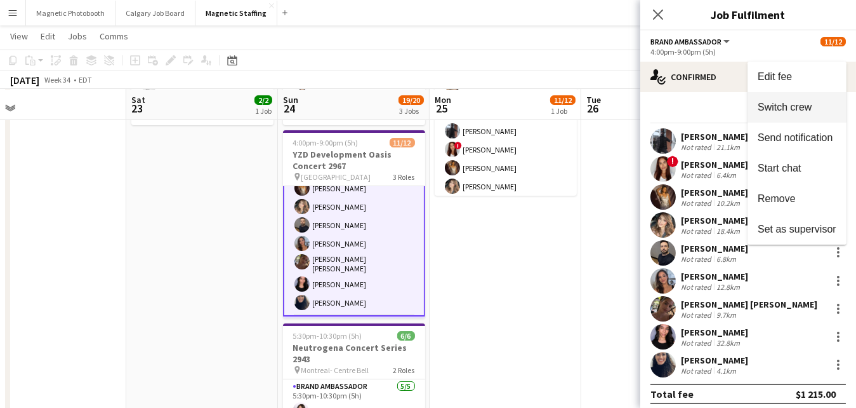
click at [818, 113] on span "Switch crew" at bounding box center [797, 107] width 79 height 11
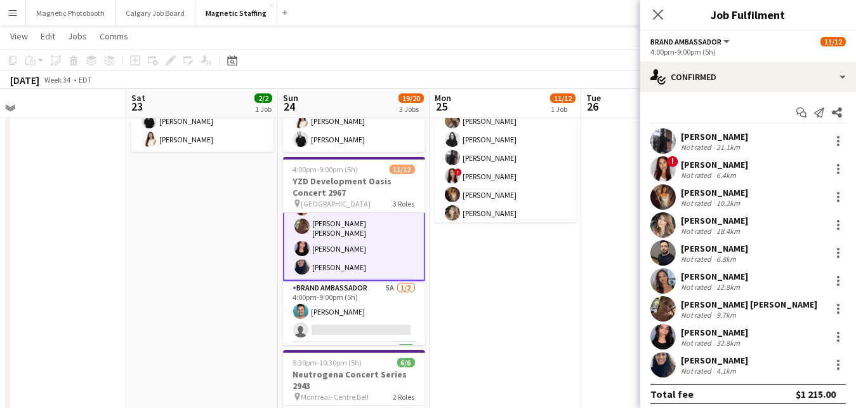
click at [328, 308] on app-card-role "Brand Ambassador 5A [DATE] 4:00pm-9:00pm (5h) [PERSON_NAME] single-neutral-acti…" at bounding box center [354, 312] width 142 height 62
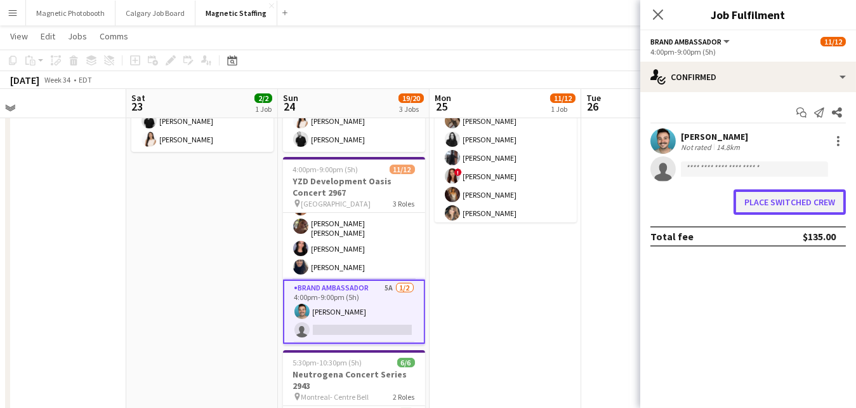
click at [797, 196] on button "Place switched crew" at bounding box center [790, 201] width 112 height 25
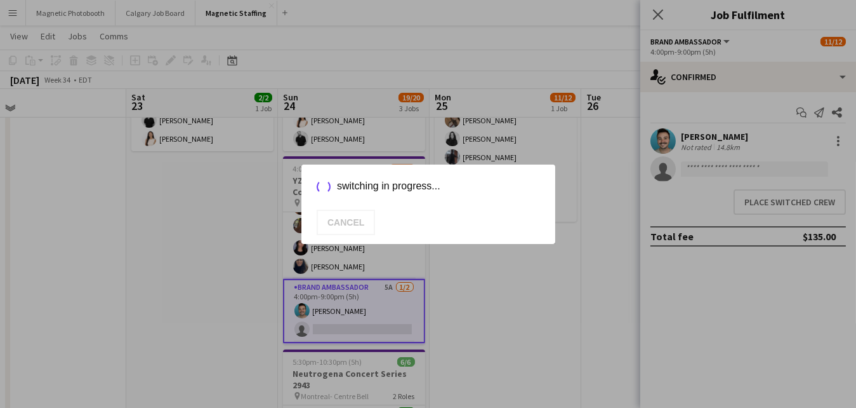
scroll to position [140, 0]
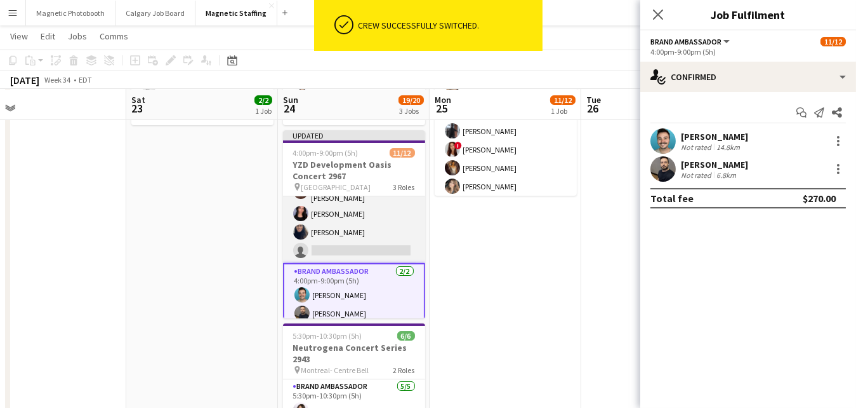
click at [371, 231] on app-card-role "Brand Ambassador 4A [DATE] 4:00pm-9:00pm (5h) [PERSON_NAME] ! [PERSON_NAME] [PE…" at bounding box center [354, 166] width 142 height 194
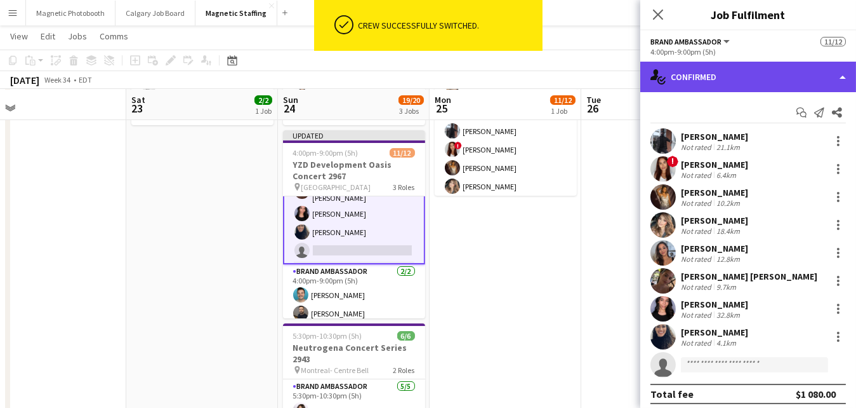
click at [798, 76] on div "single-neutral-actions-check-2 Confirmed" at bounding box center [748, 77] width 216 height 30
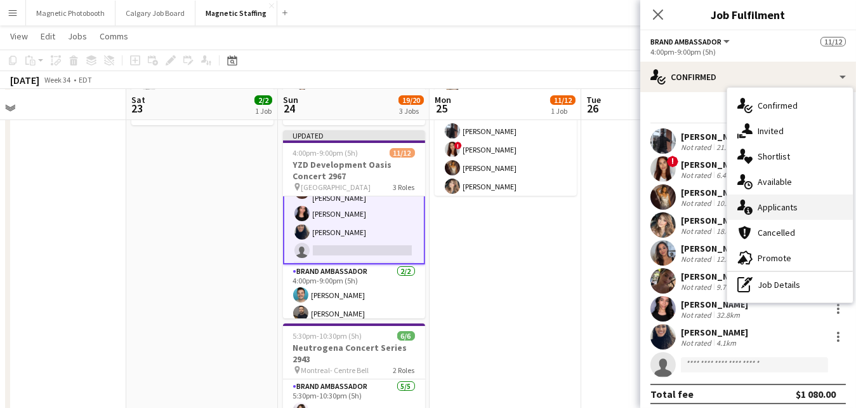
click at [779, 207] on div "single-neutral-actions-information Applicants" at bounding box center [790, 206] width 126 height 25
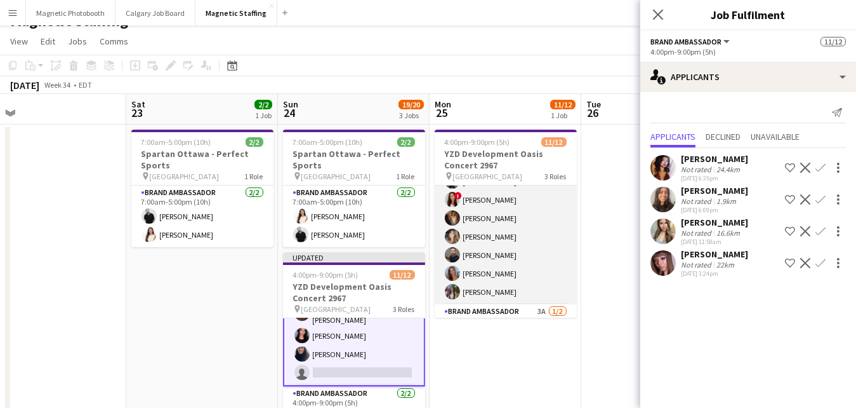
scroll to position [70, 0]
click at [527, 268] on app-card-role "Brand Ambassador [DATE] 4:00pm-9:00pm (5h) [PERSON_NAME] [PERSON_NAME] [PERSON_…" at bounding box center [506, 210] width 142 height 190
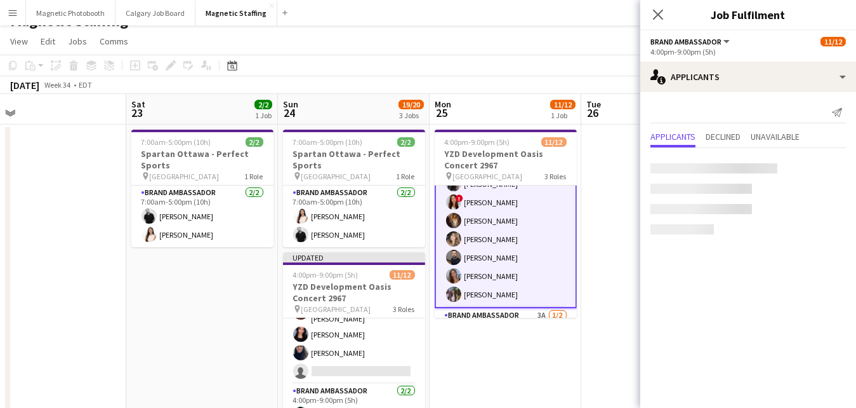
scroll to position [72, 0]
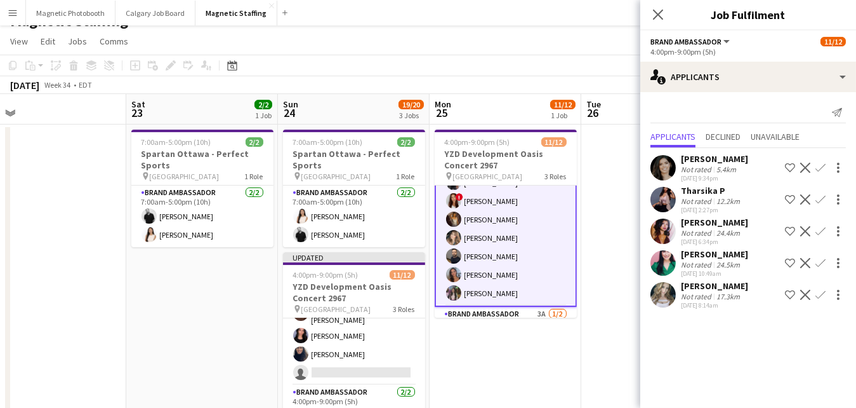
click at [527, 269] on app-card-role "Brand Ambassador [DATE] 4:00pm-9:00pm (5h) [PERSON_NAME] [PERSON_NAME] [PERSON_…" at bounding box center [506, 210] width 142 height 193
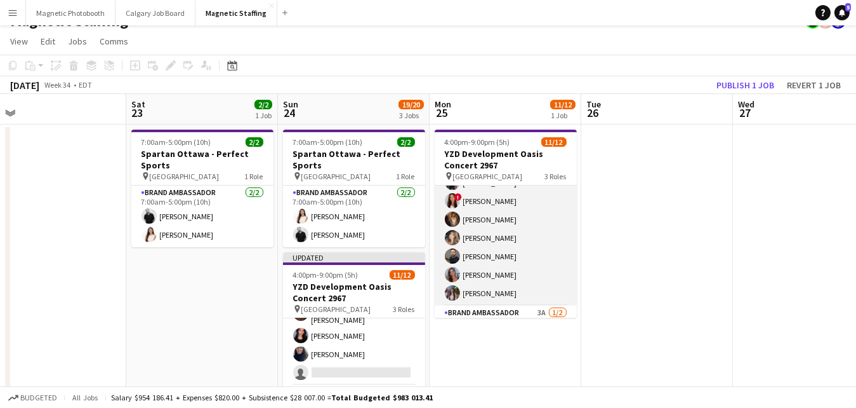
click at [527, 269] on app-card-role "Brand Ambassador [DATE] 4:00pm-9:00pm (5h) [PERSON_NAME] [PERSON_NAME] [PERSON_…" at bounding box center [506, 210] width 142 height 190
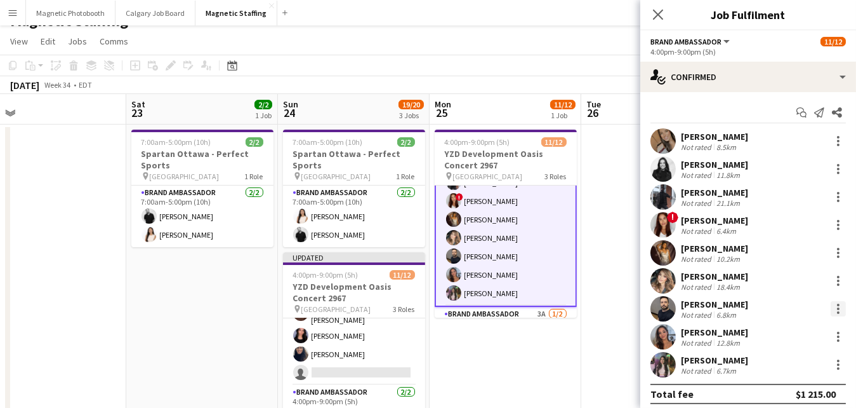
click at [838, 308] on div at bounding box center [838, 308] width 3 height 3
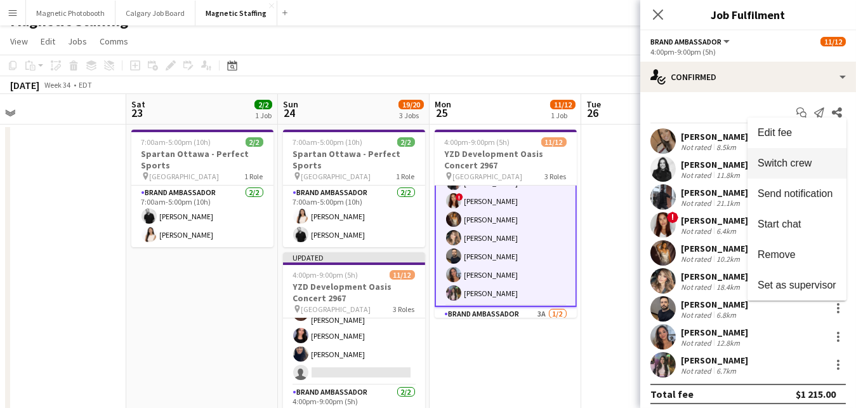
click at [821, 165] on span "Switch crew" at bounding box center [797, 162] width 79 height 11
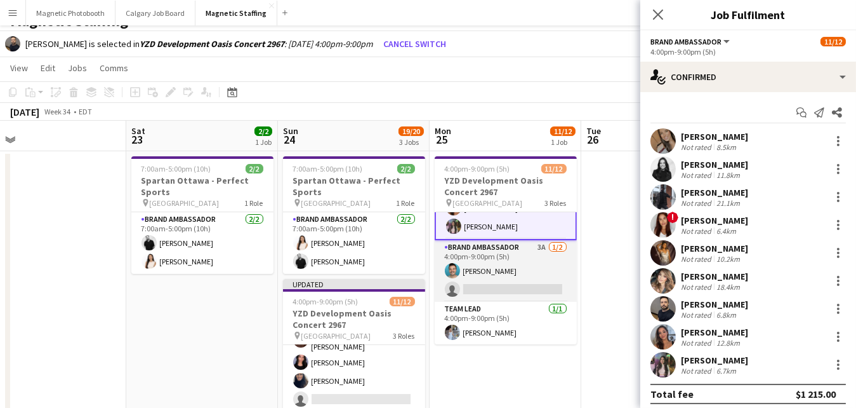
click at [533, 282] on app-card-role "Brand Ambassador 3A [DATE] 4:00pm-9:00pm (5h) [PERSON_NAME] single-neutral-acti…" at bounding box center [506, 271] width 142 height 62
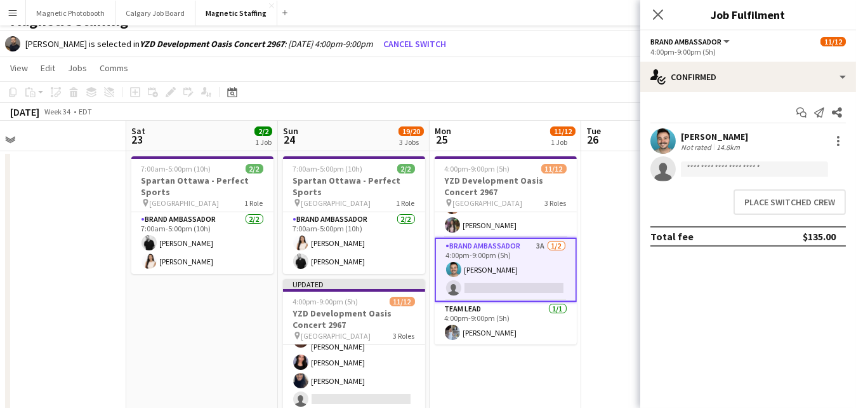
scroll to position [164, 0]
click at [785, 202] on button "Place switched crew" at bounding box center [790, 201] width 112 height 25
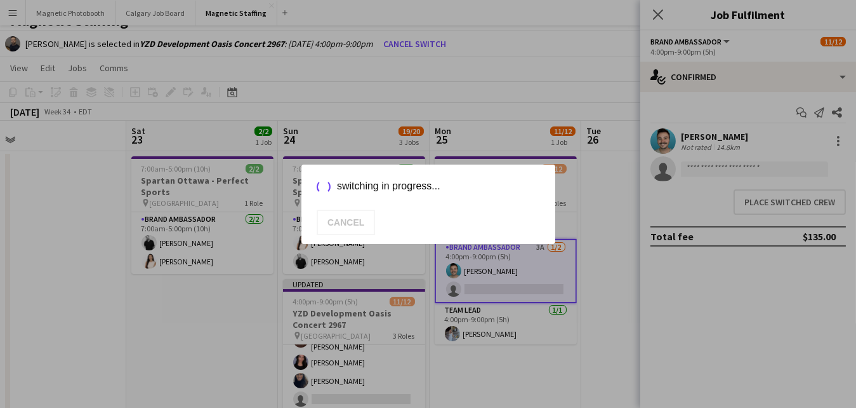
scroll to position [19, 0]
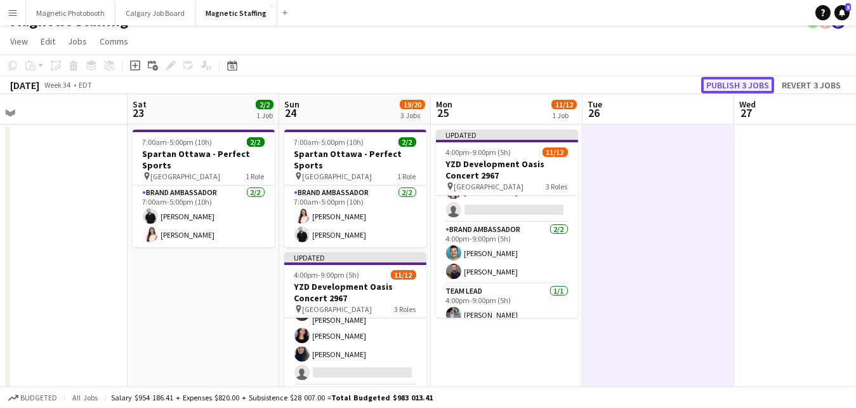
click at [727, 88] on button "Publish 3 jobs" at bounding box center [737, 85] width 73 height 17
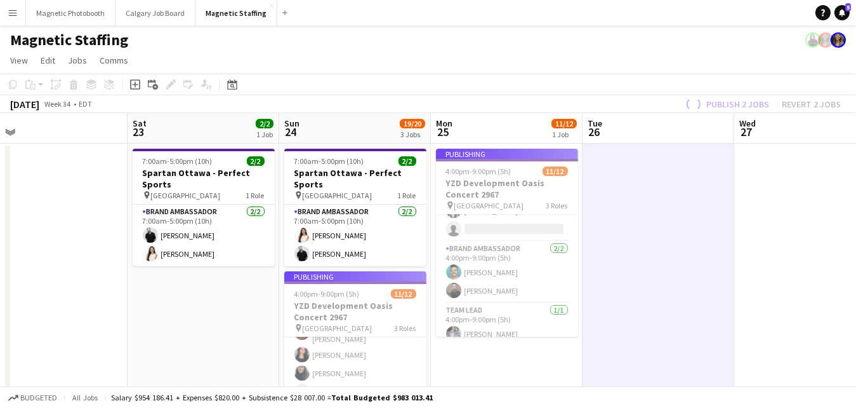
scroll to position [162, 0]
